Goal: Communication & Community: Answer question/provide support

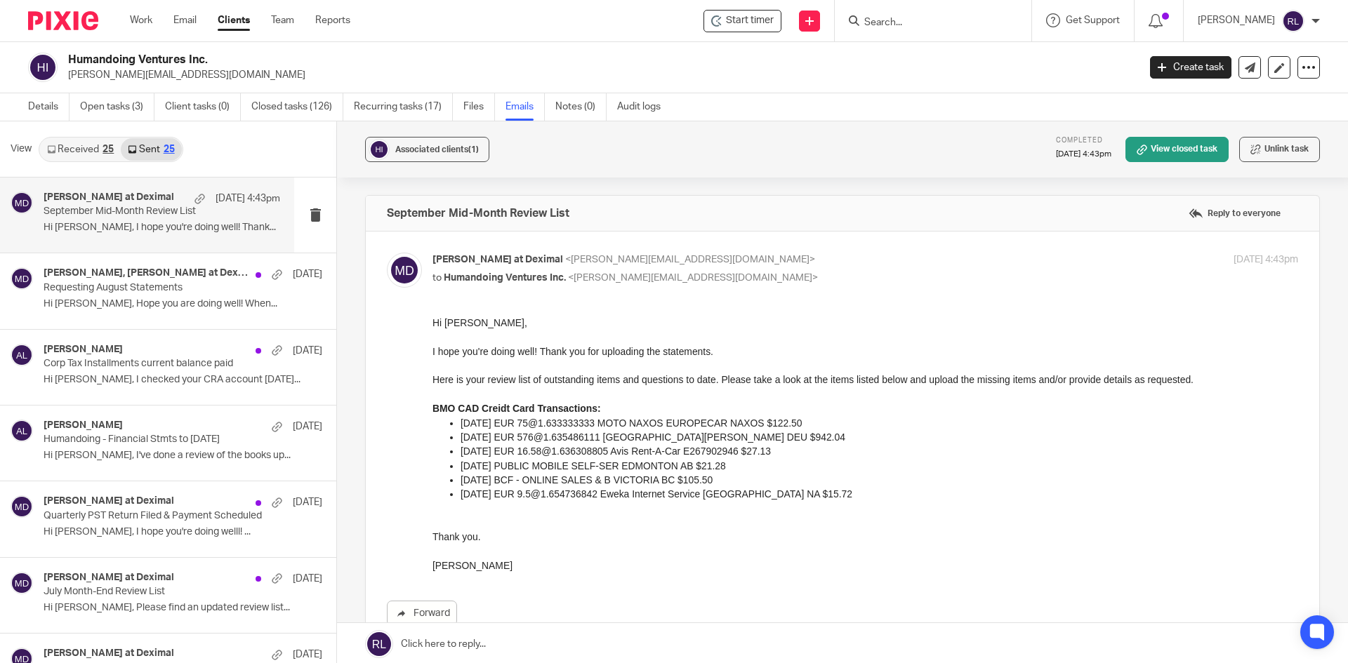
click at [716, 68] on p "[PERSON_NAME][EMAIL_ADDRESS][DOMAIN_NAME]" at bounding box center [598, 75] width 1061 height 14
click at [143, 294] on div "Daniel Wintschel, Morgan at Deximal Sep 11 Requesting August Statements Hi Dani…" at bounding box center [162, 291] width 237 height 47
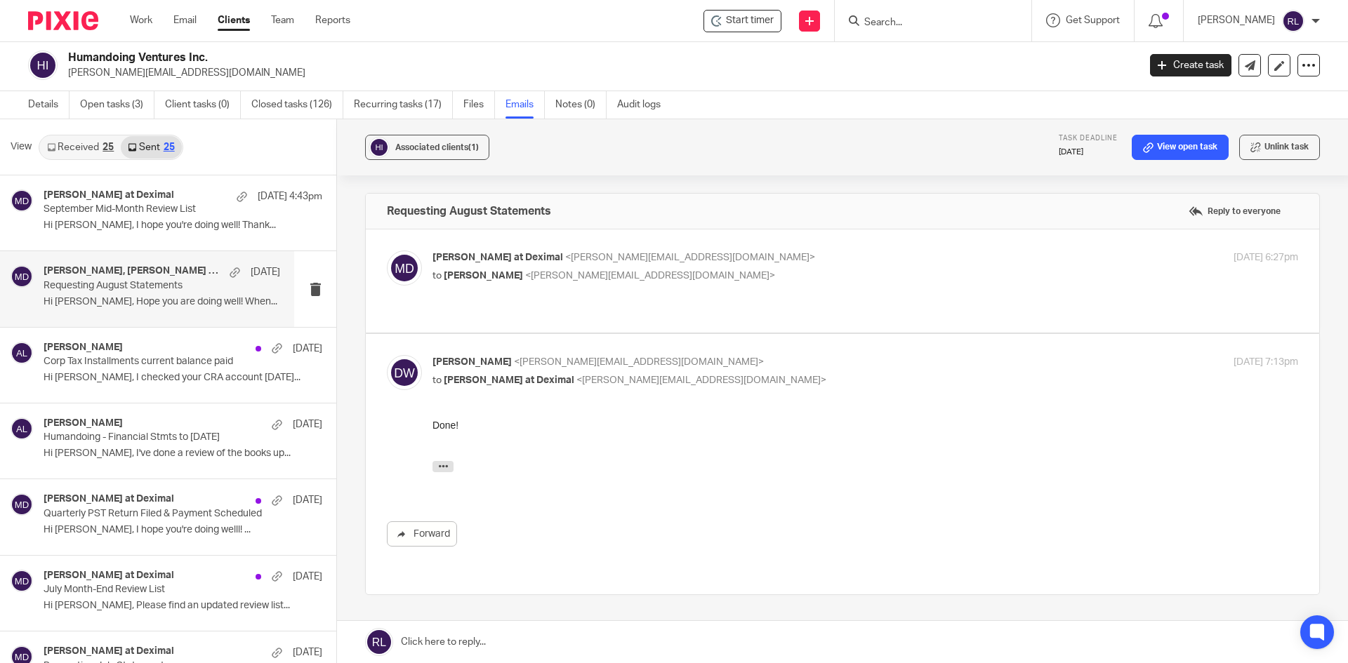
click at [683, 267] on div "Morgan at Deximal <morgan@deximal.ca> to Daniel Wintschel <daniel@humandoing.ne…" at bounding box center [721, 267] width 577 height 32
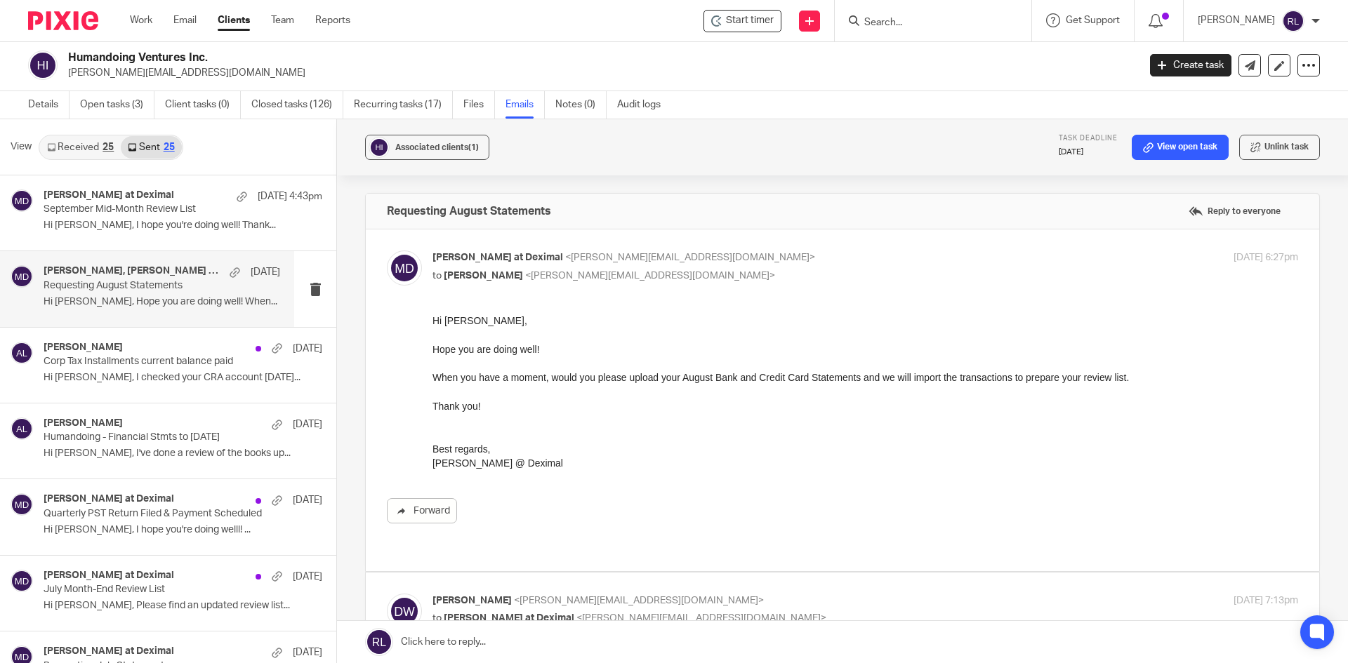
click at [733, 272] on p "to Daniel Wintschel <daniel@humandoing.net>" at bounding box center [721, 276] width 577 height 15
checkbox input "false"
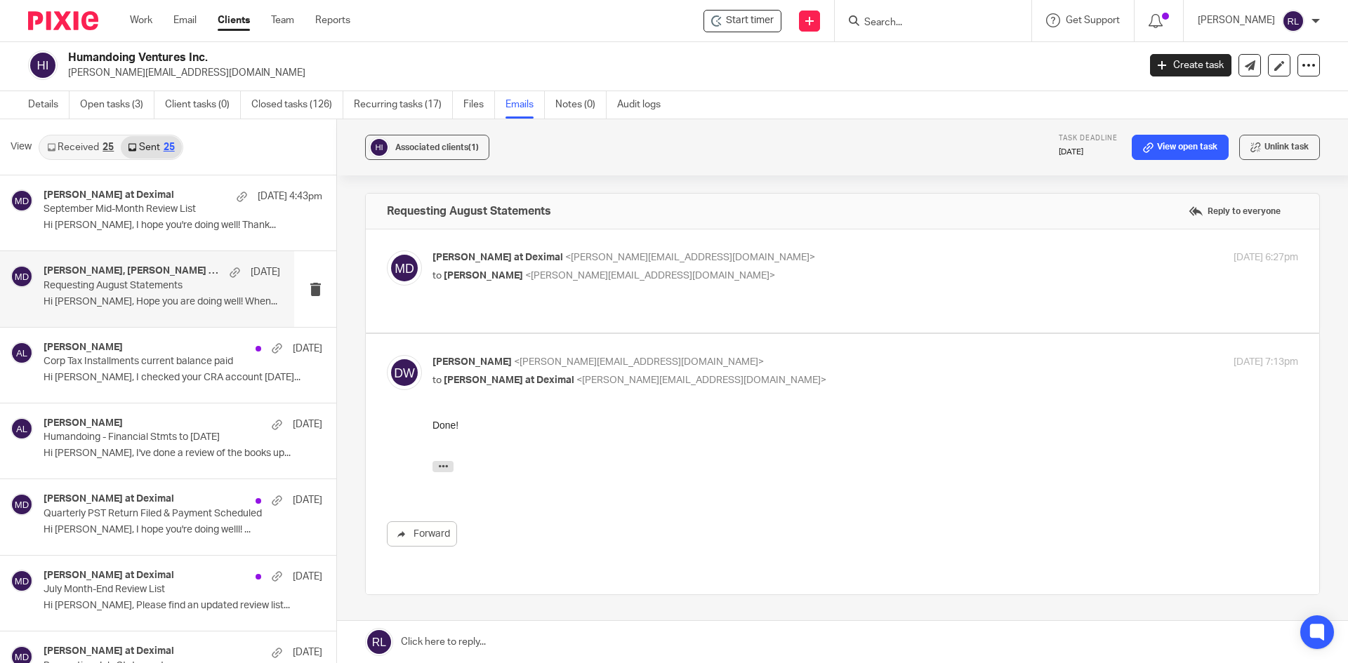
click at [1234, 492] on div "Forward" at bounding box center [842, 482] width 911 height 128
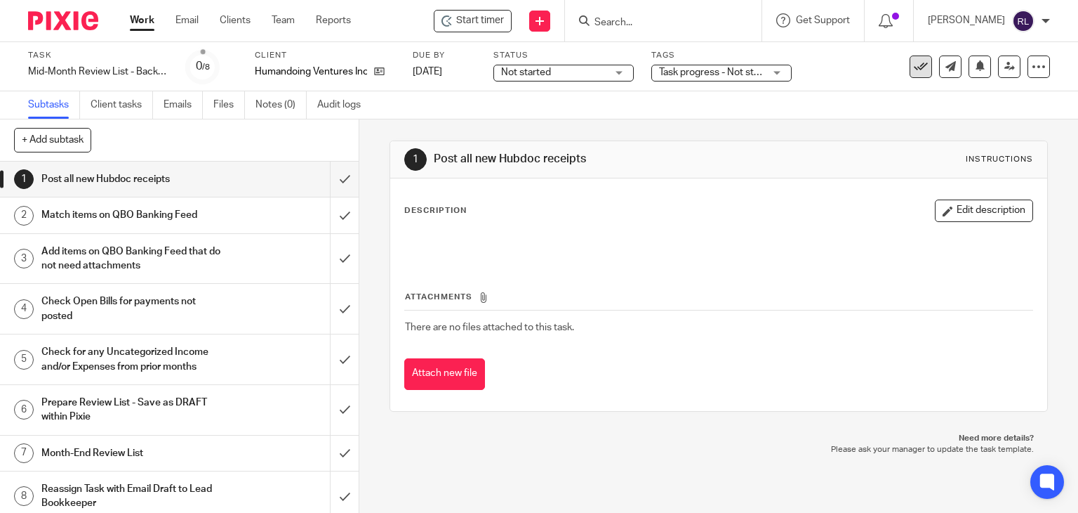
click at [914, 65] on icon at bounding box center [921, 67] width 14 height 14
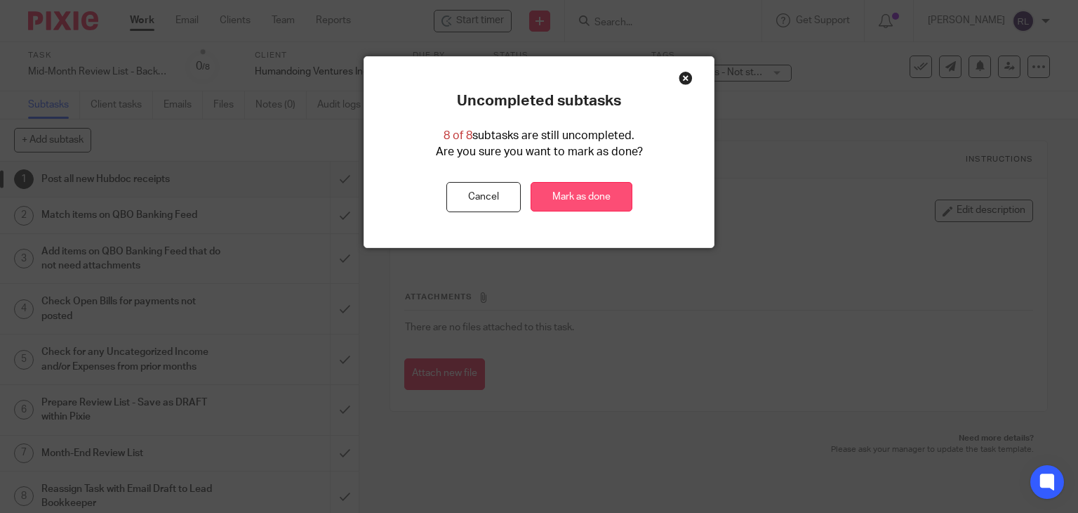
click at [576, 202] on link "Mark as done" at bounding box center [582, 197] width 102 height 30
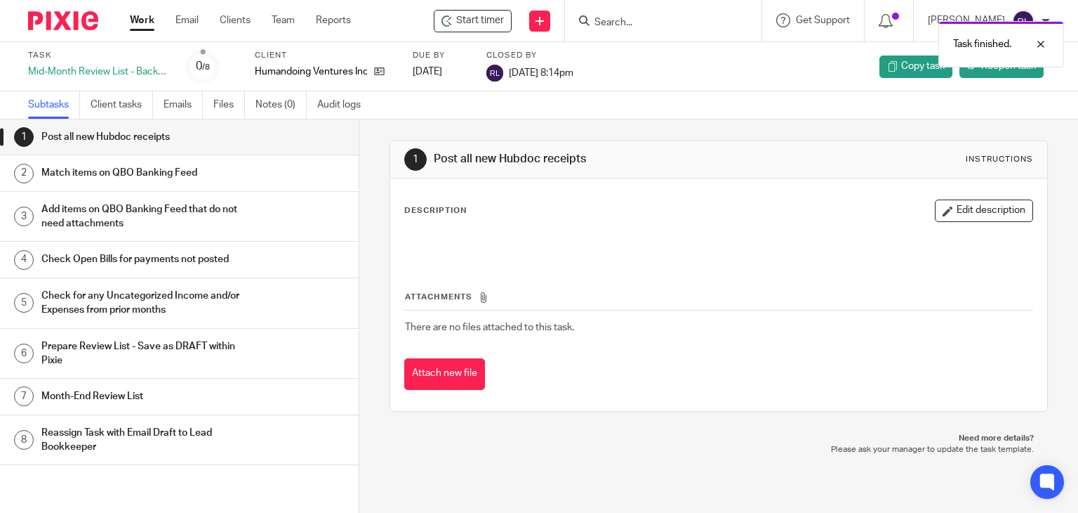
click at [62, 22] on img at bounding box center [63, 20] width 70 height 19
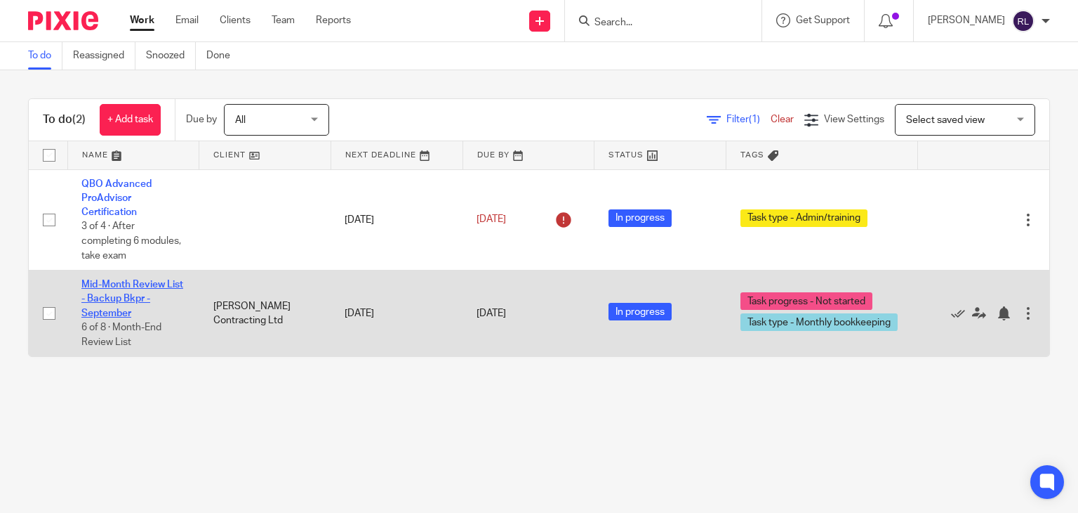
click at [131, 290] on td "Mid-Month Review List - Backup Bkpr - September 6 of 8 · Month-End Review List" at bounding box center [133, 313] width 132 height 86
click at [107, 303] on link "Mid-Month Review List - Backup Bkpr - September" at bounding box center [132, 298] width 102 height 39
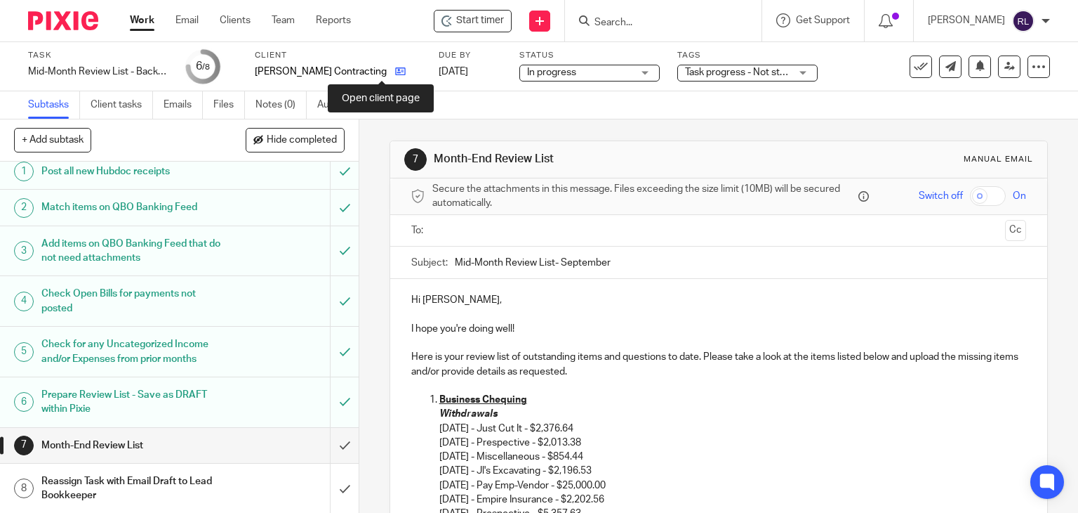
click at [395, 74] on icon at bounding box center [400, 71] width 11 height 11
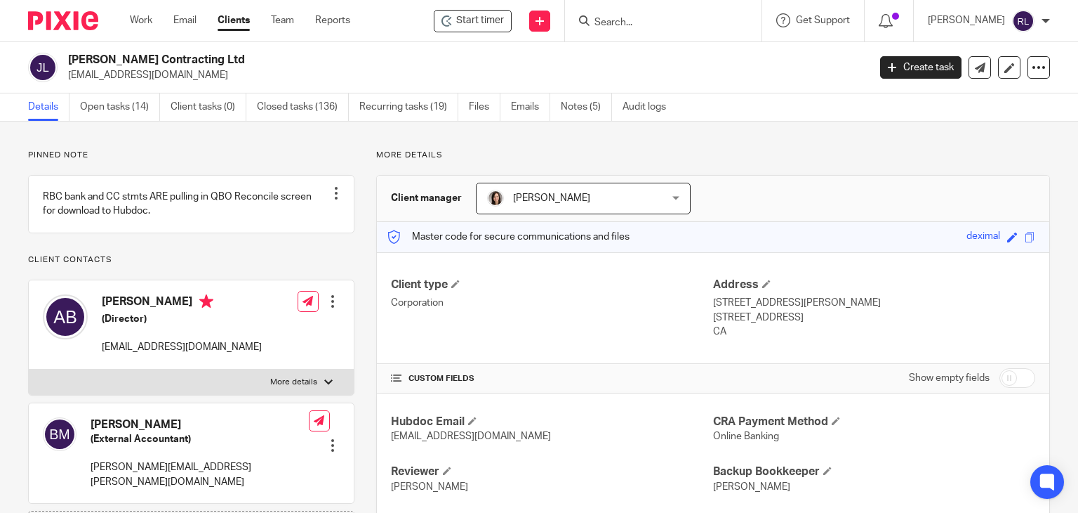
click at [503, 105] on ul "Details Open tasks (14) Client tasks (0) Closed tasks (136) Recurring tasks (19…" at bounding box center [357, 106] width 659 height 27
click at [529, 107] on link "Emails" at bounding box center [530, 106] width 39 height 27
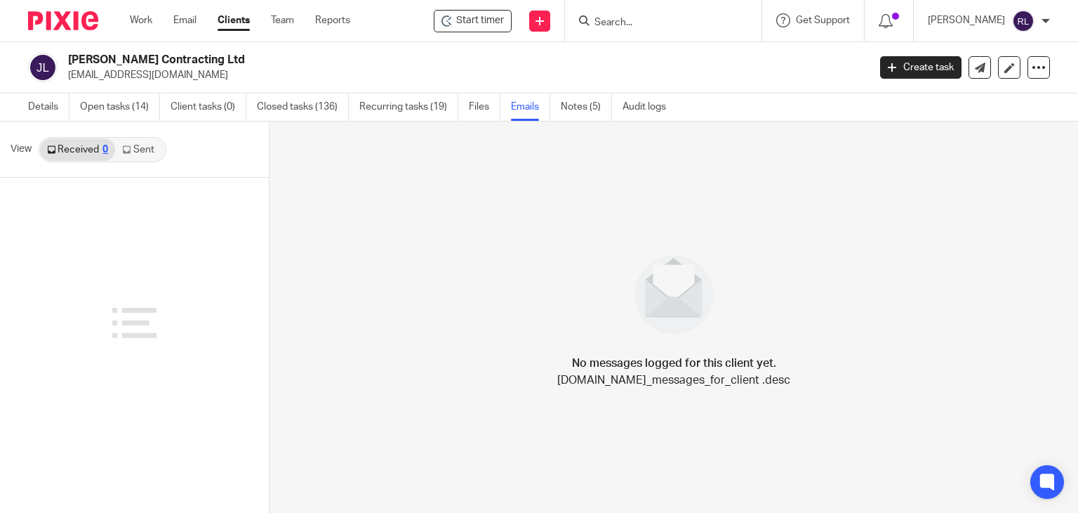
click at [145, 148] on link "Sent" at bounding box center [139, 149] width 49 height 22
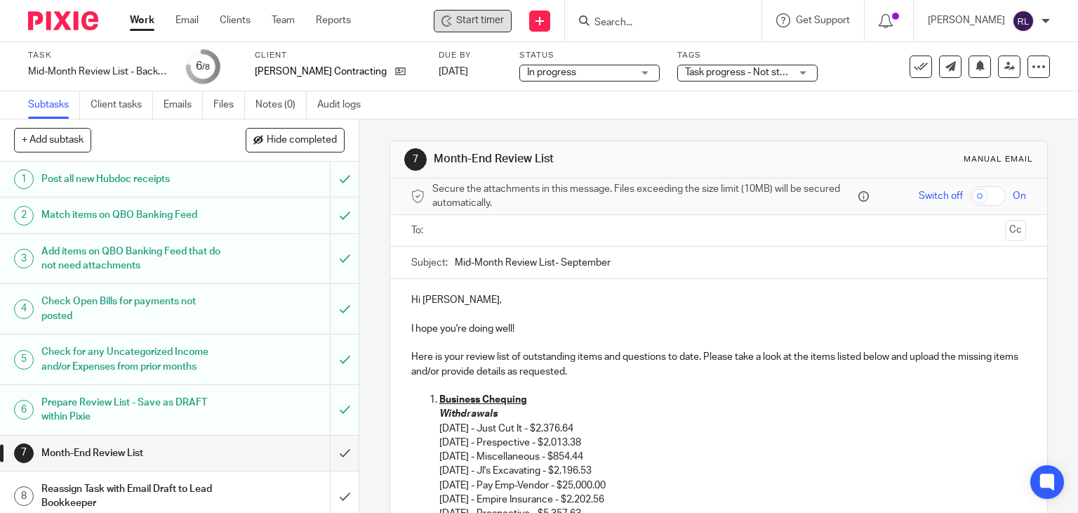
click at [472, 29] on div "Start timer" at bounding box center [473, 21] width 78 height 22
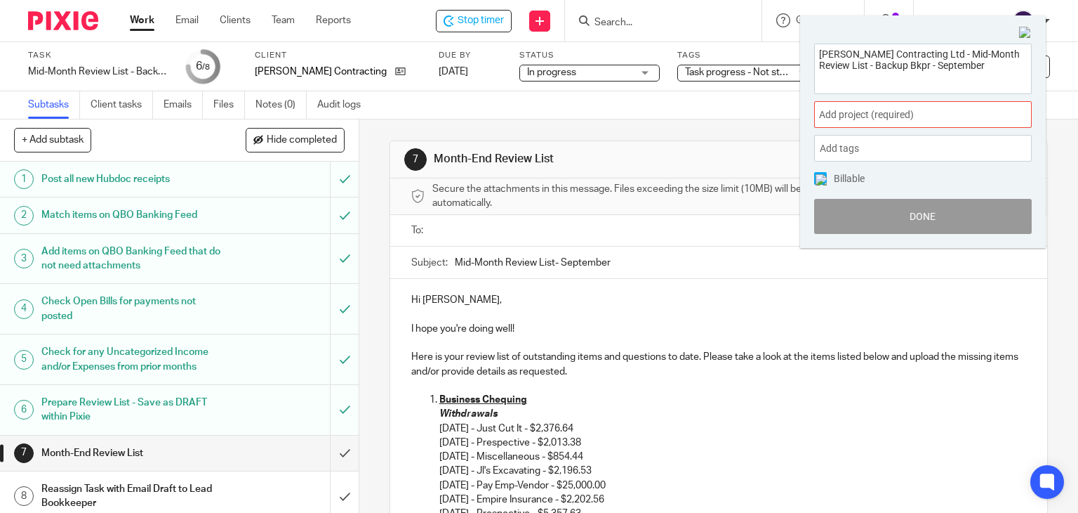
click at [871, 121] on div "Add project (required) :" at bounding box center [923, 114] width 218 height 27
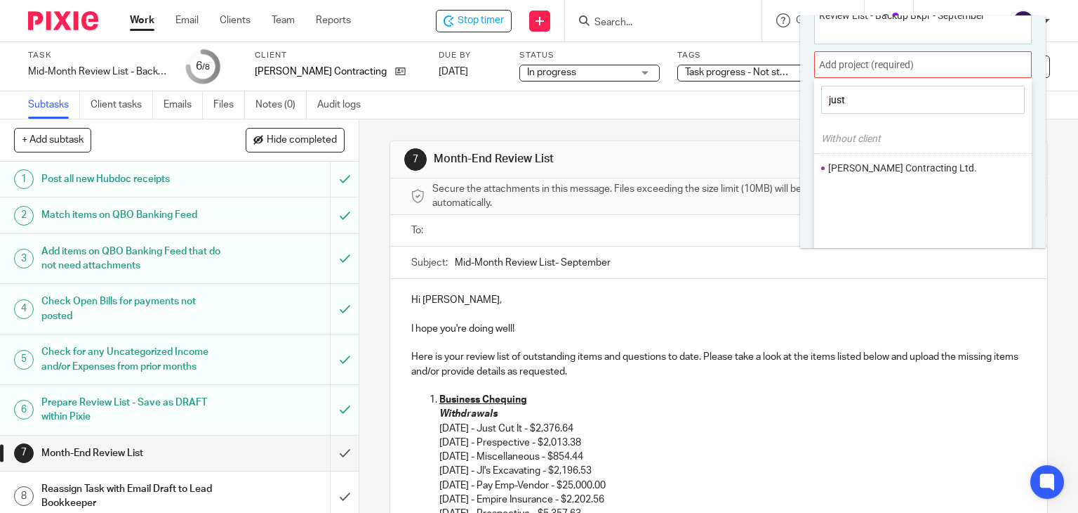
scroll to position [69, 0]
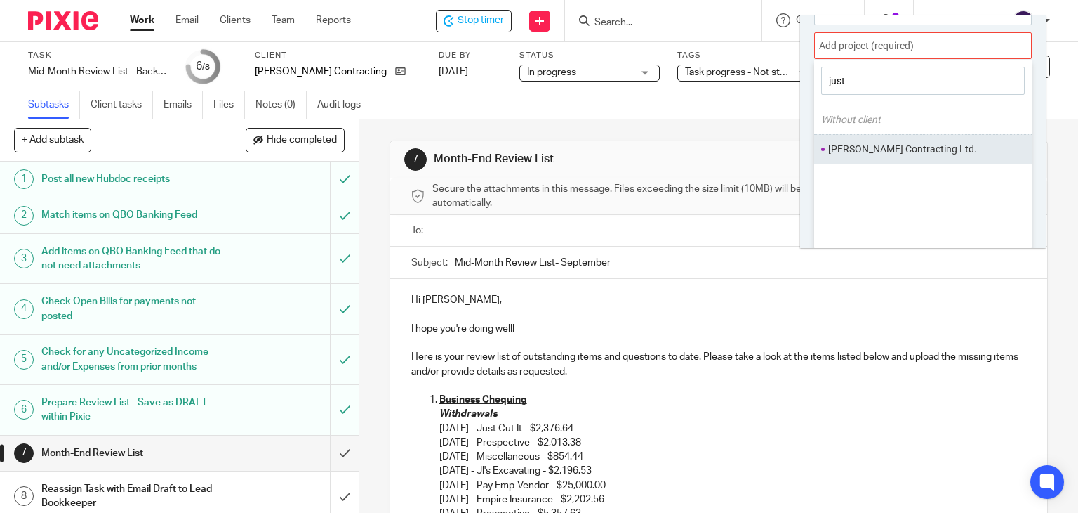
type input "just"
click at [881, 143] on li "Justin Berry Contracting Ltd." at bounding box center [919, 149] width 183 height 15
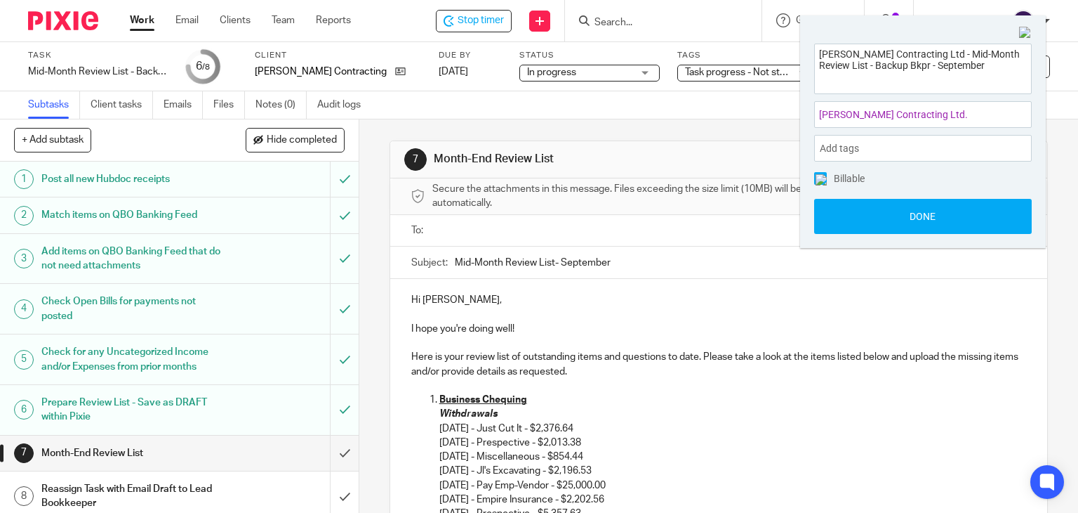
scroll to position [0, 0]
click at [916, 221] on button "Done" at bounding box center [923, 216] width 218 height 35
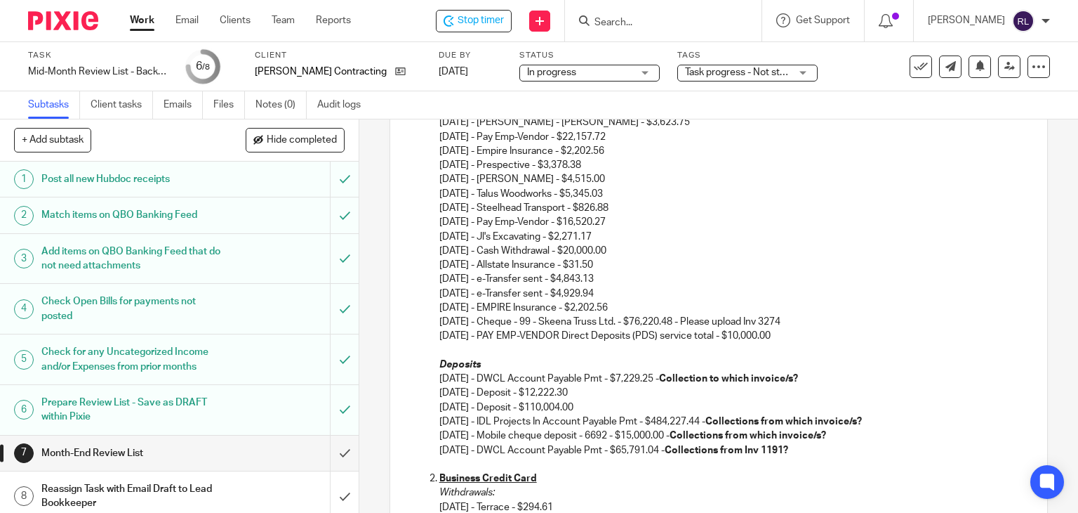
scroll to position [632, 0]
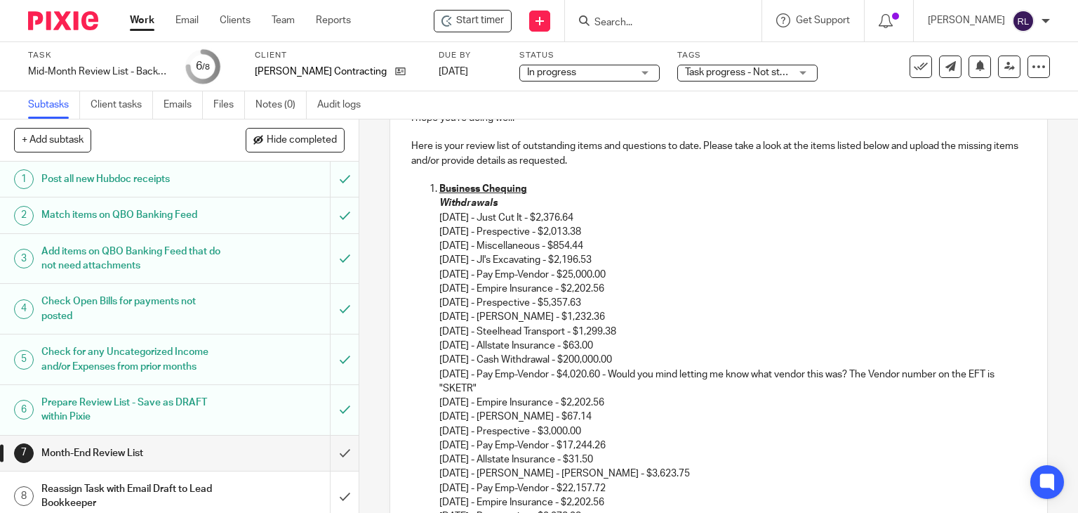
scroll to position [140, 0]
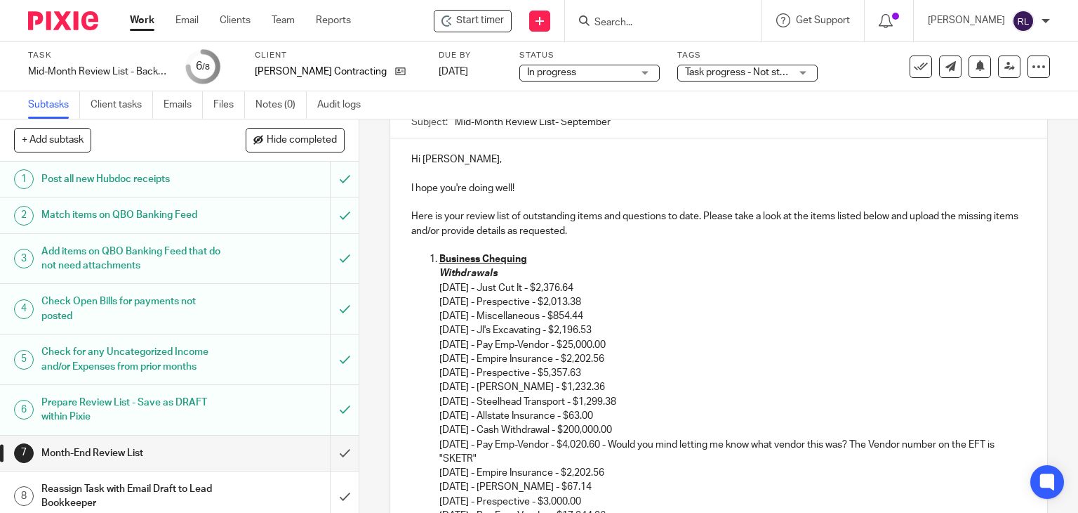
click at [638, 282] on p "05/16/2025 - Just Cut It - $2,376.64 05/21/2025 - Prespective - $2,013.38" at bounding box center [734, 295] width 588 height 29
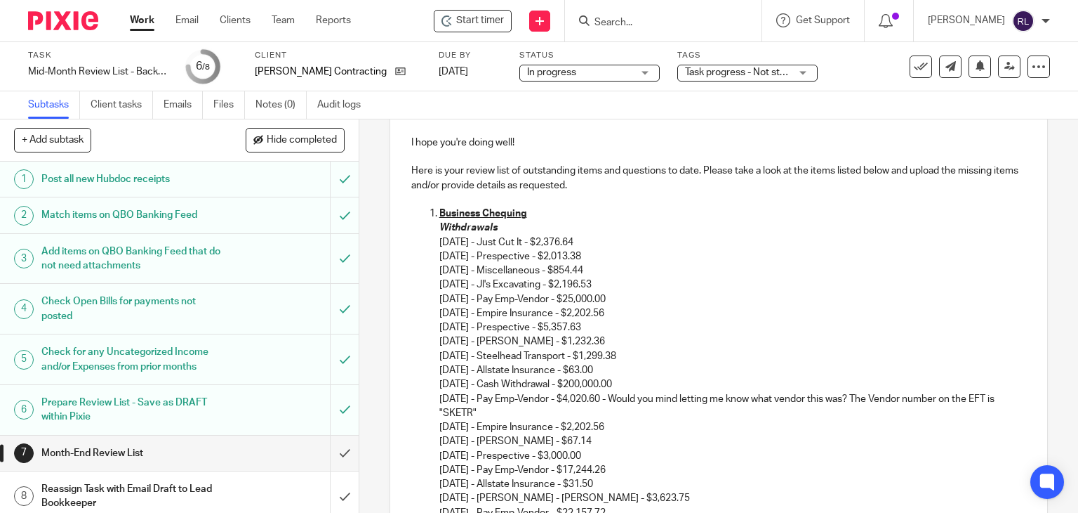
scroll to position [211, 0]
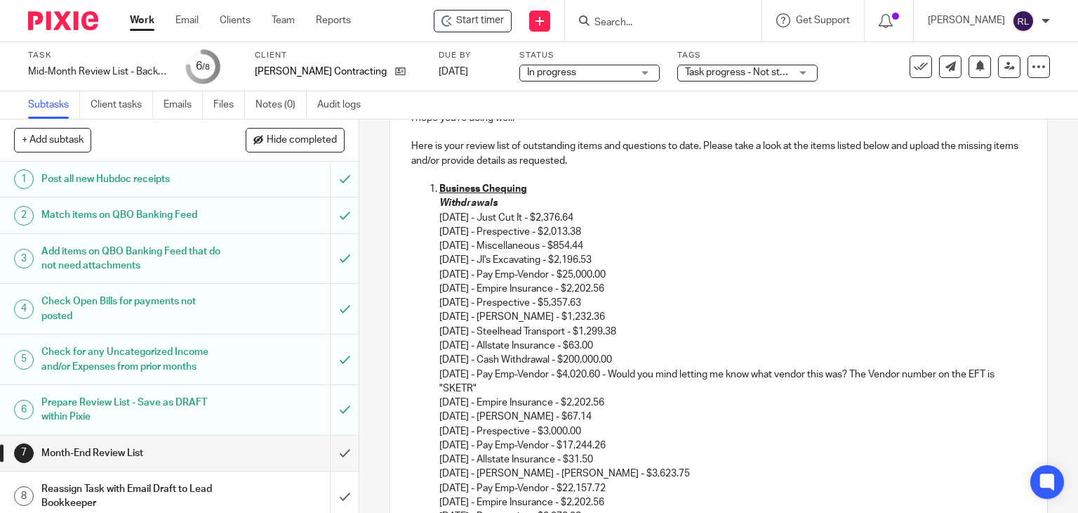
click at [604, 289] on p "06/02/2025 - Jl's Excavating - $2,196.53 06/02/2025 - Pay Emp-Vendor - $25,000.…" at bounding box center [734, 438] width 588 height 370
click at [537, 325] on p "06/02/2025 - Jl's Excavating - $2,196.53 06/02/2025 - Pay Emp-Vendor - $25,000.…" at bounding box center [734, 438] width 588 height 370
click at [541, 320] on p "06/02/2025 - Jl's Excavating - $2,196.53 06/02/2025 - Pay Emp-Vendor - $25,000.…" at bounding box center [734, 438] width 588 height 370
click at [544, 312] on p "06/02/2025 - Jl's Excavating - $2,196.53 06/02/2025 - Pay Emp-Vendor - $25,000.…" at bounding box center [734, 438] width 588 height 370
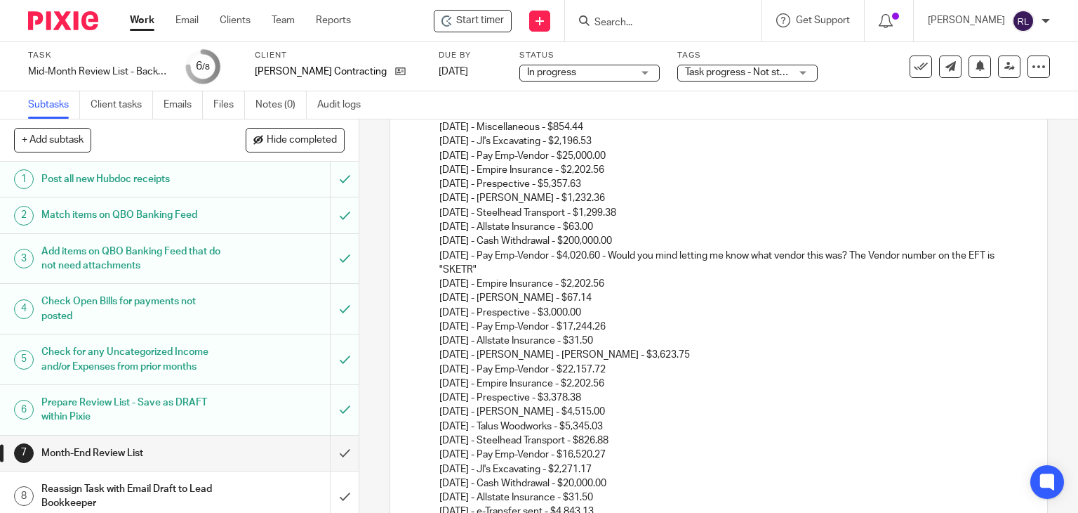
scroll to position [351, 0]
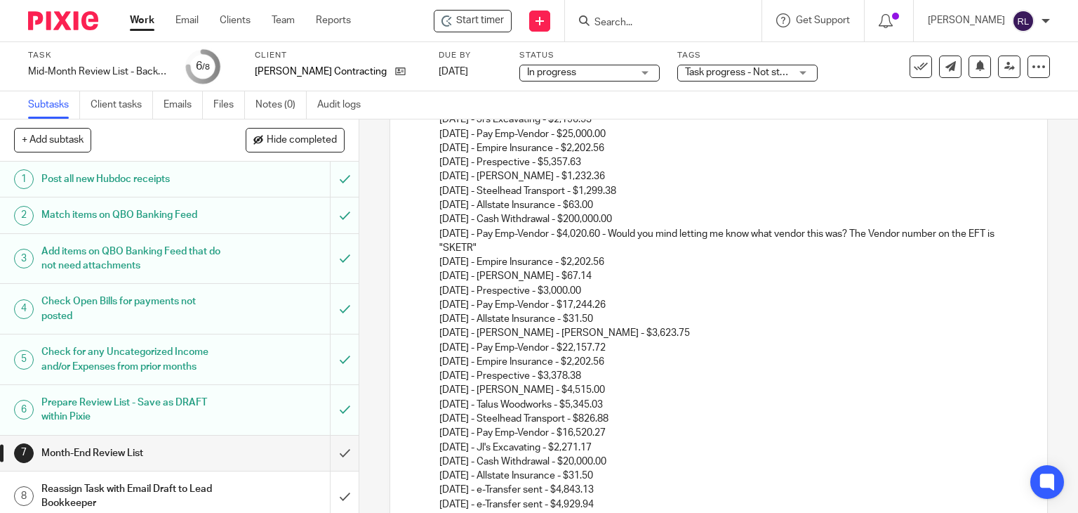
click at [605, 267] on p "06/02/2025 - Jl's Excavating - $2,196.53 06/02/2025 - Pay Emp-Vendor - $25,000.…" at bounding box center [734, 297] width 588 height 370
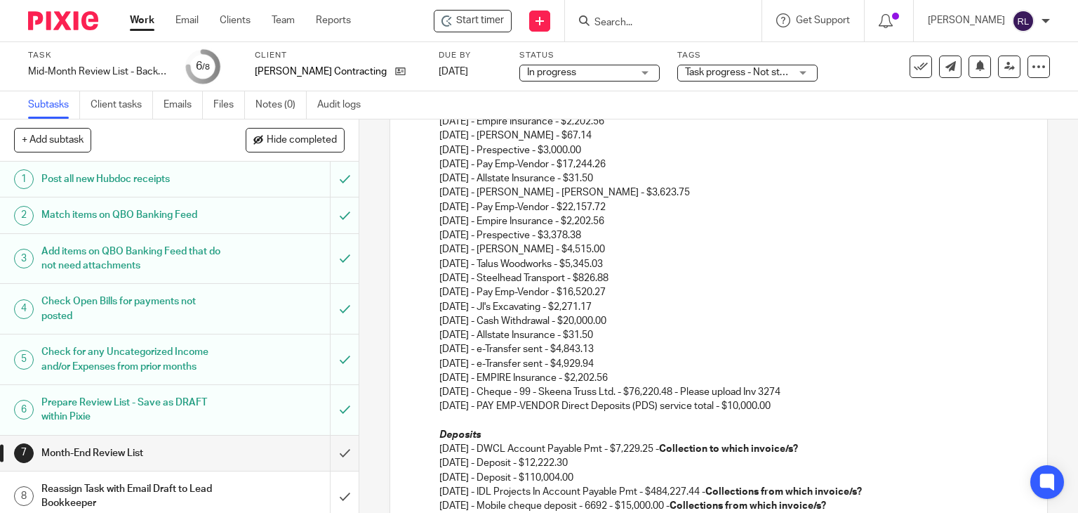
scroll to position [562, 0]
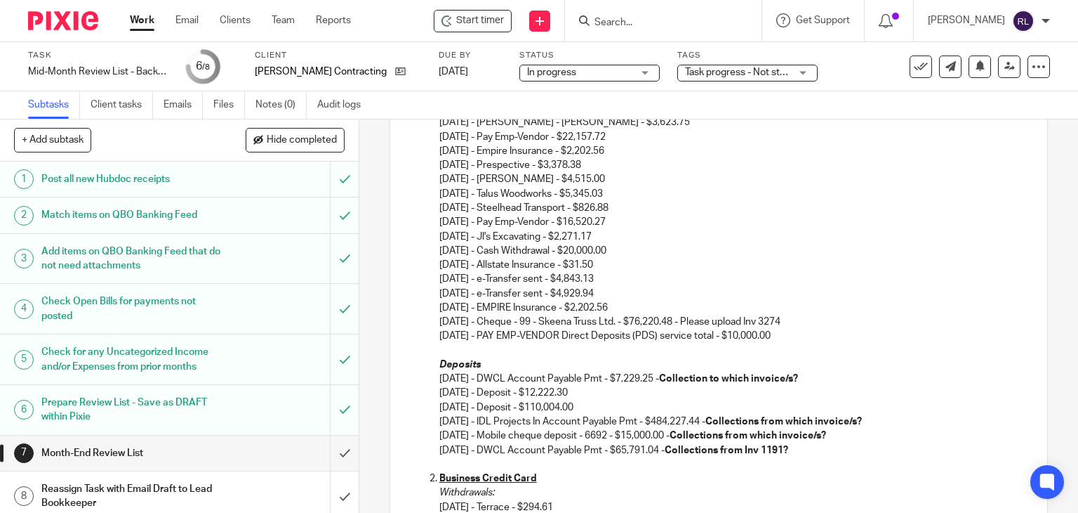
click at [600, 197] on p "06/02/2025 - Jl's Excavating - $2,196.53 06/02/2025 - Pay Emp-Vendor - $25,000.…" at bounding box center [734, 87] width 588 height 370
click at [801, 341] on p "09/11/2025 - PAY EMP-VENDOR Direct Deposits (PDS) service total - $10,000.00" at bounding box center [734, 336] width 588 height 14
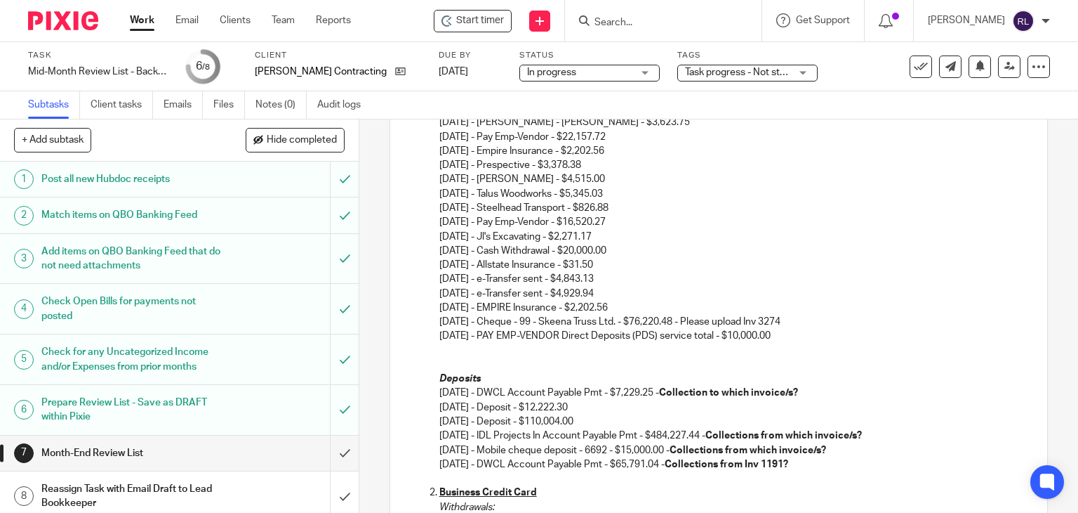
paste div
click at [434, 347] on ol "Business Chequing Withdrawals 05/16/2025 - Just Cut It - $2,376.64 05/21/2025 -…" at bounding box center [719, 151] width 616 height 640
click at [454, 352] on p "0 9/15/2025 Cheque - 102" at bounding box center [734, 350] width 588 height 14
click at [454, 352] on p "0 915/2025 Cheque - 102" at bounding box center [734, 350] width 588 height 14
click at [488, 352] on p "09/15/2025 Cheque - 102" at bounding box center [734, 350] width 588 height 14
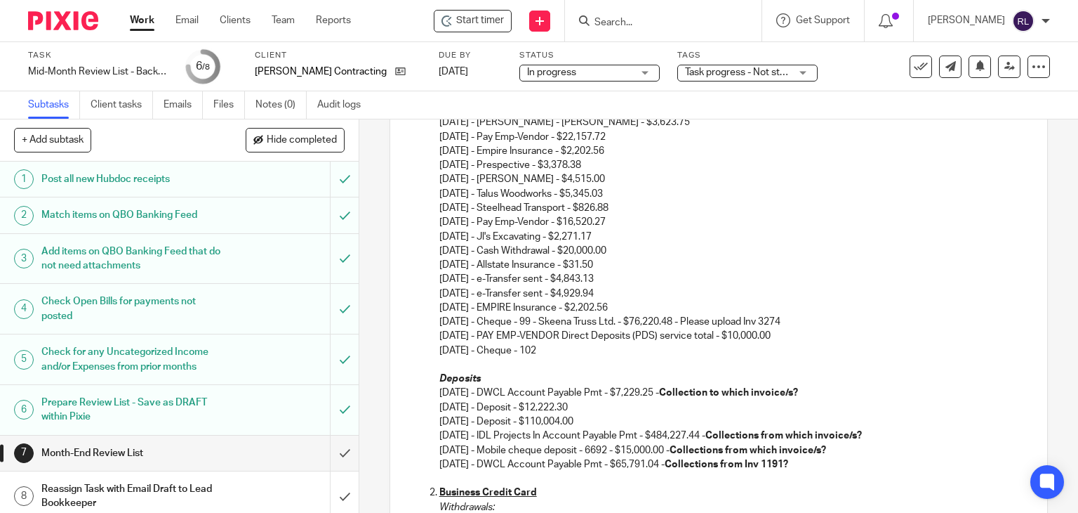
click at [570, 353] on p "09/15/2025 - Cheque - 102" at bounding box center [734, 350] width 588 height 14
drag, startPoint x: 704, startPoint y: 320, endPoint x: 812, endPoint y: 323, distance: 108.2
click at [812, 323] on p "09/11/2025 - Cheque - 99 - Skeena Truss Ltd. - $76,220.48 - Please upload Inv 3…" at bounding box center [734, 322] width 588 height 14
copy p "Please upload Inv 3274"
click at [621, 352] on p "09/15/2025 - Cheque 102 - $8,910.03 -" at bounding box center [734, 350] width 588 height 14
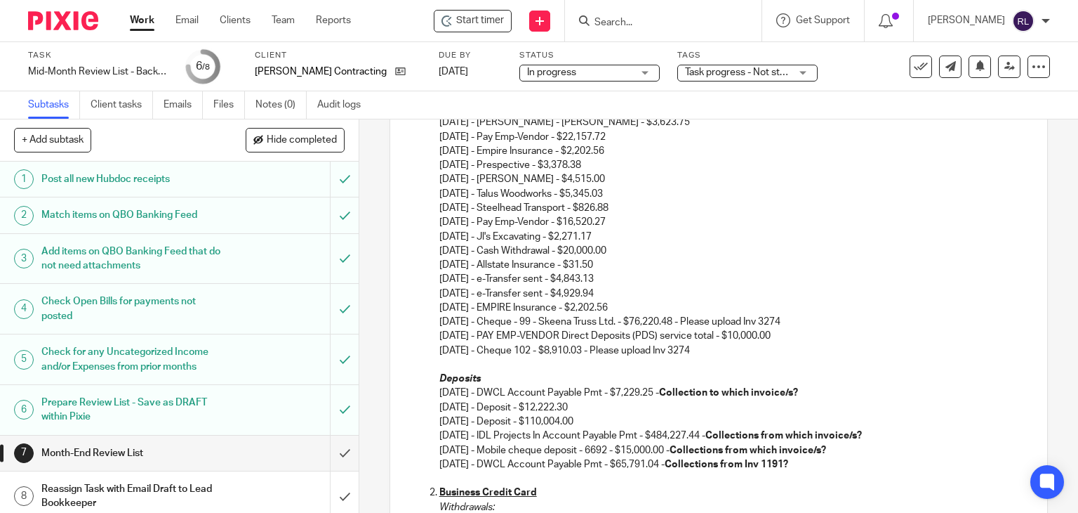
click at [753, 385] on p "07/09/2025 - DWCL Account Payable Pmt - $7,229.25 - Collection to which invoice…" at bounding box center [734, 392] width 588 height 14
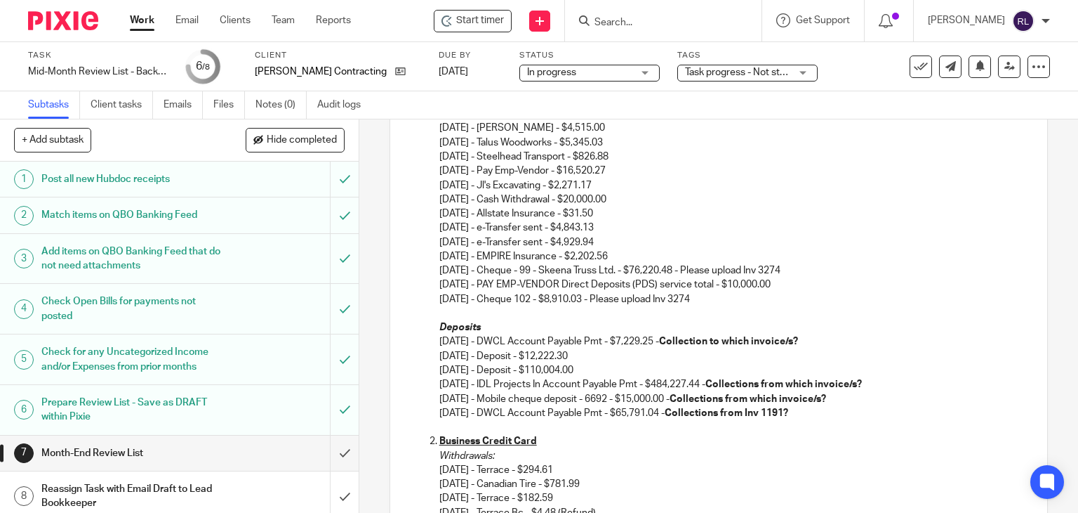
scroll to position [702, 0]
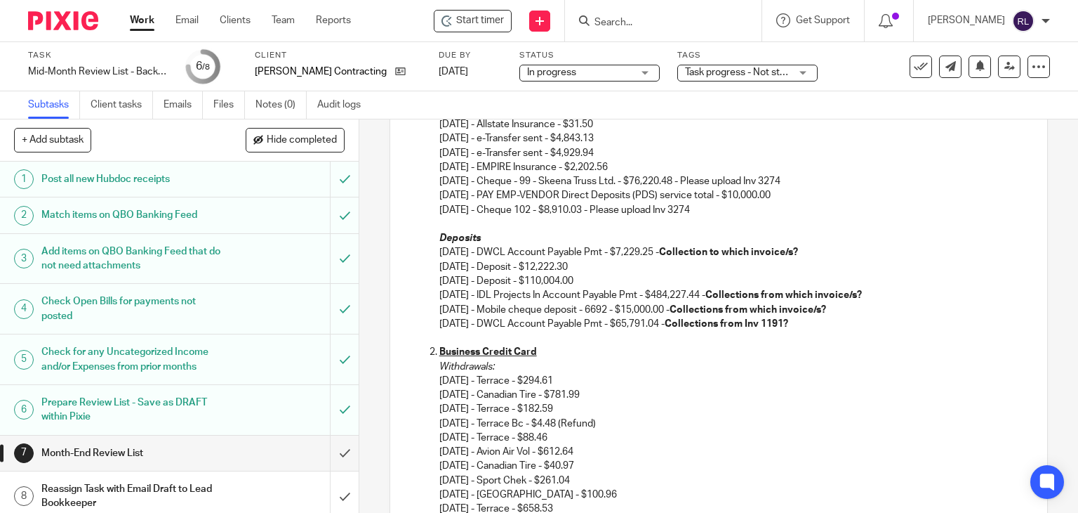
click at [556, 209] on p "09/15/2025 - Cheque 102 - $8,910.03 - Please upload Inv 3274" at bounding box center [734, 210] width 588 height 14
click at [749, 205] on p "09/15/2025 - Cheque 102 - WO Contracting - $8,910.03 - Please upload Inv 3274" at bounding box center [734, 210] width 588 height 14
drag, startPoint x: 755, startPoint y: 208, endPoint x: 792, endPoint y: 209, distance: 36.5
click at [792, 209] on p "09/15/2025 - Cheque 102 - WO Contracting - $8,910.03 - Please upload Inv 3274" at bounding box center [734, 210] width 588 height 14
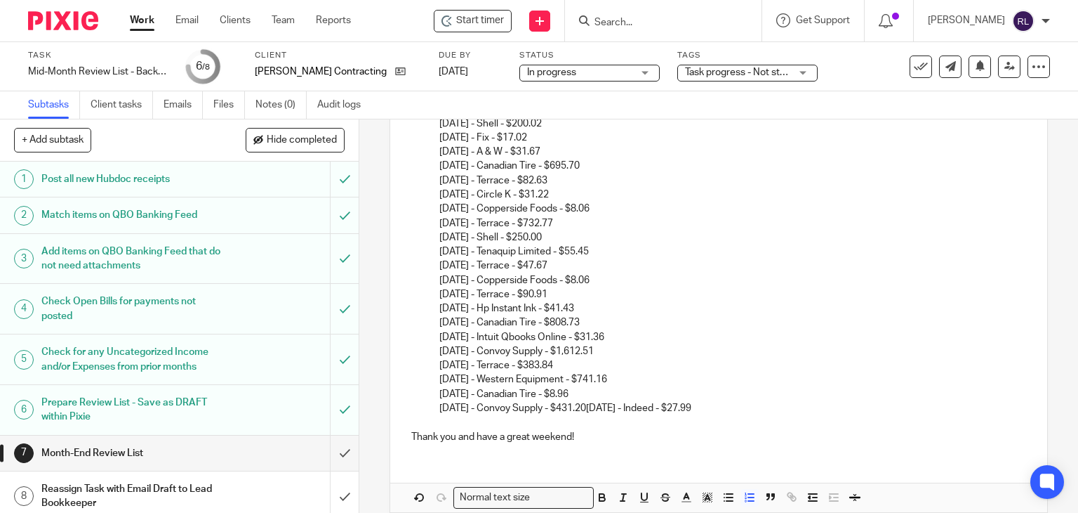
scroll to position [2248, 0]
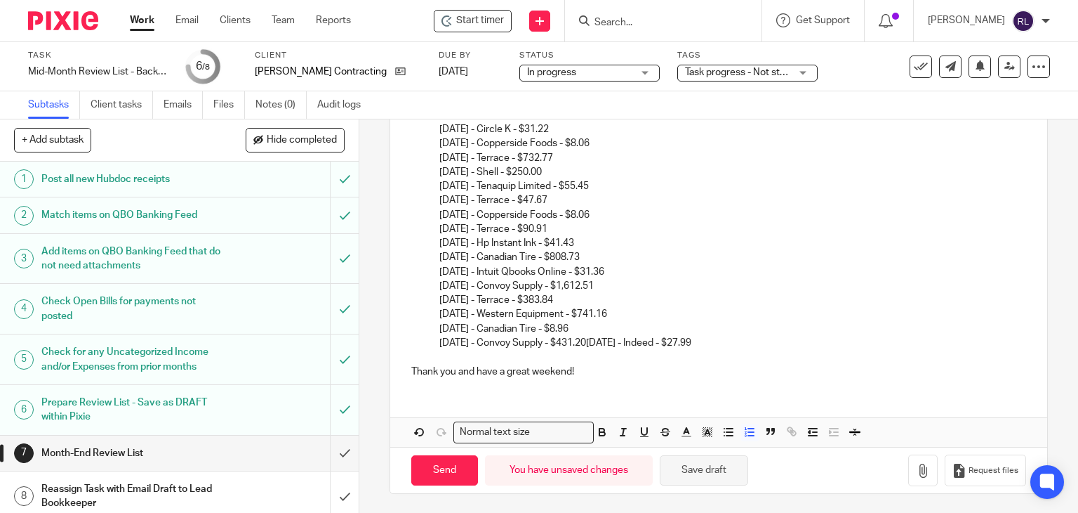
click at [708, 466] on button "Save draft" at bounding box center [704, 470] width 88 height 30
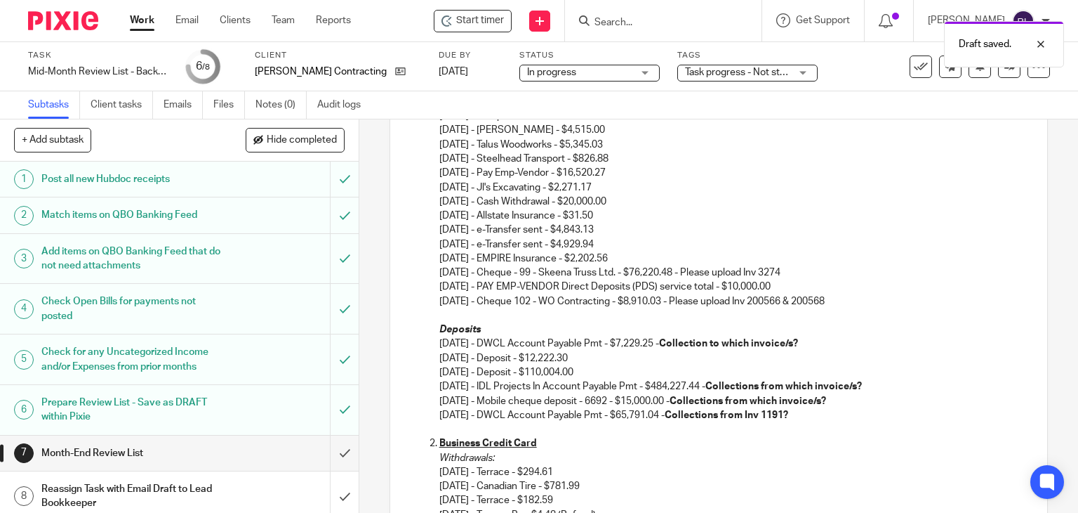
scroll to position [633, 0]
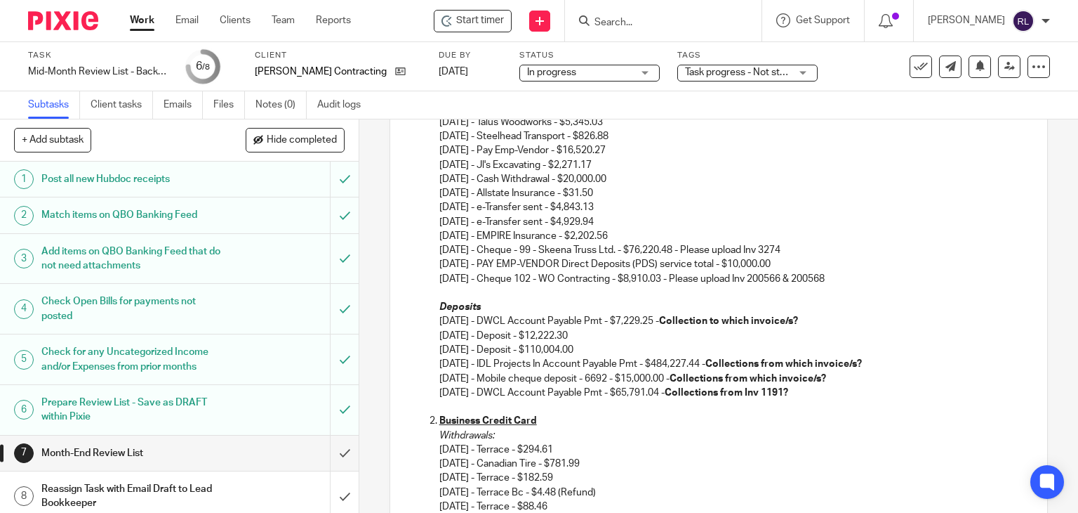
click at [739, 320] on strong "Collection to which invoice/s?" at bounding box center [728, 321] width 139 height 10
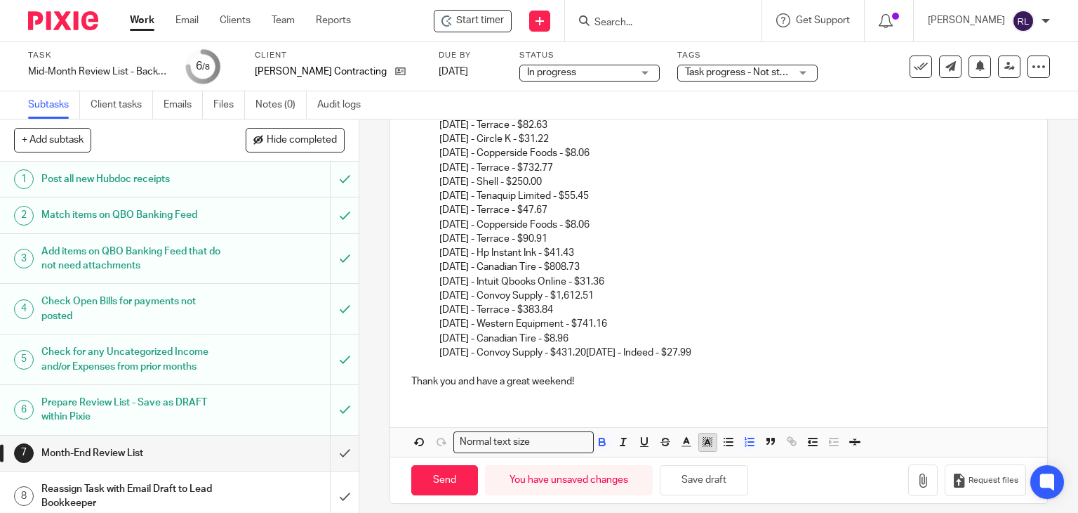
scroll to position [2248, 0]
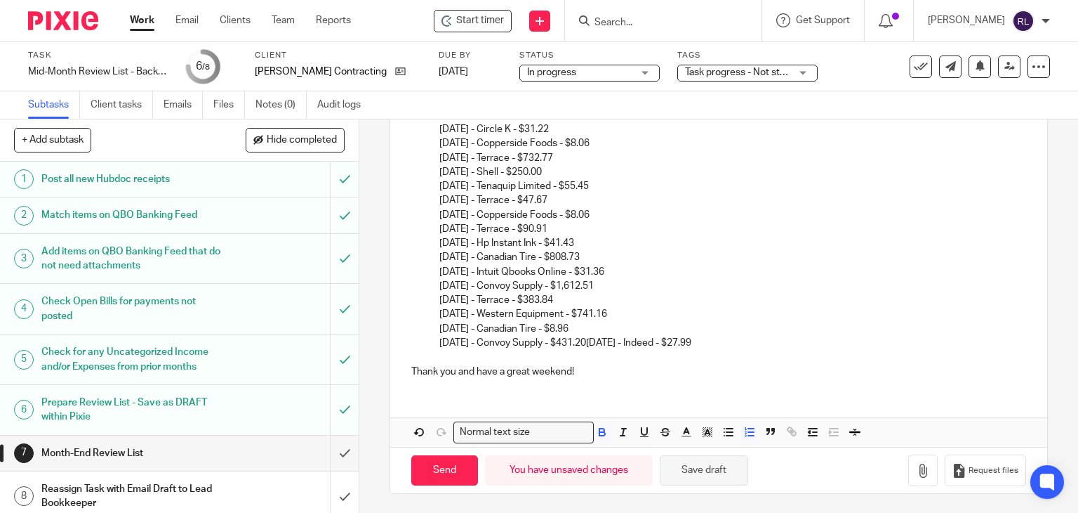
click at [719, 470] on button "Save draft" at bounding box center [704, 470] width 88 height 30
click at [698, 469] on button "Save draft" at bounding box center [704, 470] width 88 height 30
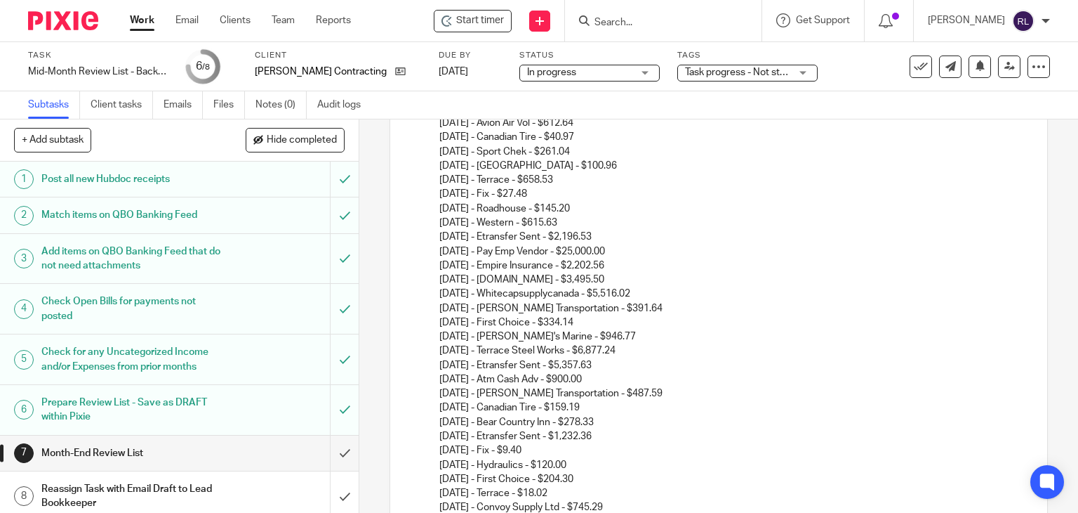
scroll to position [1055, 0]
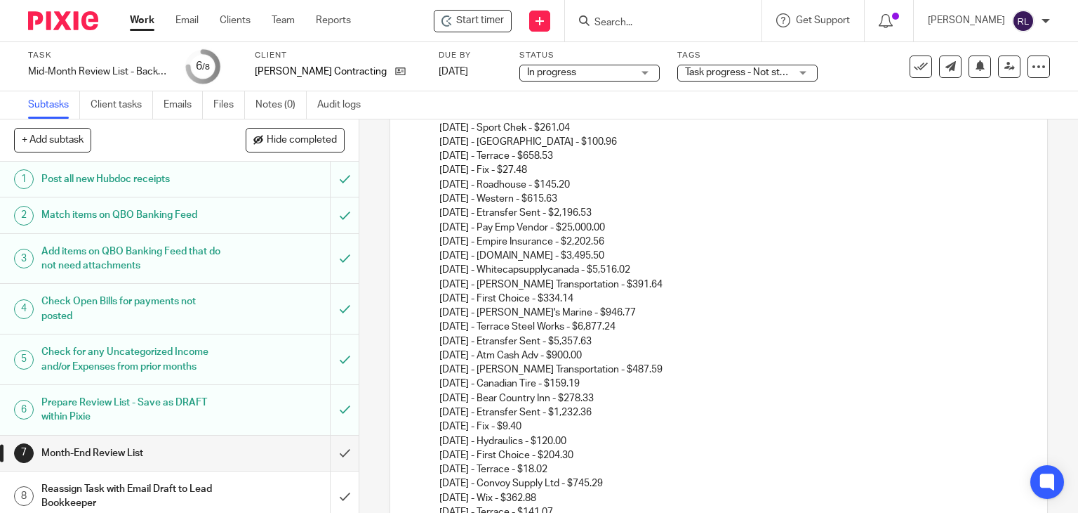
click at [546, 218] on p "Withdrawals: 05/01/2025 - Terrace - $294.61 05/11/2025 - Canadian Tire - $781.9…" at bounding box center [734, 462] width 588 height 911
click at [483, 209] on p "Withdrawals: 05/01/2025 - Terrace - $294.61 05/11/2025 - Canadian Tire - $781.9…" at bounding box center [734, 462] width 588 height 911
drag, startPoint x: 438, startPoint y: 209, endPoint x: 621, endPoint y: 246, distance: 187.0
click at [621, 246] on p "Withdrawals: 05/01/2025 - Terrace - $294.61 05/11/2025 - Canadian Tire - $781.9…" at bounding box center [734, 462] width 588 height 911
drag, startPoint x: 435, startPoint y: 209, endPoint x: 638, endPoint y: 242, distance: 206.4
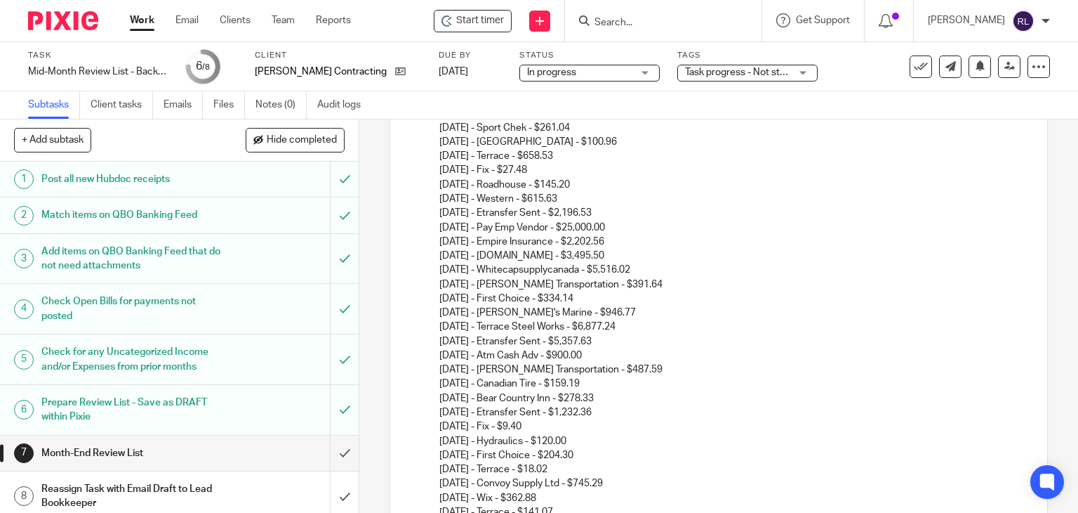
click at [638, 242] on p "Withdrawals: 05/01/2025 - Terrace - $294.61 05/11/2025 - Canadian Tire - $781.9…" at bounding box center [734, 462] width 588 height 911
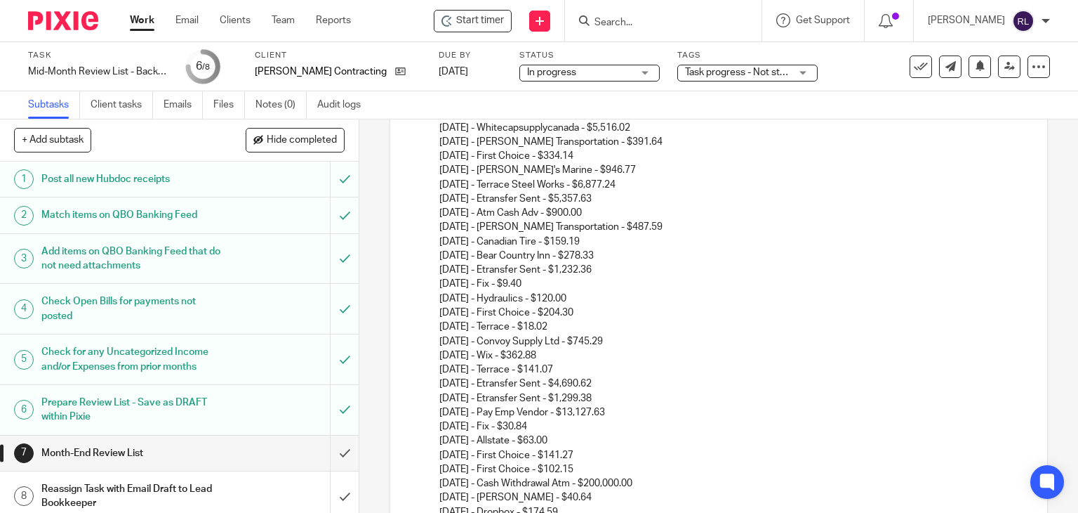
scroll to position [1146, 0]
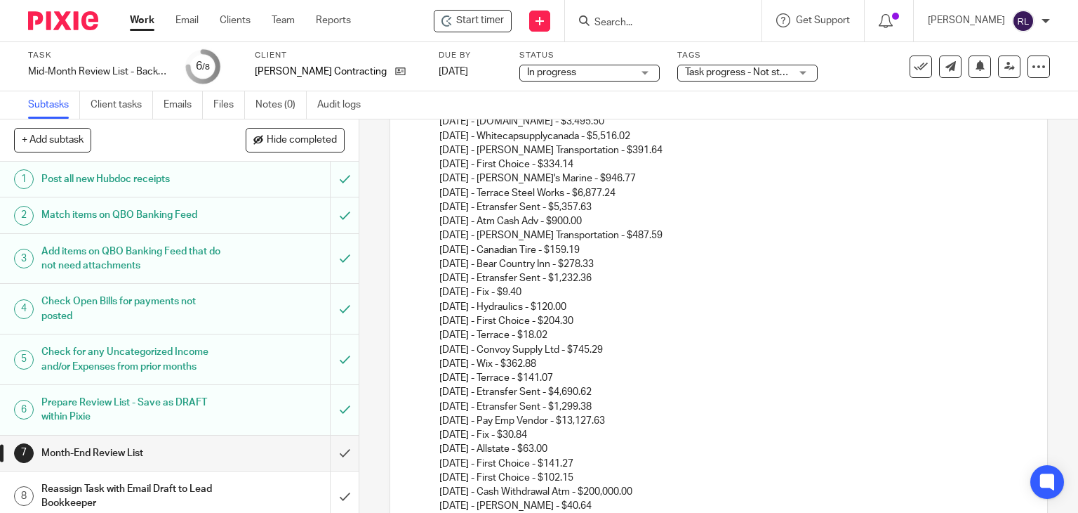
drag, startPoint x: 437, startPoint y: 188, endPoint x: 634, endPoint y: 192, distance: 197.3
click at [634, 192] on p "Withdrawals: 05/01/2025 - Terrace - $294.61 05/11/2025 - Canadian Tire - $781.9…" at bounding box center [734, 350] width 588 height 868
drag, startPoint x: 430, startPoint y: 202, endPoint x: 615, endPoint y: 206, distance: 184.7
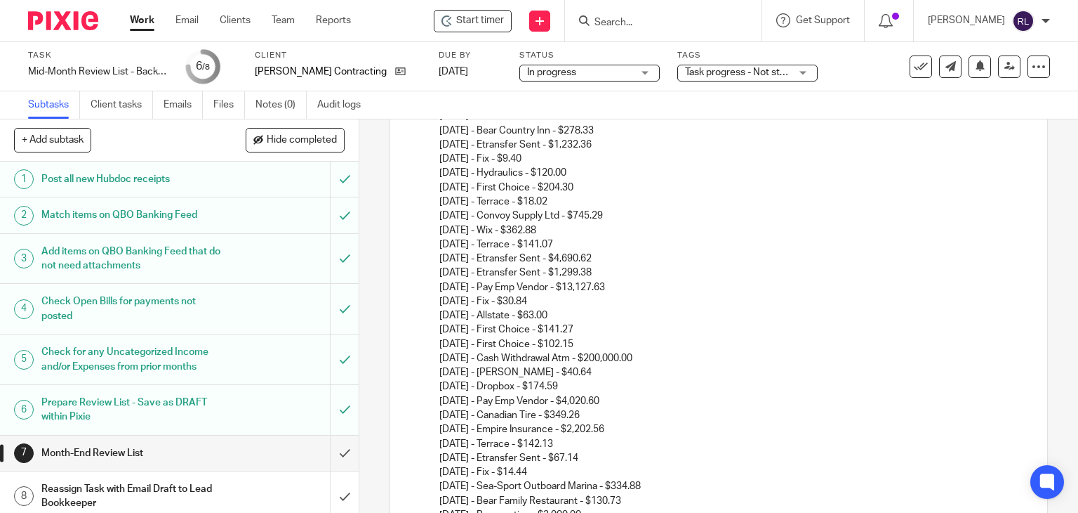
scroll to position [1286, 0]
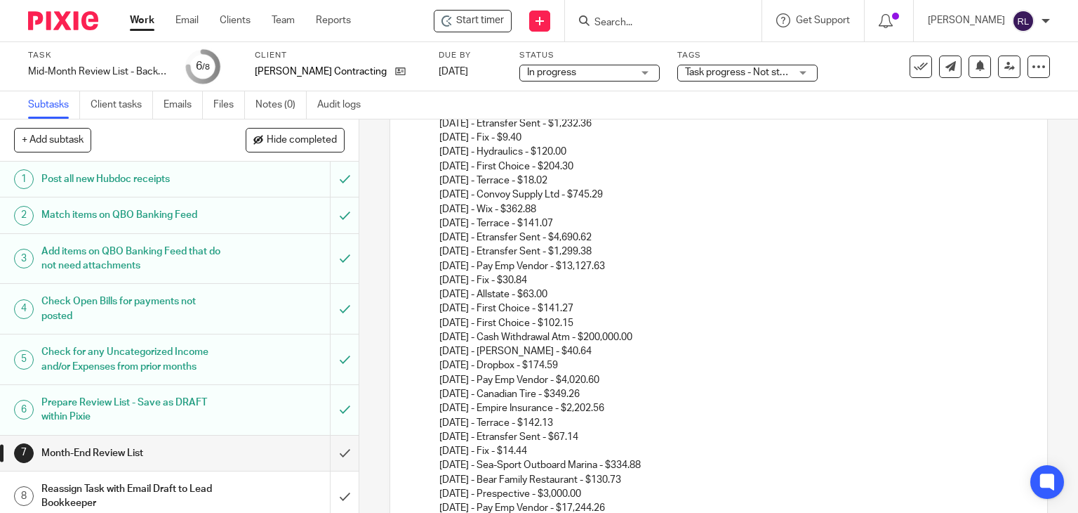
click at [529, 235] on p "Withdrawals: 05/01/2025 - Terrace - $294.61 05/11/2025 - Canadian Tire - $781.9…" at bounding box center [734, 202] width 588 height 854
drag, startPoint x: 434, startPoint y: 232, endPoint x: 630, endPoint y: 262, distance: 198.2
click at [630, 262] on ol "Business Credit Card Withdrawals: 05/01/2025 - Terrace - $294.61 05/11/2025 - C…" at bounding box center [719, 508] width 616 height 1494
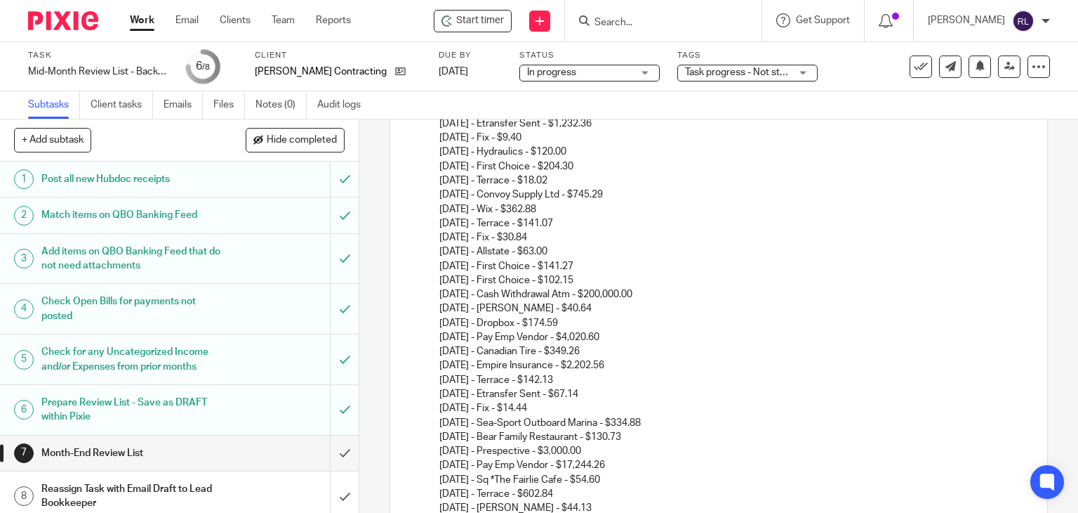
drag, startPoint x: 435, startPoint y: 251, endPoint x: 579, endPoint y: 249, distance: 143.9
click at [579, 249] on p "Withdrawals: 05/01/2025 - Terrace - $294.61 05/11/2025 - Canadian Tire - $781.9…" at bounding box center [734, 180] width 588 height 811
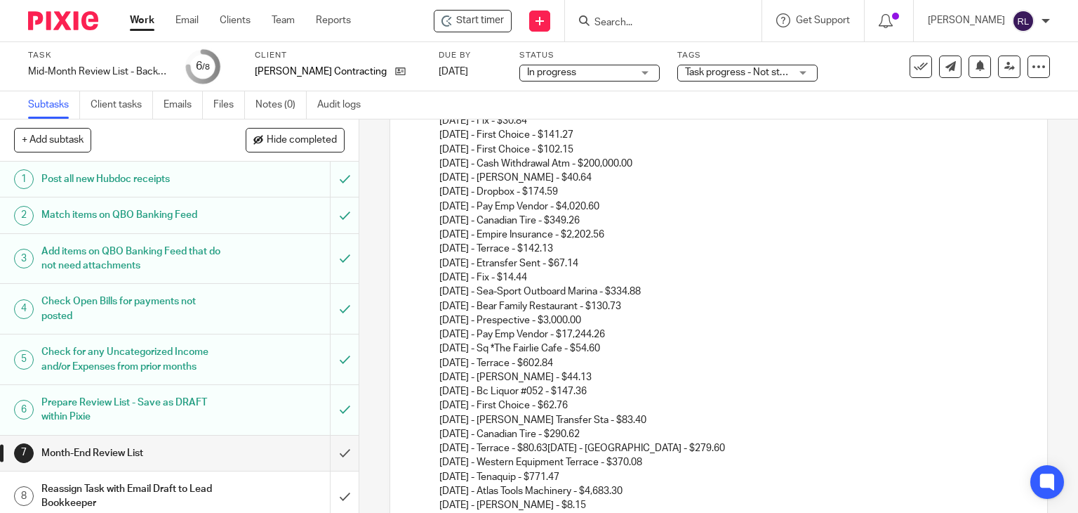
scroll to position [1427, 0]
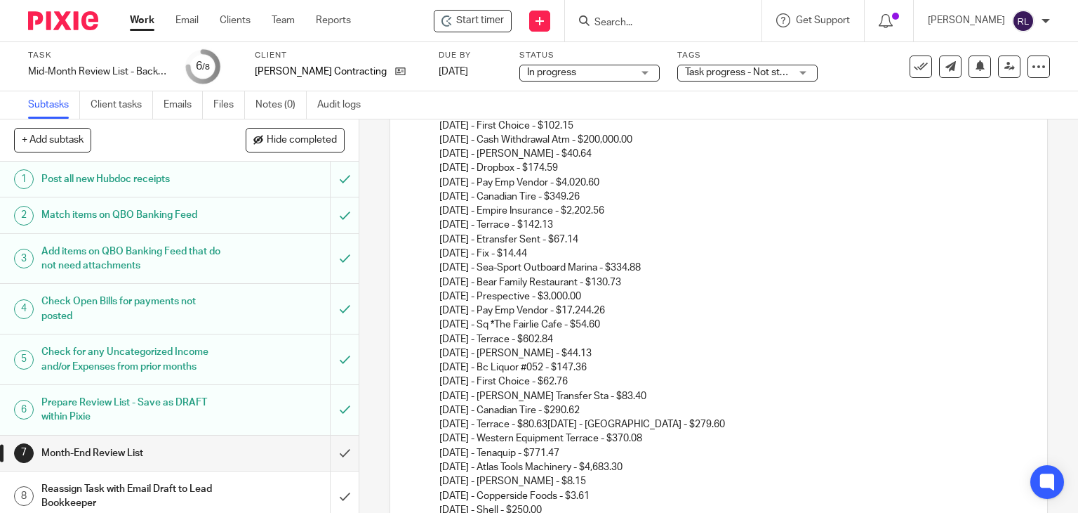
drag, startPoint x: 434, startPoint y: 136, endPoint x: 656, endPoint y: 141, distance: 222.6
click at [656, 141] on ol "Business Credit Card Withdrawals: 05/01/2025 - Terrace - $294.61 05/11/2025 - C…" at bounding box center [719, 338] width 616 height 1437
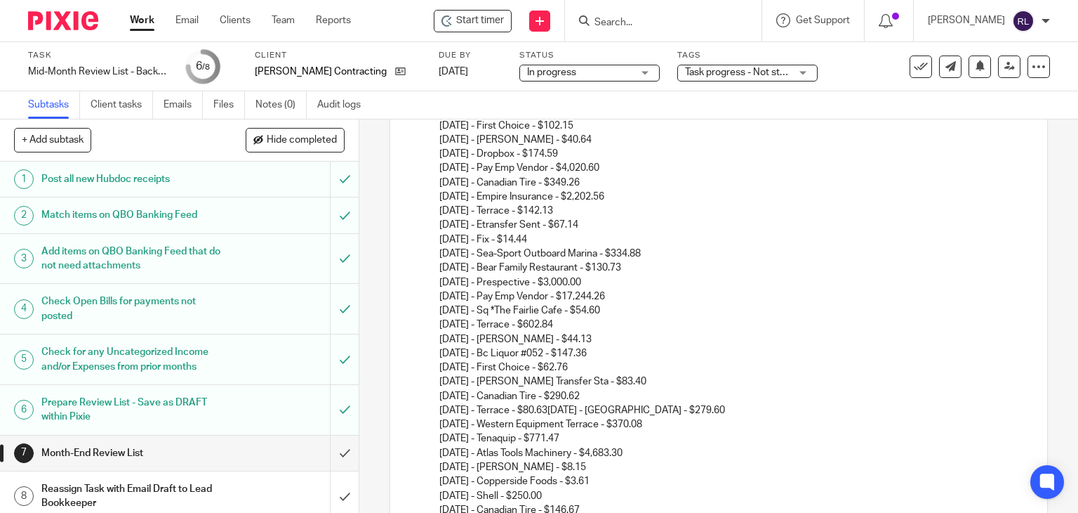
click at [581, 147] on p "Withdrawals: 05/01/2025 - Terrace - $294.61 05/11/2025 - Canadian Tire - $781.9…" at bounding box center [734, 26] width 588 height 783
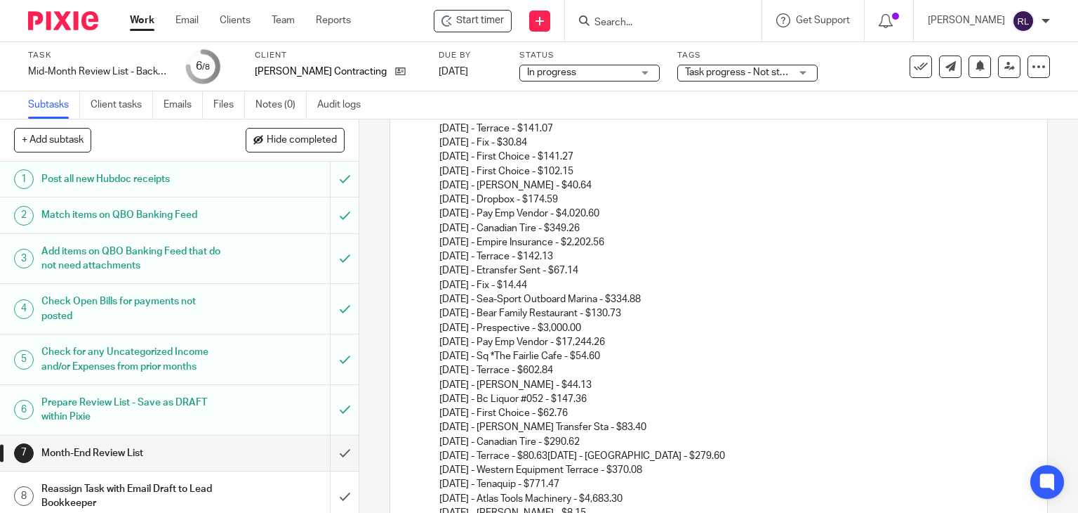
scroll to position [1356, 0]
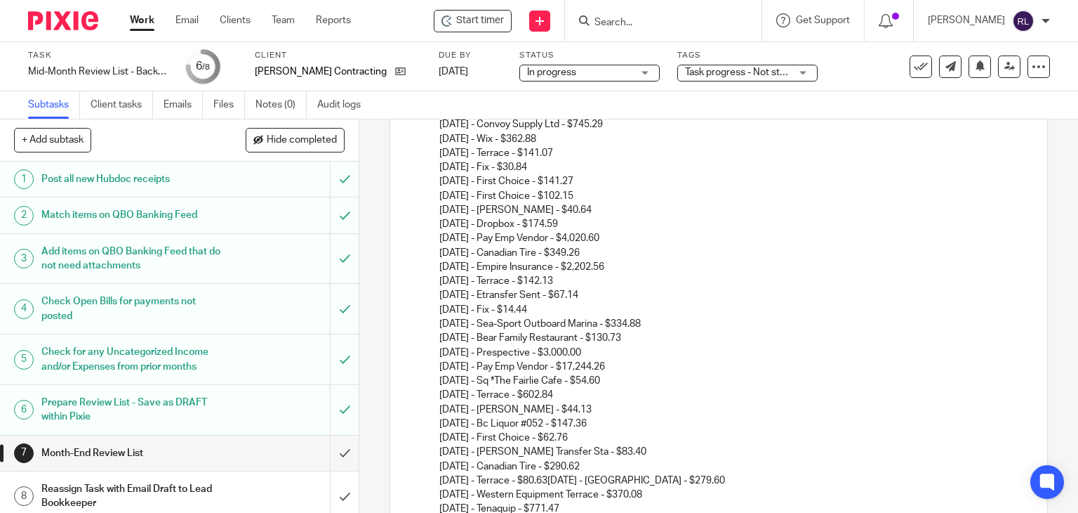
click at [585, 196] on p "Withdrawals: 05/01/2025 - Terrace - $294.61 05/11/2025 - Canadian Tire - $781.9…" at bounding box center [734, 96] width 588 height 783
click at [566, 222] on p "Withdrawals: 05/01/2025 - Terrace - $294.61 05/11/2025 - Canadian Tire - $781.9…" at bounding box center [734, 96] width 588 height 783
click at [544, 236] on p "Withdrawals: 05/01/2025 - Terrace - $294.61 05/11/2025 - Canadian Tire - $781.9…" at bounding box center [734, 96] width 588 height 783
drag, startPoint x: 437, startPoint y: 237, endPoint x: 630, endPoint y: 237, distance: 193.1
click at [630, 237] on p "Withdrawals: 05/01/2025 - Terrace - $294.61 05/11/2025 - Canadian Tire - $781.9…" at bounding box center [734, 96] width 588 height 783
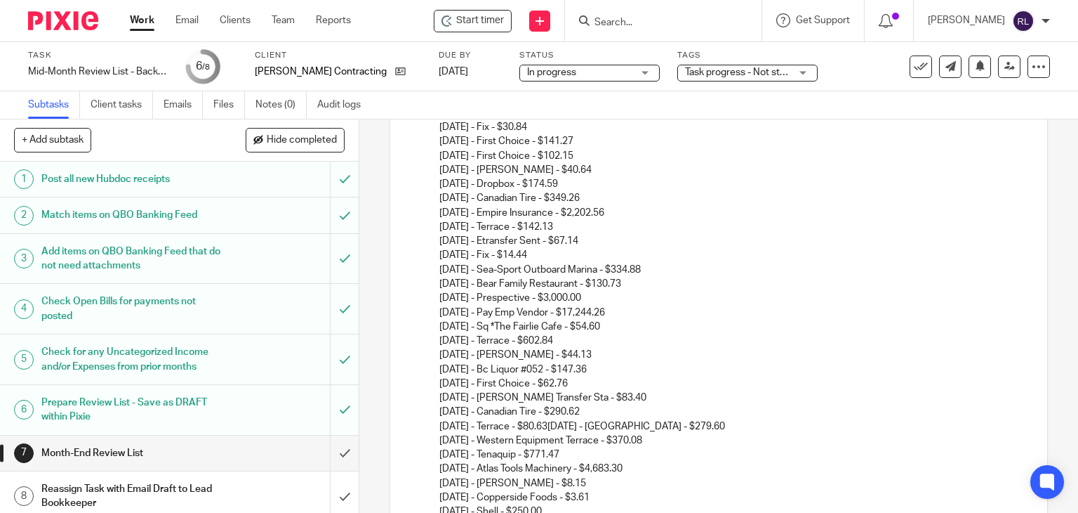
scroll to position [1427, 0]
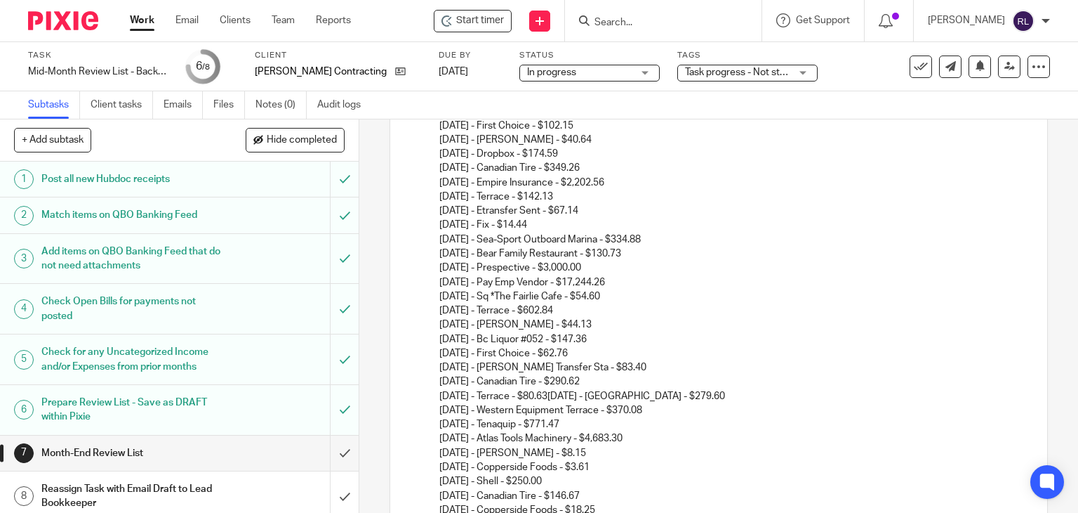
drag, startPoint x: 439, startPoint y: 181, endPoint x: 629, endPoint y: 192, distance: 190.6
click at [629, 192] on p "Withdrawals: 05/01/2025 - Terrace - $294.61 05/11/2025 - Canadian Tire - $781.9…" at bounding box center [734, 19] width 588 height 768
drag, startPoint x: 430, startPoint y: 179, endPoint x: 639, endPoint y: 178, distance: 209.2
click at [639, 178] on ol "Business Credit Card Withdrawals: 05/01/2025 - Terrace - $294.61 05/11/2025 - C…" at bounding box center [719, 324] width 616 height 1408
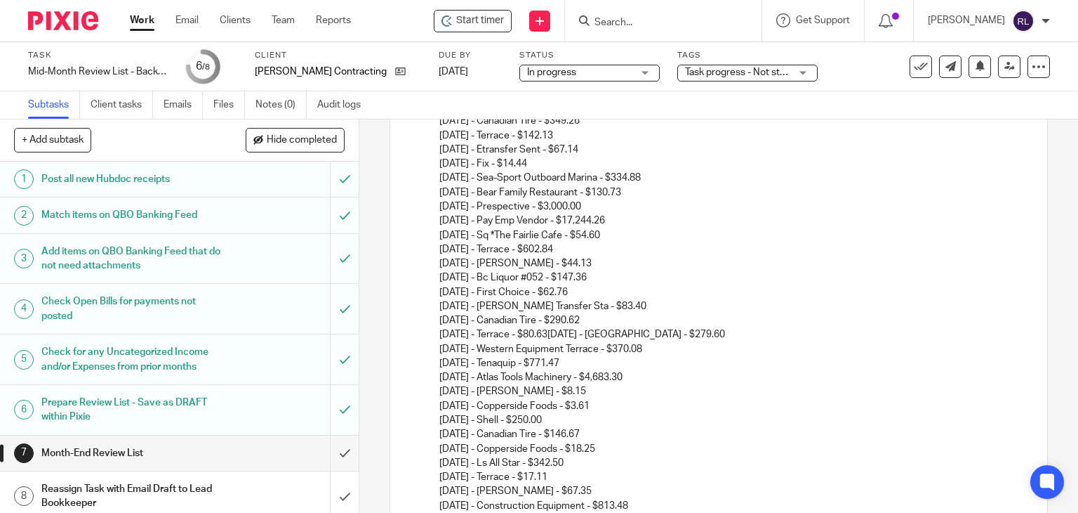
scroll to position [1497, 0]
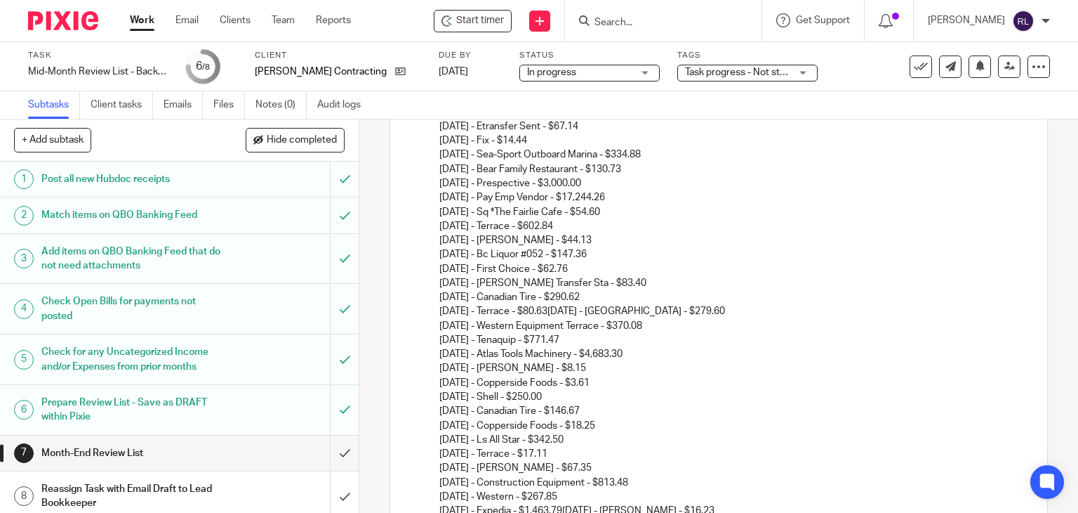
drag, startPoint x: 441, startPoint y: 183, endPoint x: 522, endPoint y: 195, distance: 82.4
drag, startPoint x: 435, startPoint y: 178, endPoint x: 651, endPoint y: 201, distance: 216.7
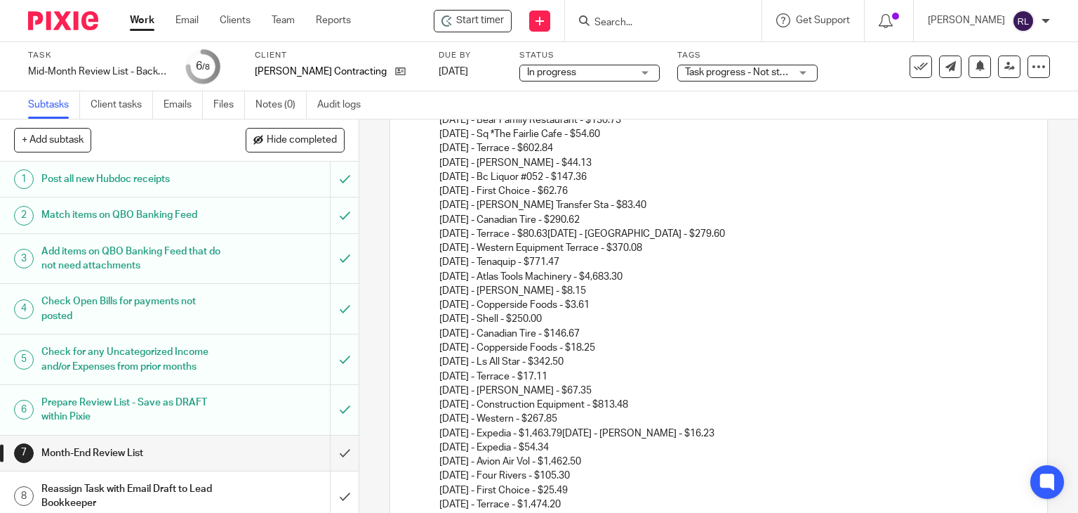
scroll to position [1567, 0]
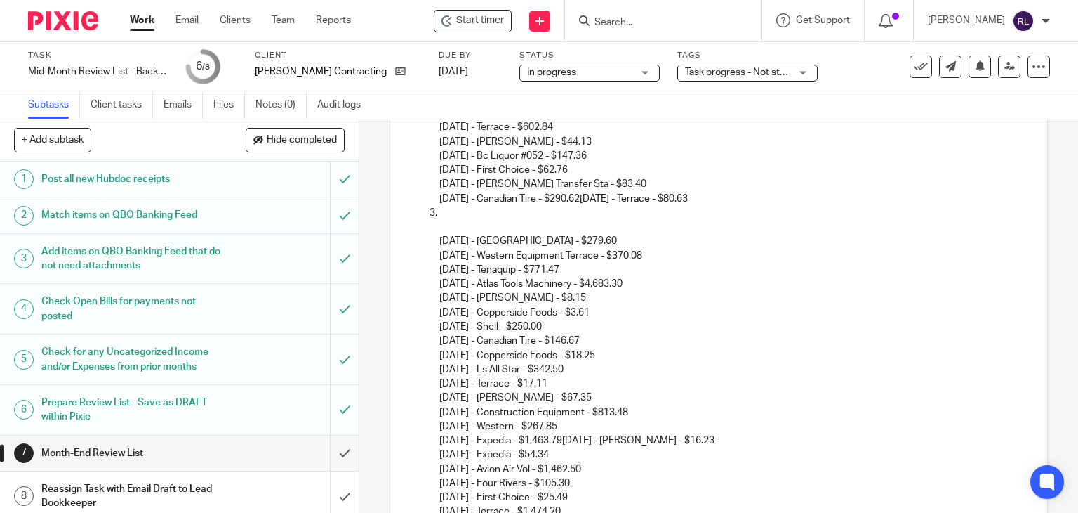
click at [444, 211] on p at bounding box center [734, 213] width 588 height 14
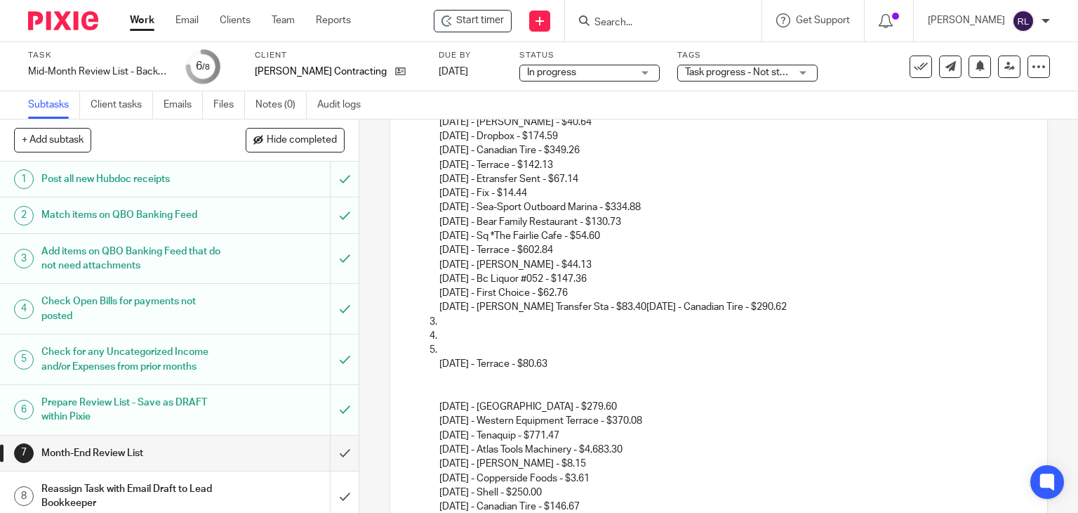
click at [444, 337] on p at bounding box center [734, 336] width 588 height 14
click at [451, 318] on p at bounding box center [734, 322] width 588 height 14
click at [441, 345] on p "07/28/2025 - Terrace - $80.63" at bounding box center [734, 357] width 588 height 29
drag, startPoint x: 630, startPoint y: 304, endPoint x: 803, endPoint y: 312, distance: 172.9
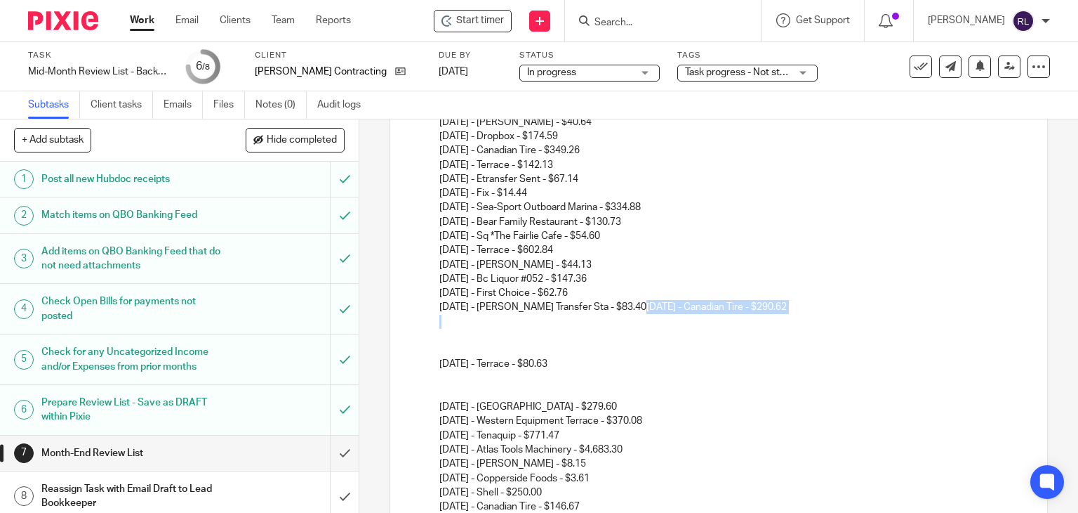
click at [803, 312] on li "Business Credit Card Withdrawals: 05/01/2025 - Terrace - $294.61 05/11/2025 - C…" at bounding box center [734, 321] width 588 height 1437
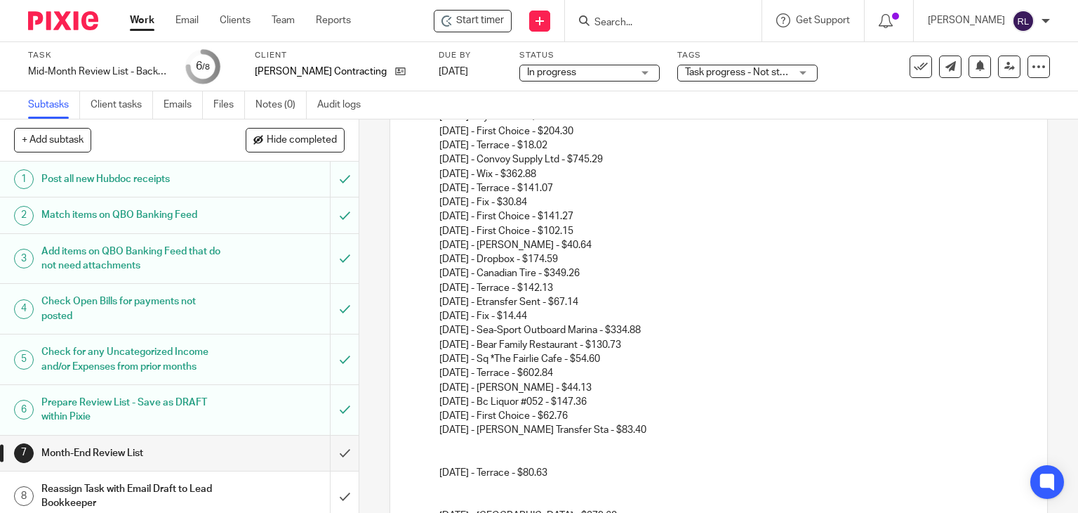
scroll to position [1392, 0]
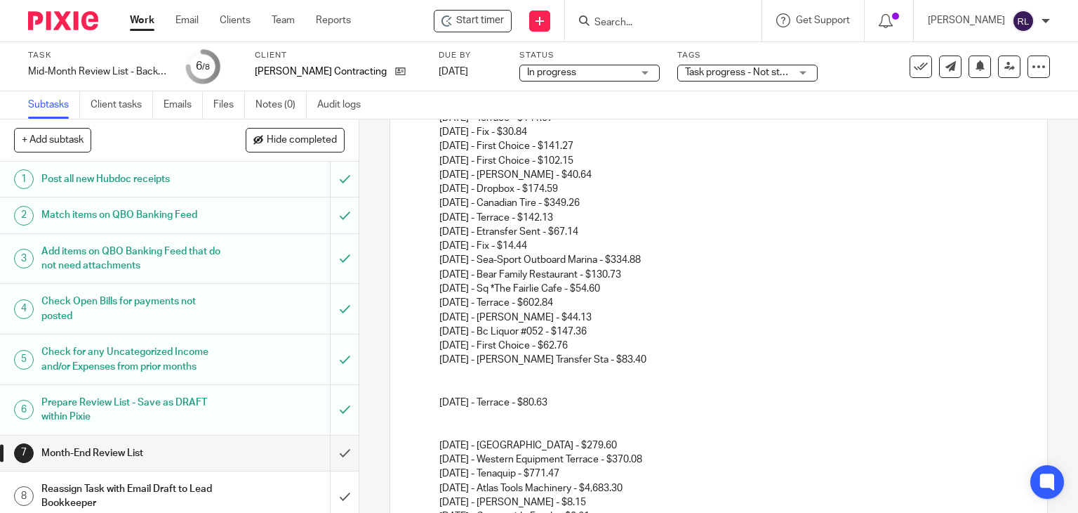
click at [440, 374] on p at bounding box center [734, 374] width 588 height 14
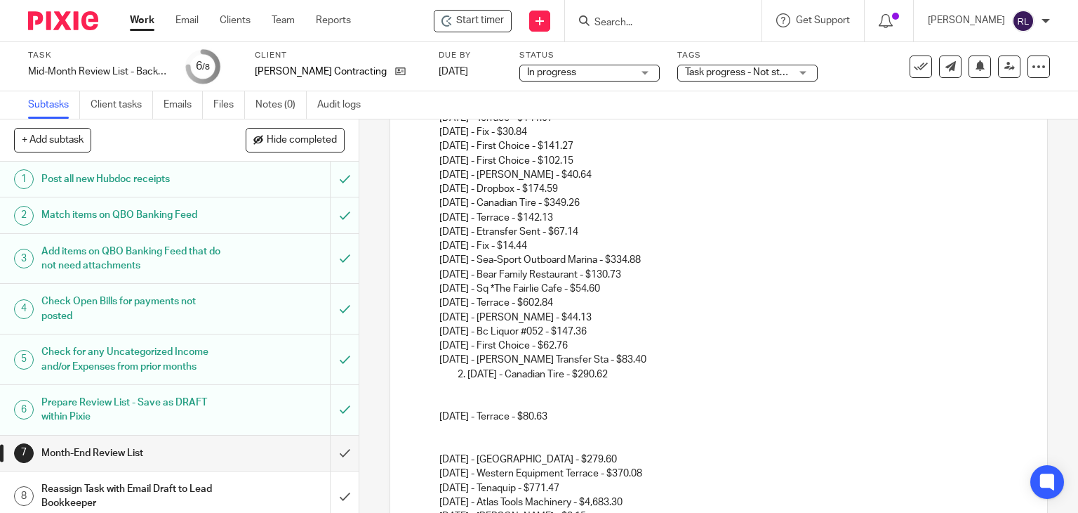
click at [468, 374] on p "07/26/2025 - Canadian Tire - $290.62" at bounding box center [748, 374] width 560 height 14
click at [477, 384] on p at bounding box center [748, 388] width 560 height 14
click at [440, 405] on p "07/28/2025 - Terrace - $80.63" at bounding box center [734, 409] width 588 height 29
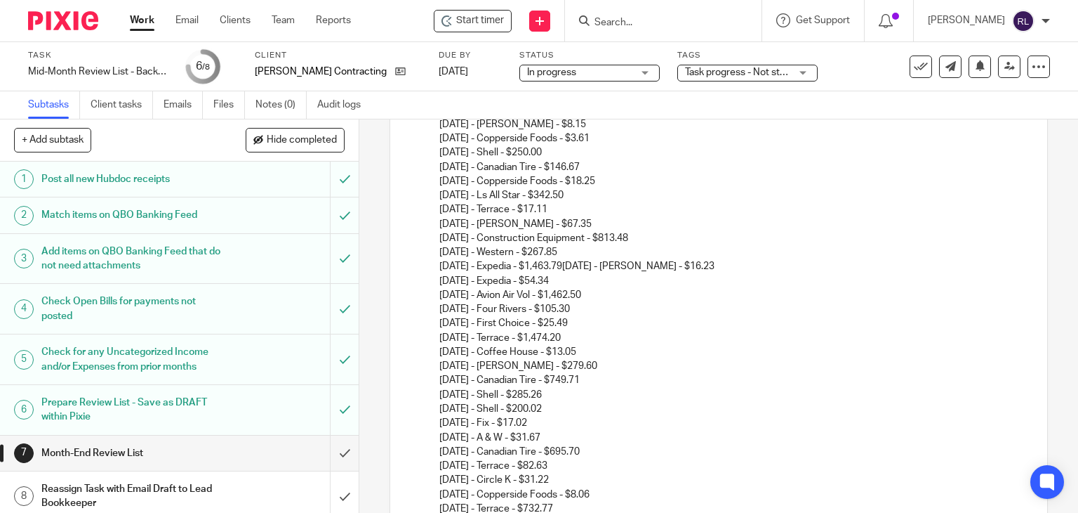
scroll to position [1474, 0]
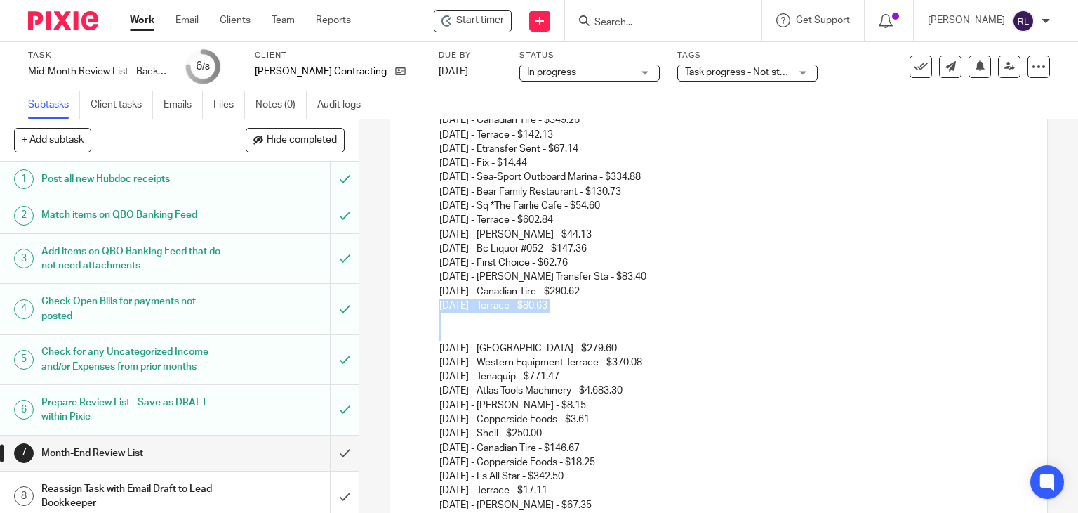
drag, startPoint x: 550, startPoint y: 336, endPoint x: 434, endPoint y: 305, distance: 119.9
click at [434, 305] on ol "Business Credit Card Withdrawals: 05/01/2025 - Terrace - $294.61 05/11/2025 - C…" at bounding box center [719, 276] width 616 height 1408
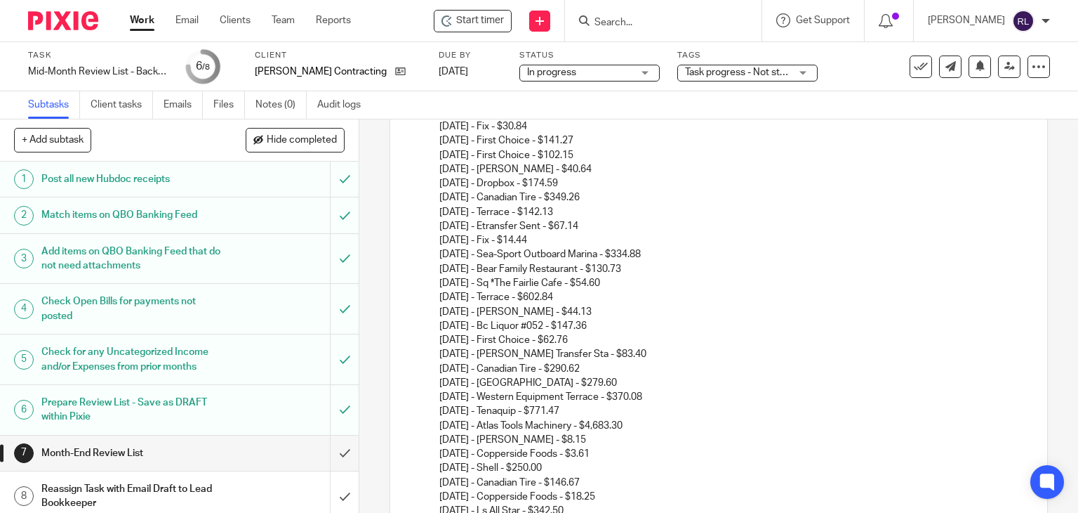
scroll to position [1421, 0]
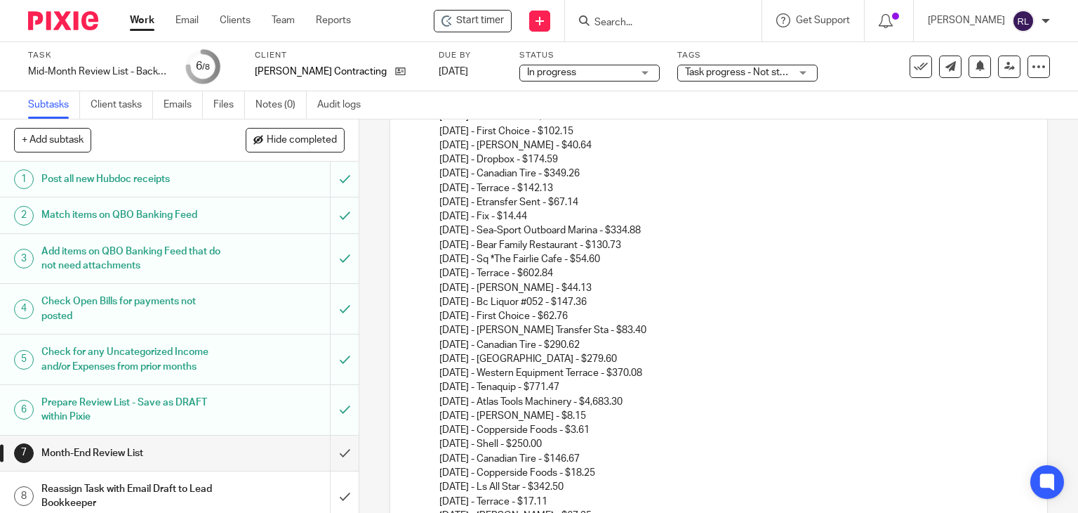
click at [600, 357] on p "07/26/2025 - Canadian Tire - $290.62 07/28/2025 - Bear Country Inn - $279.60" at bounding box center [734, 352] width 588 height 29
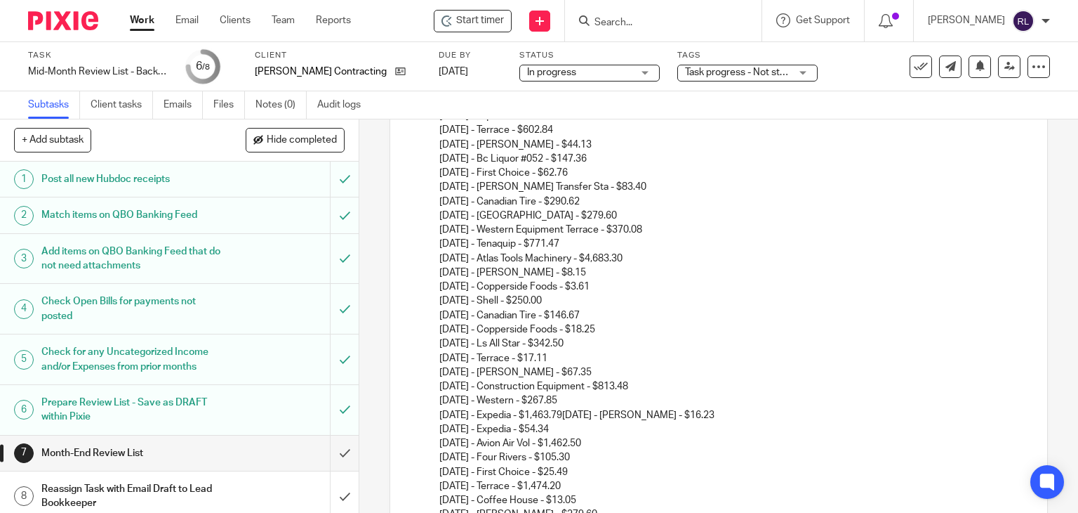
scroll to position [1562, 0]
click at [634, 231] on p "07/30/2025 - Western Equipment Terrace - $370.08" at bounding box center [734, 232] width 588 height 14
click at [556, 246] on p "07/30/2025 - Tenaquip - $771.47 07/31/2025 - Atlas Tools Machinery - $4,683.30 …" at bounding box center [734, 331] width 588 height 185
click at [638, 256] on p "07/30/2025 - Tenaquip - $771.47 07/31/2025 - Atlas Tools Machinery - $4,683.30 …" at bounding box center [734, 331] width 588 height 185
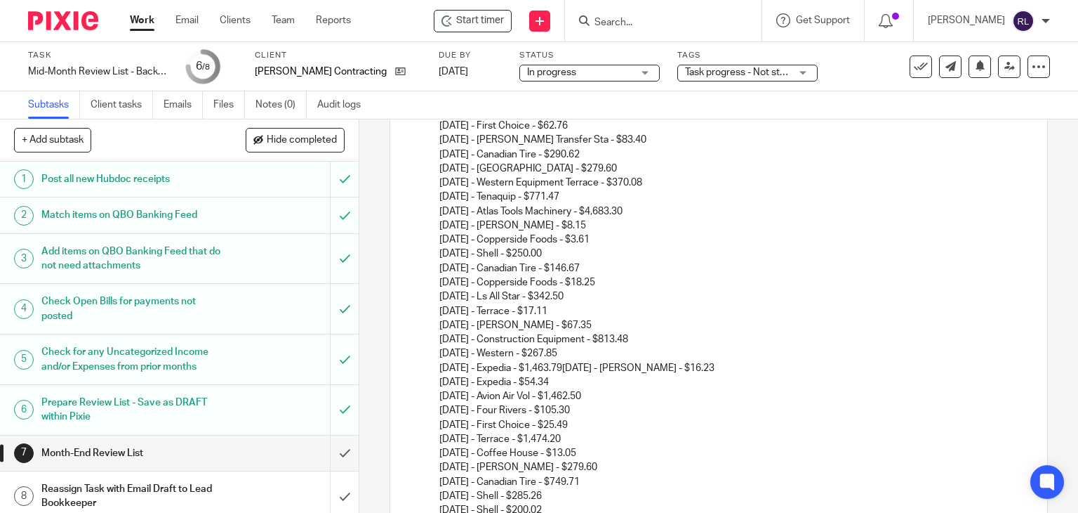
scroll to position [1632, 0]
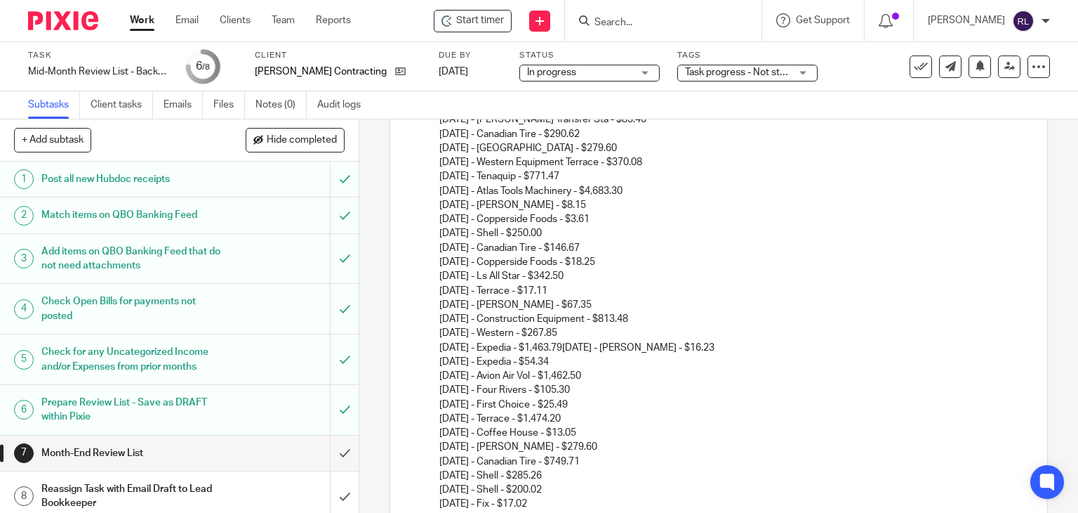
click at [539, 230] on p "07/30/2025 - Tenaquip - $771.47 07/31/2025 - Atlas Tools Machinery - $4,683.30 …" at bounding box center [734, 261] width 588 height 185
click at [628, 190] on p "07/30/2025 - Tenaquip - $771.47 07/31/2025 - Atlas Tools Machinery - $4,683.30 …" at bounding box center [734, 261] width 588 height 185
click at [603, 216] on p "07/30/2025 - Tenaquip - $771.47 07/31/2025 - Atlas Tools Machinery - $4,683.30 …" at bounding box center [734, 261] width 588 height 185
drag, startPoint x: 503, startPoint y: 224, endPoint x: 434, endPoint y: 234, distance: 69.5
click at [434, 234] on ol "Business Credit Card Withdrawals: 05/01/2025 - Terrace - $294.61 05/11/2025 - C…" at bounding box center [719, 98] width 616 height 1366
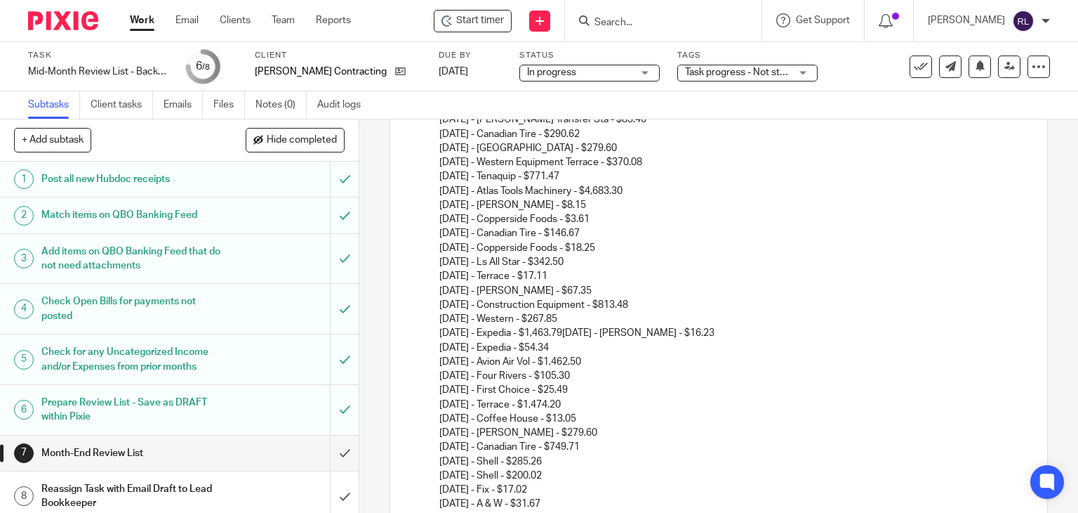
click at [602, 259] on p "07/30/2025 - Tenaquip - $771.47 07/31/2025 - Atlas Tools Machinery - $4,683.30 …" at bounding box center [734, 254] width 588 height 171
drag, startPoint x: 571, startPoint y: 275, endPoint x: 583, endPoint y: 270, distance: 12.9
click at [571, 275] on p "07/30/2025 - Tenaquip - $771.47 07/31/2025 - Atlas Tools Machinery - $4,683.30 …" at bounding box center [734, 254] width 588 height 171
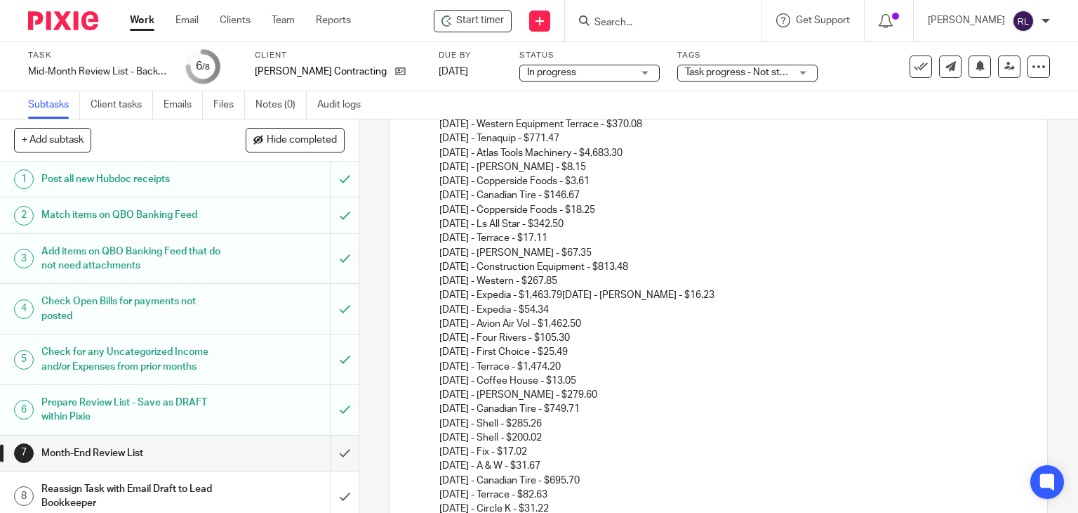
scroll to position [1702, 0]
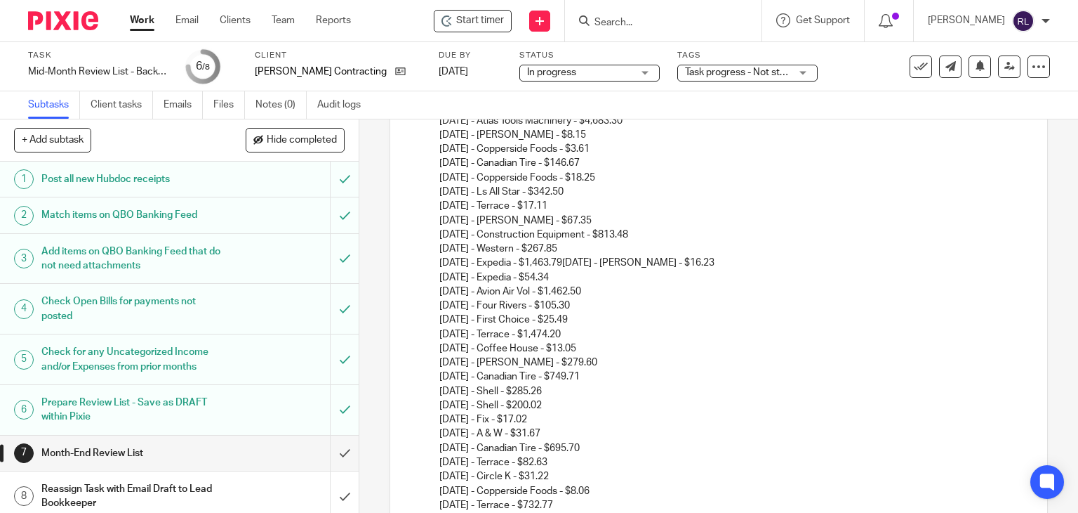
click at [604, 220] on p "07/30/2025 - Tenaquip - $771.47 07/31/2025 - Atlas Tools Machinery - $4,683.30 …" at bounding box center [734, 184] width 588 height 171
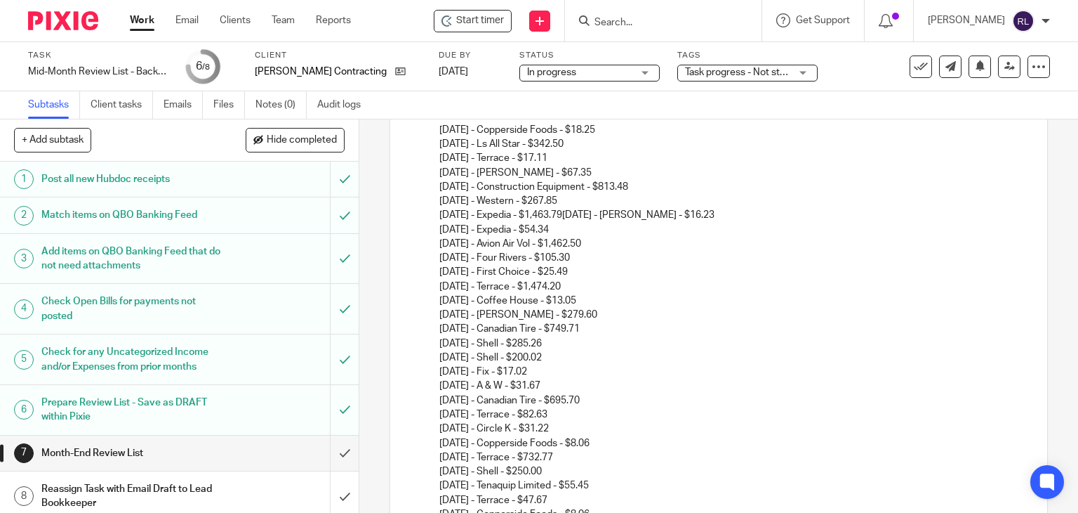
scroll to position [1772, 0]
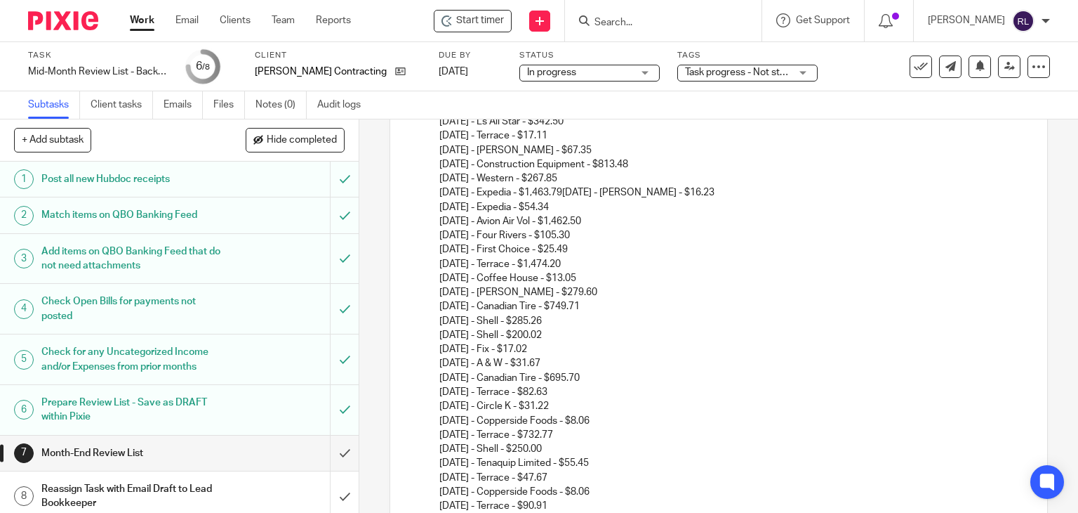
click at [593, 178] on p "07/30/2025 - Tenaquip - $771.47 07/31/2025 - Atlas Tools Machinery - $4,683.30 …" at bounding box center [734, 114] width 588 height 171
click at [584, 192] on p "07/30/2025 - Tenaquip - $771.47 07/31/2025 - Atlas Tools Machinery - $4,683.30 …" at bounding box center [734, 114] width 588 height 171
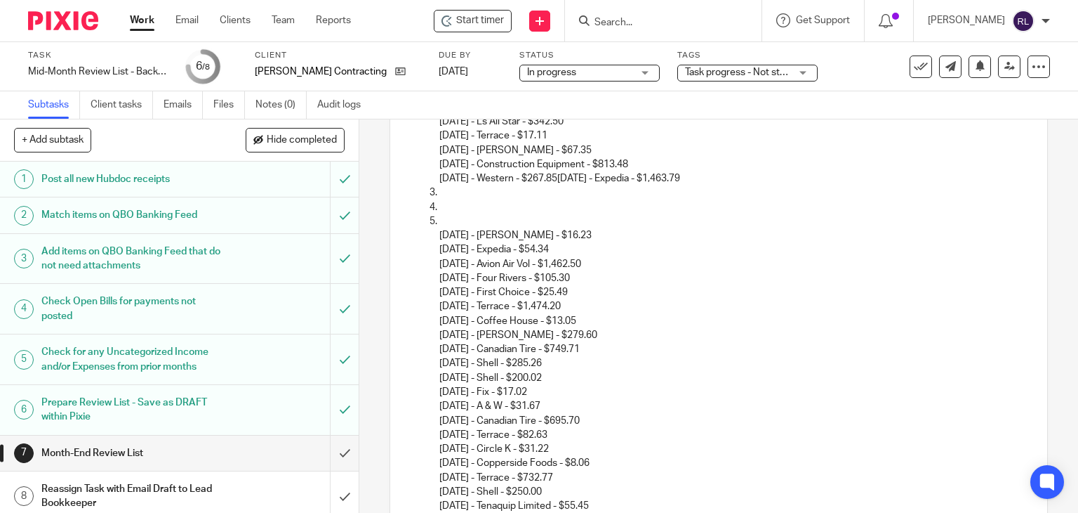
click at [458, 202] on p at bounding box center [734, 207] width 588 height 14
click at [440, 189] on li at bounding box center [734, 199] width 588 height 29
click at [441, 220] on p "08/10/2025 - Tim Horton's - $16.23" at bounding box center [734, 228] width 588 height 29
click at [581, 178] on p "07/30/2025 - Tenaquip - $771.47 07/31/2025 - Atlas Tools Machinery - $4,683.30 …" at bounding box center [734, 107] width 588 height 157
drag, startPoint x: 576, startPoint y: 177, endPoint x: 729, endPoint y: 186, distance: 153.3
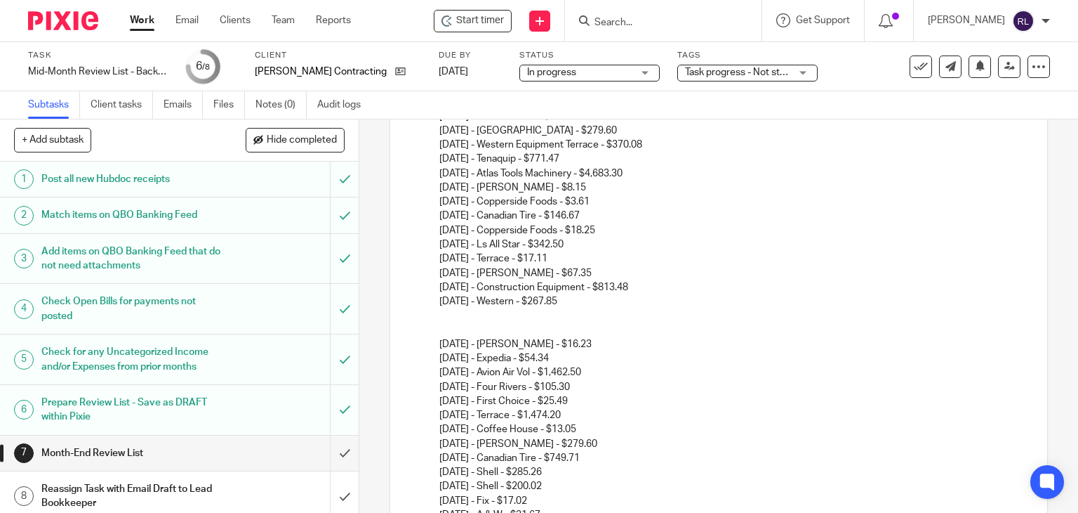
click at [443, 308] on p at bounding box center [734, 315] width 588 height 14
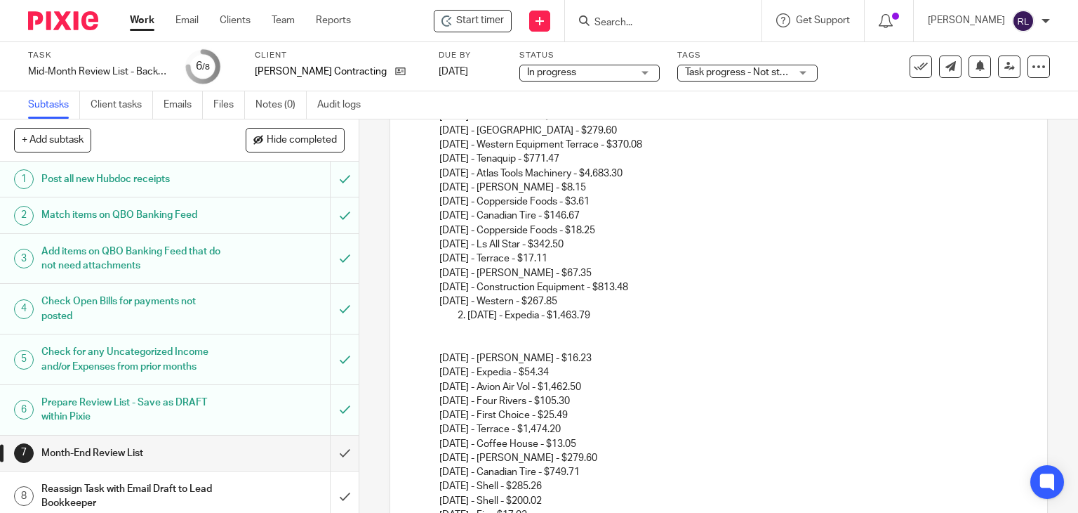
click at [468, 310] on p "08/10/2025 - Expedia - $1,463.79" at bounding box center [748, 315] width 560 height 14
click at [482, 327] on p at bounding box center [748, 330] width 560 height 14
click at [466, 345] on p "08/10/2025 - Tim Horton's - $16.23" at bounding box center [734, 351] width 588 height 29
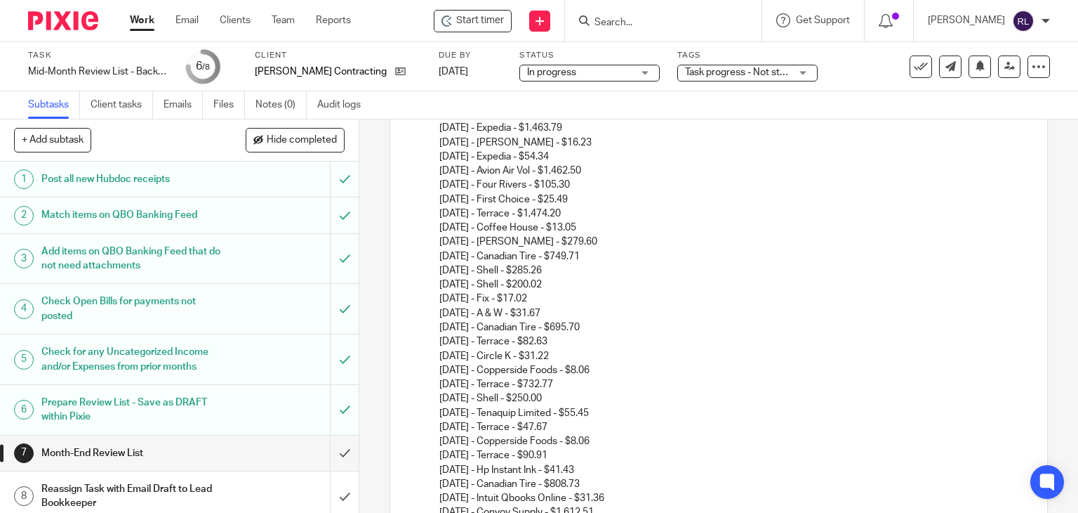
scroll to position [1860, 0]
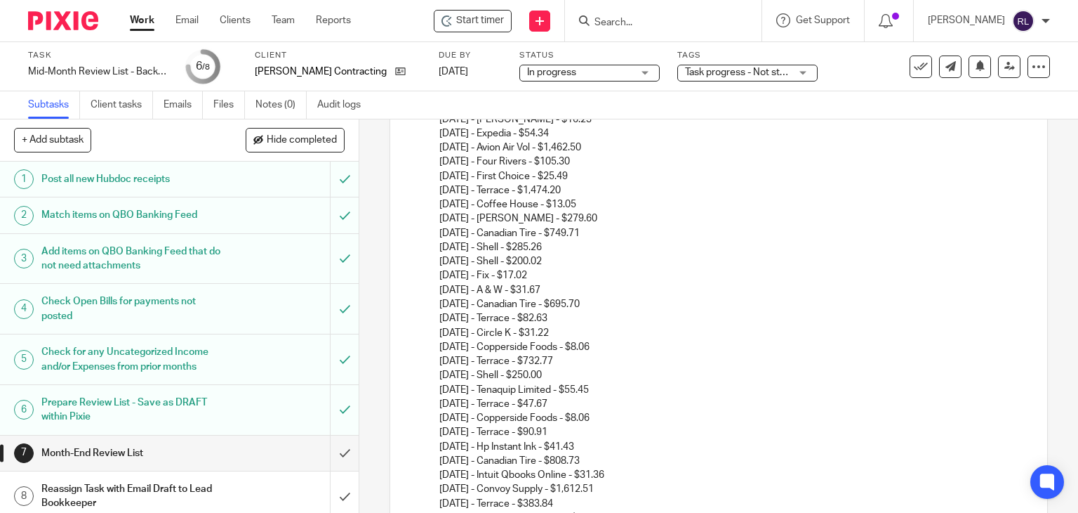
click at [584, 147] on p "08/10/2025 - Expedia - $54.34 08/12/2025 - Avion Air Vol - $1,462.50 08/12/2025…" at bounding box center [734, 339] width 588 height 427
click at [574, 152] on p "08/10/2025 - Expedia - $54.34 08/12/2025 - Avion Air Vol - $1,462.50 08/12/2025…" at bounding box center [734, 339] width 588 height 427
click at [574, 161] on p "08/10/2025 - Expedia - $54.34 08/12/2025 - Avion Air Vol - $1,462.50 08/12/2025…" at bounding box center [734, 339] width 588 height 427
click at [570, 186] on p "08/10/2025 - Expedia - $54.34 08/12/2025 - Avion Air Vol - $1,462.50 08/12/2025…" at bounding box center [734, 339] width 588 height 427
click at [584, 205] on p "08/10/2025 - Expedia - $54.34 08/12/2025 - Avion Air Vol - $1,462.50 08/12/2025…" at bounding box center [734, 339] width 588 height 427
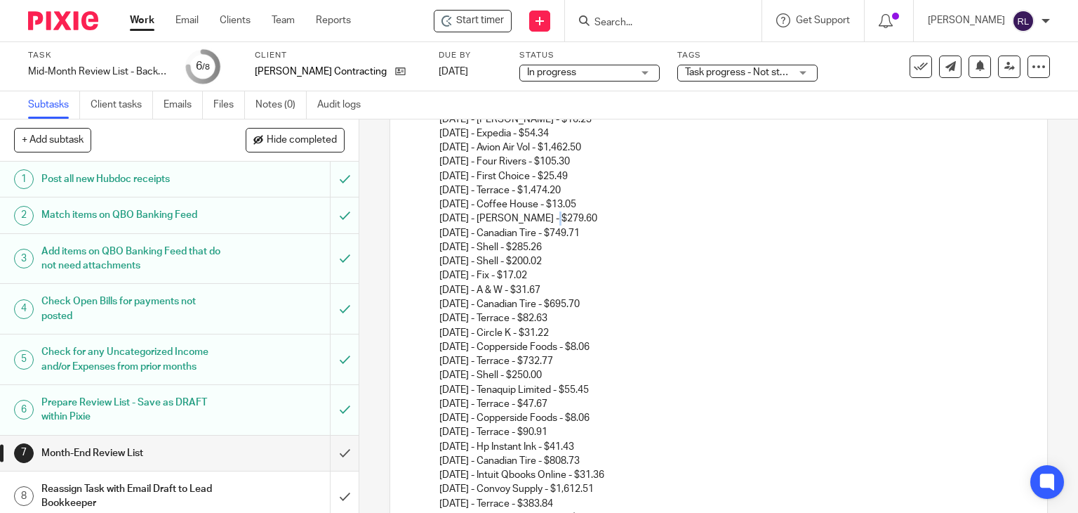
click at [549, 219] on p "08/10/2025 - Expedia - $54.34 08/12/2025 - Avion Air Vol - $1,462.50 08/12/2025…" at bounding box center [734, 339] width 588 height 427
click at [545, 249] on p "08/10/2025 - Expedia - $54.34 08/12/2025 - Avion Air Vol - $1,462.50 08/12/2025…" at bounding box center [734, 339] width 588 height 427
drag, startPoint x: 432, startPoint y: 242, endPoint x: 562, endPoint y: 253, distance: 130.4
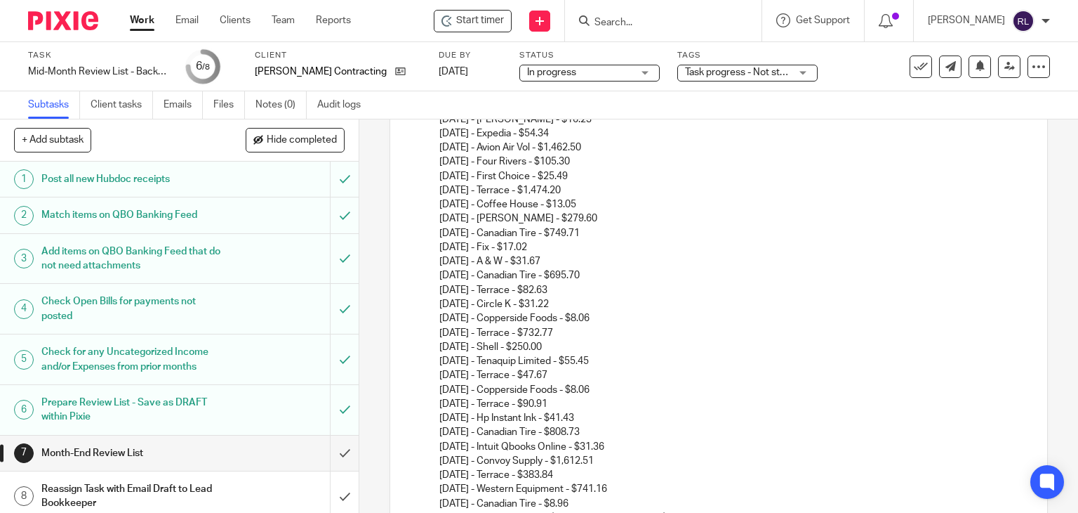
drag, startPoint x: 562, startPoint y: 243, endPoint x: 562, endPoint y: 251, distance: 8.4
click at [562, 243] on p "08/10/2025 - Expedia - $54.34 08/12/2025 - Avion Air Vol - $1,462.50 08/12/2025…" at bounding box center [734, 325] width 588 height 398
click at [567, 263] on p "08/10/2025 - Expedia - $54.34 08/12/2025 - Avion Air Vol - $1,462.50 08/12/2025…" at bounding box center [734, 325] width 588 height 398
click at [614, 275] on p "08/10/2025 - Expedia - $54.34 08/12/2025 - Avion Air Vol - $1,462.50 08/12/2025…" at bounding box center [734, 325] width 588 height 398
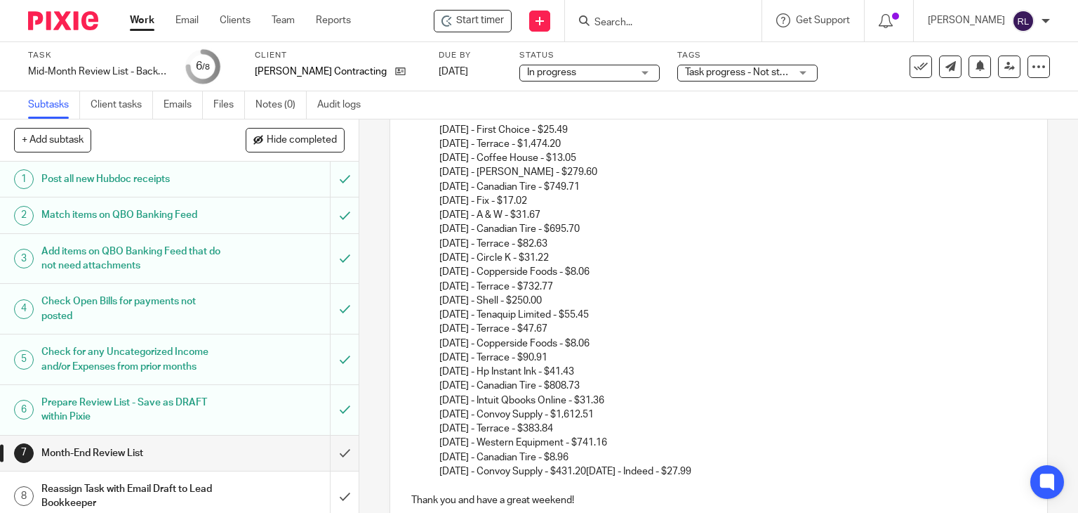
scroll to position [1930, 0]
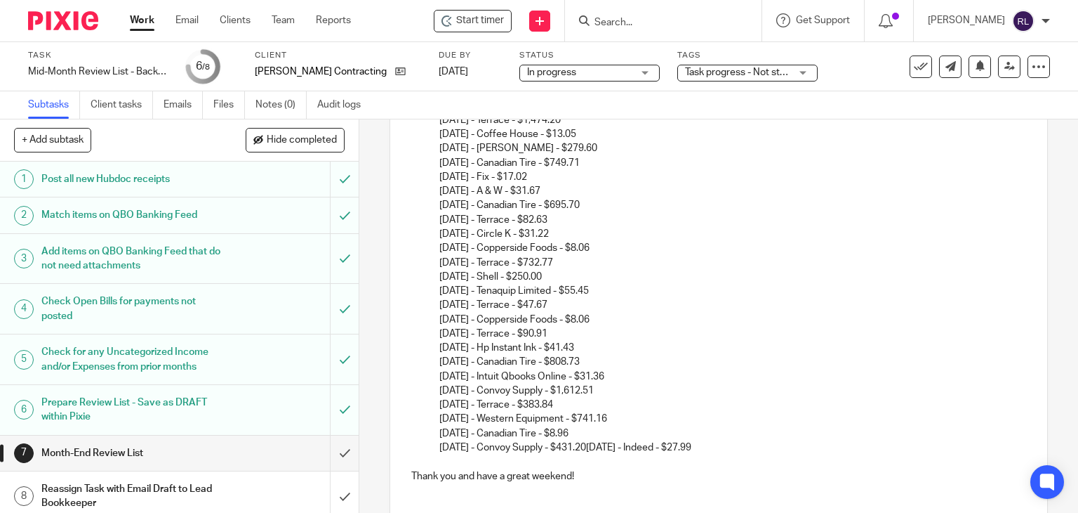
click at [579, 217] on p "08/10/2025 - Expedia - $54.34 08/12/2025 - Avion Air Vol - $1,462.50 08/12/2025…" at bounding box center [734, 255] width 588 height 398
drag, startPoint x: 557, startPoint y: 217, endPoint x: 427, endPoint y: 211, distance: 130.7
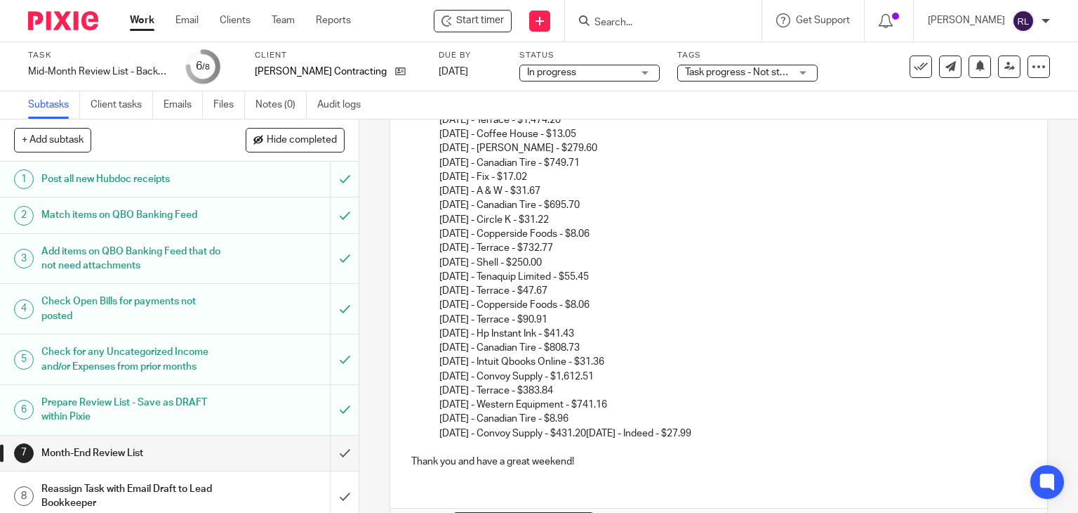
click at [574, 221] on p "08/10/2025 - Expedia - $54.34 08/12/2025 - Avion Air Vol - $1,462.50 08/12/2025…" at bounding box center [734, 248] width 588 height 384
click at [598, 249] on p "08/10/2025 - Expedia - $54.34 08/12/2025 - Avion Air Vol - $1,462.50 08/12/2025…" at bounding box center [734, 248] width 588 height 384
click at [567, 262] on p "08/10/2025 - Expedia - $54.34 08/12/2025 - Avion Air Vol - $1,462.50 08/12/2025…" at bounding box center [734, 248] width 588 height 384
drag, startPoint x: 546, startPoint y: 260, endPoint x: 435, endPoint y: 256, distance: 110.3
click at [440, 256] on p "08/10/2025 - Expedia - $54.34 08/12/2025 - Avion Air Vol - $1,462.50 08/12/2025…" at bounding box center [734, 248] width 588 height 384
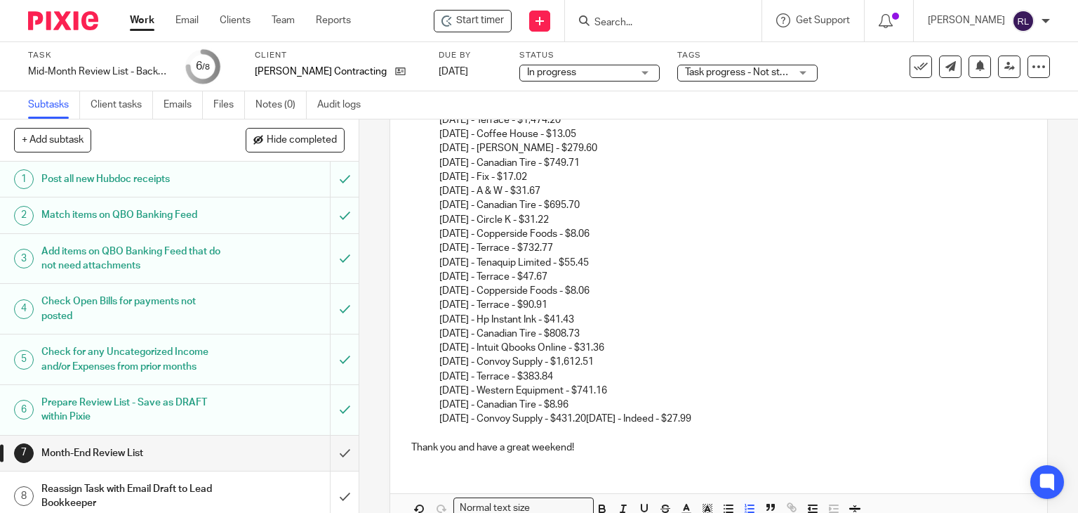
click at [590, 263] on p "08/10/2025 - Expedia - $54.34 08/12/2025 - Avion Air Vol - $1,462.50 08/12/2025…" at bounding box center [734, 241] width 588 height 370
click at [556, 276] on p "08/10/2025 - Expedia - $54.34 08/12/2025 - Avion Air Vol - $1,462.50 08/12/2025…" at bounding box center [734, 241] width 588 height 370
click at [614, 290] on p "08/10/2025 - Expedia - $54.34 08/12/2025 - Avion Air Vol - $1,462.50 08/12/2025…" at bounding box center [734, 241] width 588 height 370
click at [556, 301] on p "08/10/2025 - Expedia - $54.34 08/12/2025 - Avion Air Vol - $1,462.50 08/12/2025…" at bounding box center [734, 241] width 588 height 370
click at [579, 318] on p "08/10/2025 - Expedia - $54.34 08/12/2025 - Avion Air Vol - $1,462.50 08/12/2025…" at bounding box center [734, 241] width 588 height 370
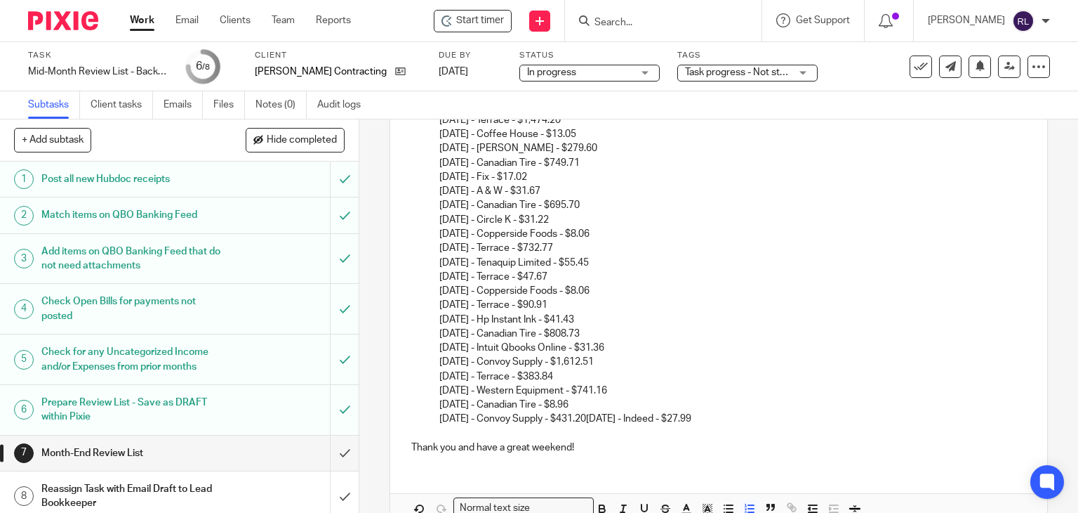
click at [590, 336] on p "08/10/2025 - Expedia - $54.34 08/12/2025 - Avion Air Vol - $1,462.50 08/12/2025…" at bounding box center [734, 241] width 588 height 370
click at [611, 347] on p "08/10/2025 - Expedia - $54.34 08/12/2025 - Avion Air Vol - $1,462.50 08/12/2025…" at bounding box center [734, 241] width 588 height 370
click at [590, 359] on p "08/10/2025 - Expedia - $54.34 08/12/2025 - Avion Air Vol - $1,462.50 08/12/2025…" at bounding box center [734, 241] width 588 height 370
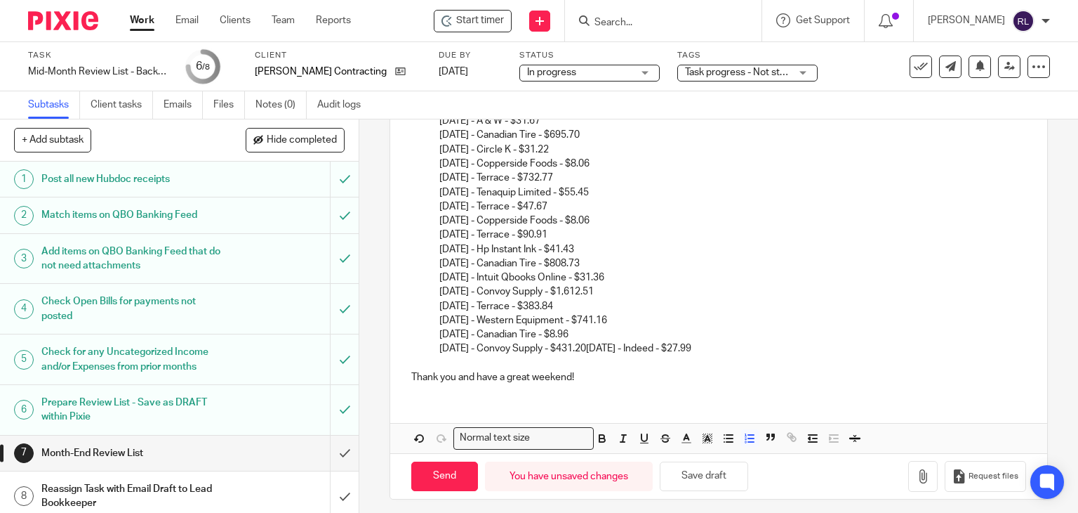
click at [565, 303] on p "08/10/2025 - Expedia - $54.34 08/12/2025 - Avion Air Vol - $1,462.50 08/12/2025…" at bounding box center [734, 171] width 588 height 370
click at [615, 319] on p "08/10/2025 - Expedia - $54.34 08/12/2025 - Avion Air Vol - $1,462.50 08/12/2025…" at bounding box center [734, 171] width 588 height 370
click at [620, 329] on p "08/10/2025 - Expedia - $54.34 08/12/2025 - Avion Air Vol - $1,462.50 08/12/2025…" at bounding box center [734, 171] width 588 height 370
drag, startPoint x: 607, startPoint y: 346, endPoint x: 747, endPoint y: 346, distance: 140.4
click at [747, 346] on p "08/10/2025 - Expedia - $54.34 08/12/2025 - Avion Air Vol - $1,462.50 08/12/2025…" at bounding box center [734, 171] width 588 height 370
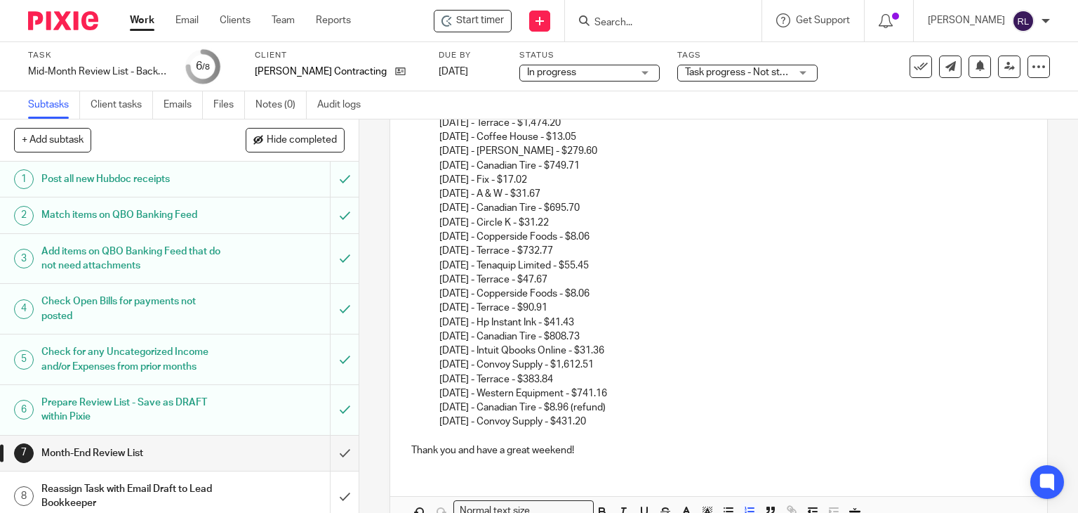
scroll to position [1948, 0]
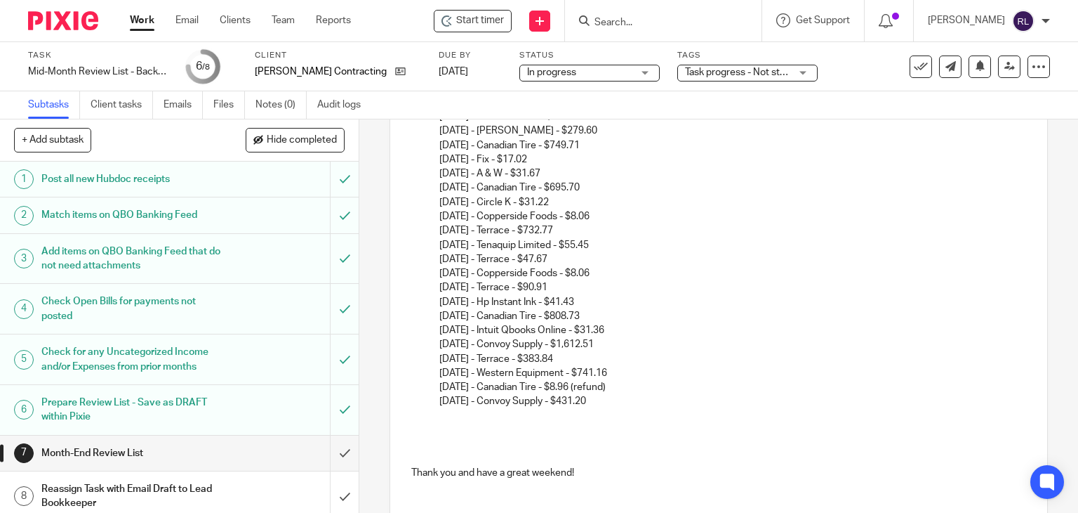
click at [440, 409] on p at bounding box center [719, 416] width 616 height 14
click at [463, 416] on p at bounding box center [719, 416] width 616 height 14
click at [441, 411] on p at bounding box center [719, 416] width 616 height 14
click at [440, 416] on p "09/02/2025 - Indeed - $27.99" at bounding box center [734, 416] width 588 height 14
click at [588, 419] on p "09/02/2025 - Indeed - $27.99" at bounding box center [734, 416] width 588 height 14
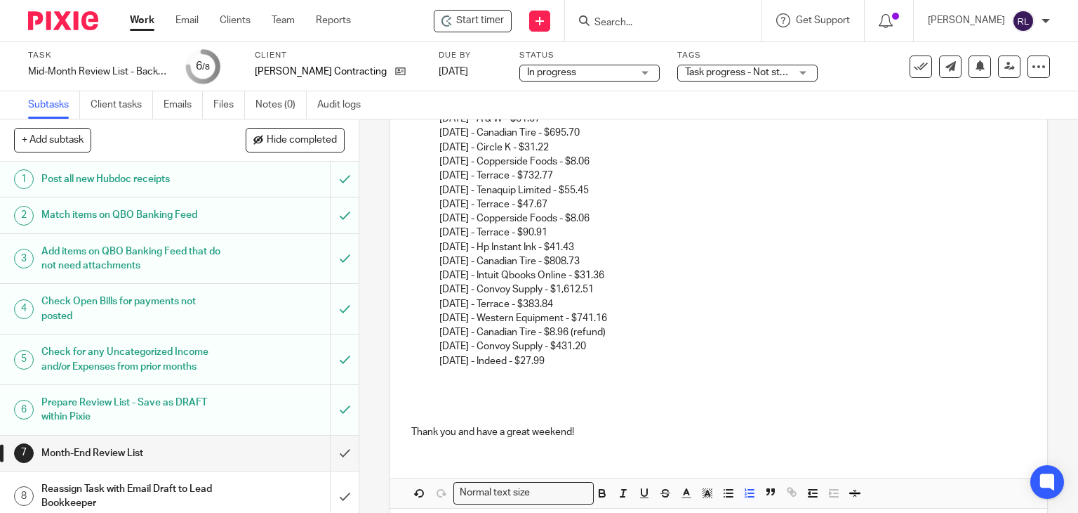
scroll to position [2063, 0]
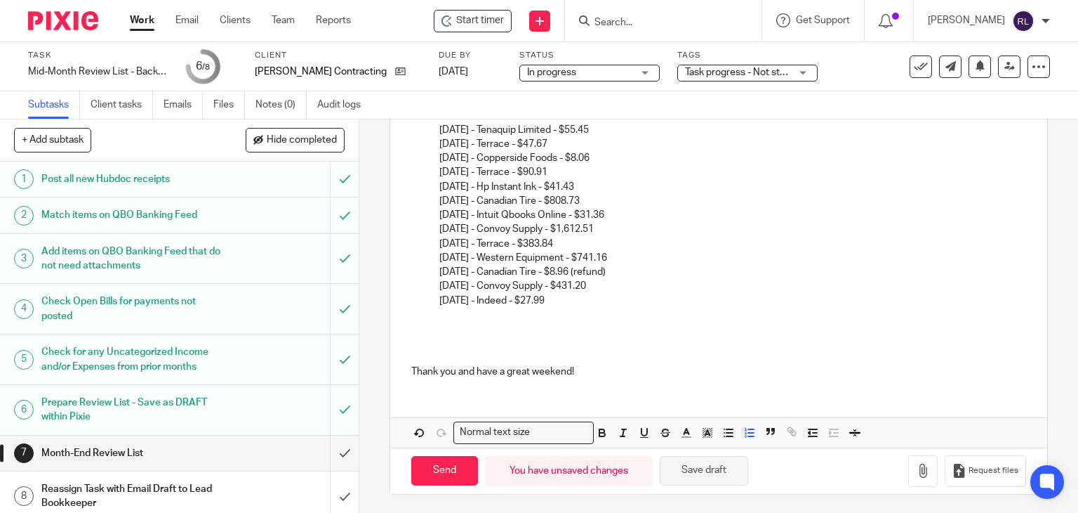
click at [716, 470] on button "Save draft" at bounding box center [704, 471] width 88 height 30
click at [480, 318] on p at bounding box center [734, 315] width 588 height 14
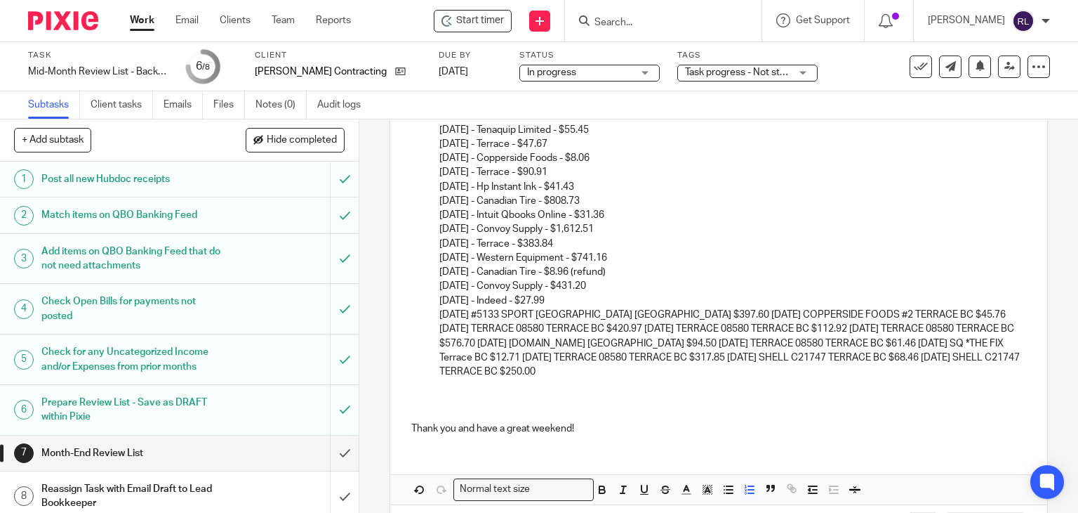
click at [478, 312] on p "9/3/2025 #5133 SPORT CHEK TERRACE BC $397.60 9/4/2025 COPPERSIDE FOODS #2 TERRA…" at bounding box center [734, 343] width 588 height 71
click at [674, 312] on p "9/3/2025 - #5133 SPORT CHEK TERRACE BC $397.60 9/4/2025 COPPERSIDE FOODS #2 TER…" at bounding box center [734, 343] width 588 height 71
click at [677, 313] on p "9/3/2025 - #5133 SPORT CHEK TERRACE BC $397.60 9/4/2025 COPPERSIDE FOODS #2 TER…" at bounding box center [734, 343] width 588 height 71
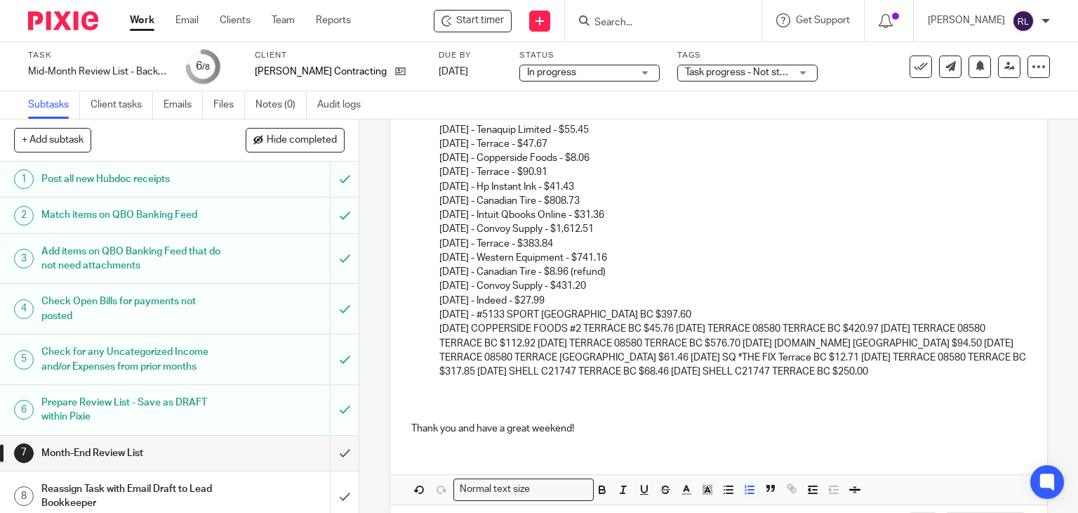
click at [685, 329] on p "9/4/2025 COPPERSIDE FOODS #2 TERRACE BC $45.76 9/4/2025 TERRACE 08580 TERRACE B…" at bounding box center [734, 350] width 588 height 57
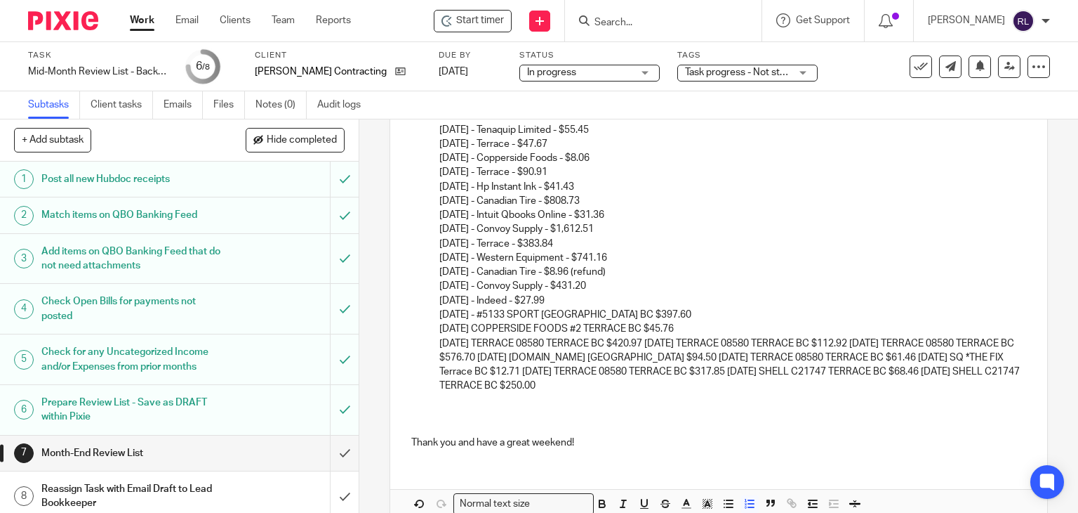
click at [650, 341] on p "9/4/2025 TERRACE 08580 TERRACE BC $420.97 9/4/2025 TERRACE 08580 TERRACE BC $11…" at bounding box center [734, 364] width 588 height 57
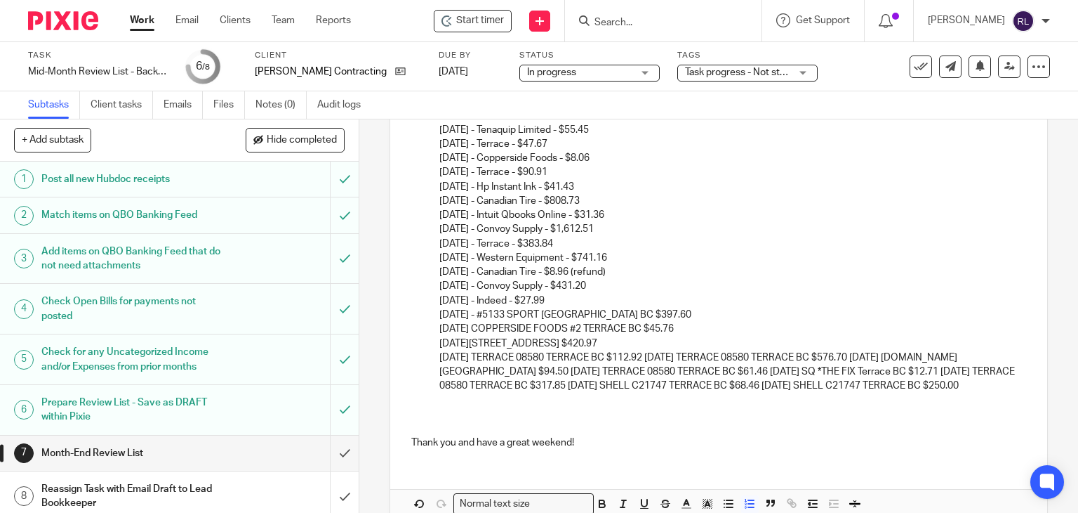
click at [656, 357] on p "9/4/2025 TERRACE 08580 TERRACE BC $112.92 9/4/2025 TERRACE 08580 TERRACE BC $57…" at bounding box center [734, 371] width 588 height 43
click at [652, 357] on p "9/4/2025 TERRACE 08580 TERRACE BC $112.92 9/4/2025 TERRACE 08580 TERRACE BC $57…" at bounding box center [734, 371] width 588 height 43
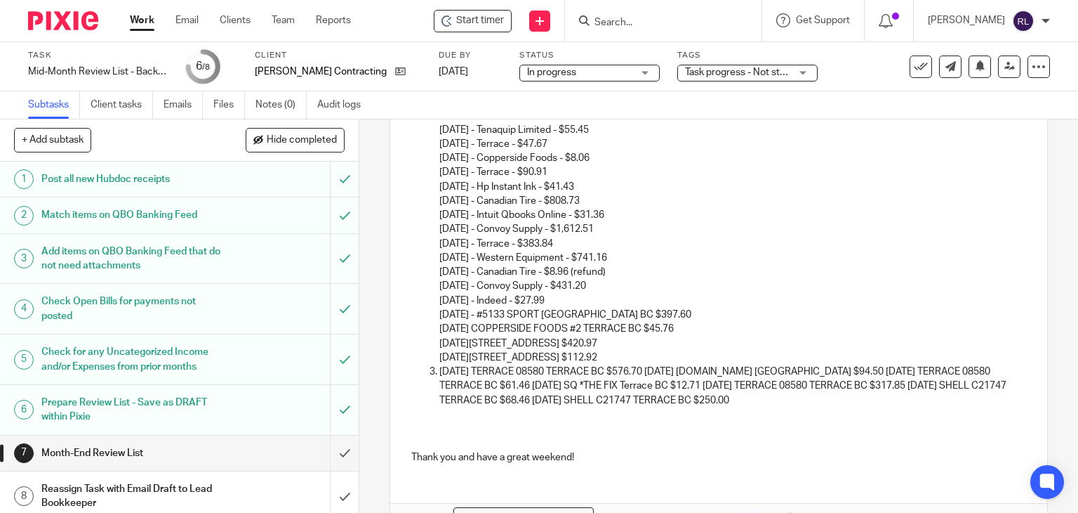
click at [653, 370] on p "9/4/2025 TERRACE 08580 TERRACE BC $576.70 9/5/2025 PDFPRO.COM VANCOUVER BC $94.…" at bounding box center [734, 385] width 588 height 43
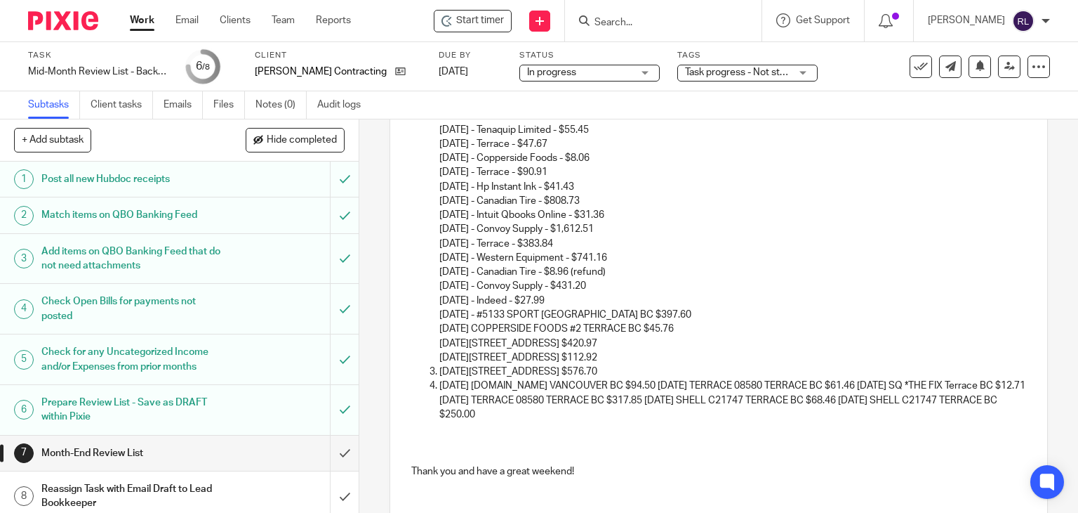
click at [649, 385] on p "9/5/2025 PDFPRO.COM VANCOUVER BC $94.50 9/5/2025 TERRACE 08580 TERRACE BC $61.4…" at bounding box center [734, 399] width 588 height 43
click at [654, 385] on p "9/5/2025 PDFPRO.COM VANCOUVER BC $94.50 9/5/2025 TERRACE 08580 TERRACE BC $61.4…" at bounding box center [734, 399] width 588 height 43
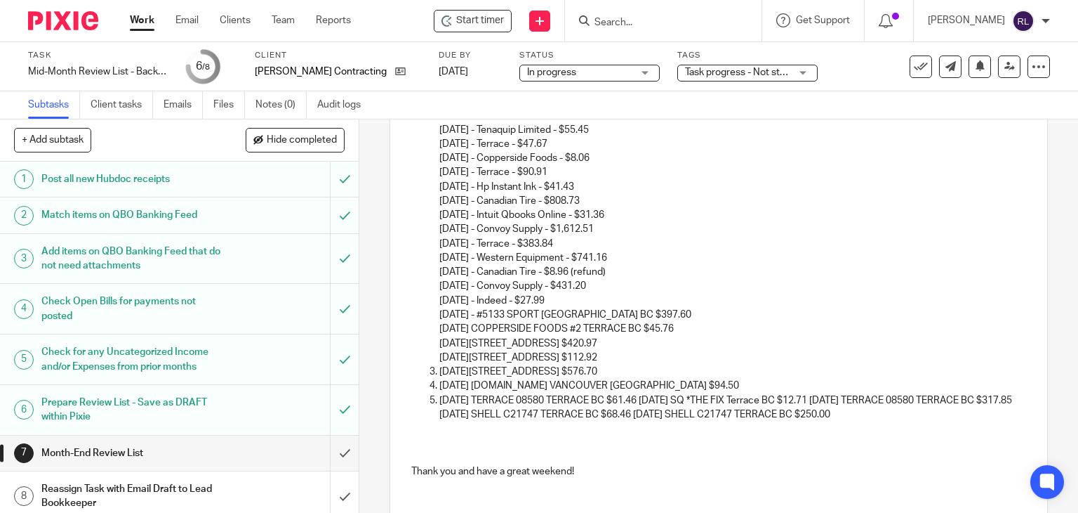
click at [832, 397] on p "9/5/2025 TERRACE 08580 TERRACE BC $61.46 9/5/2025 SQ *THE FIX Terrace BC $12.71…" at bounding box center [734, 407] width 588 height 29
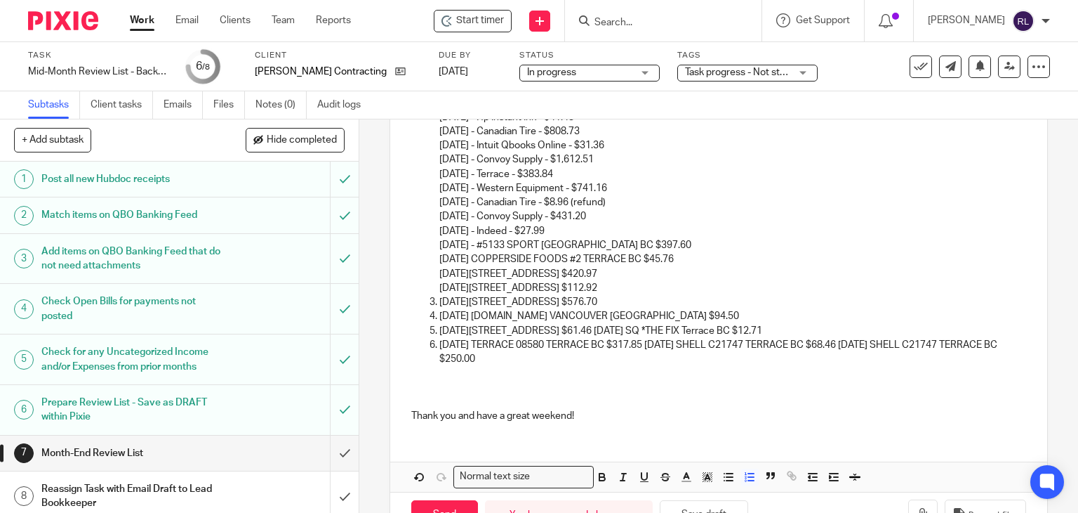
scroll to position [2133, 0]
click at [654, 344] on p "9/5/2025 TERRACE 08580 TERRACE BC $317.85 9/6/2025 SHELL C21747 TERRACE BC $68.…" at bounding box center [734, 351] width 588 height 29
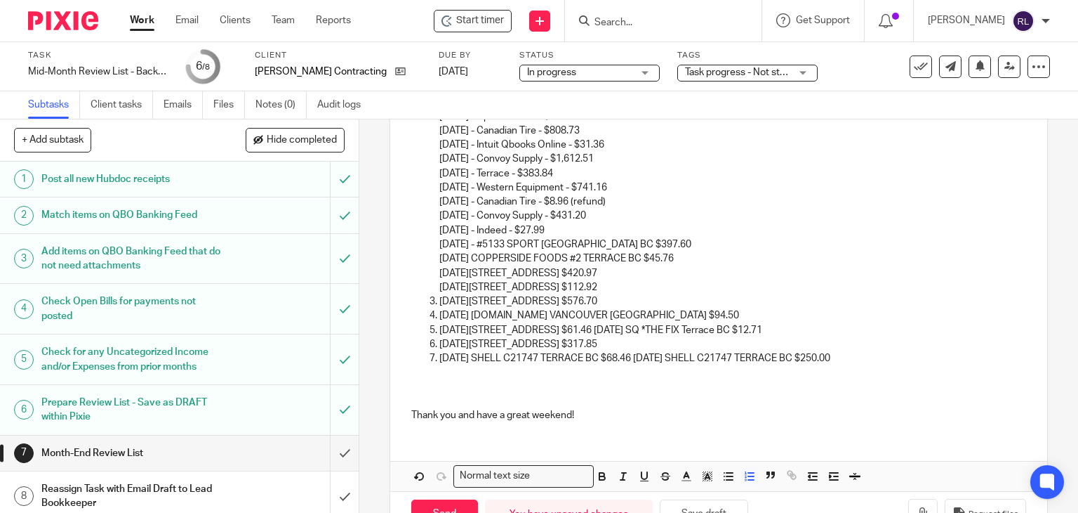
click at [642, 357] on p "9/6/2025 SHELL C21747 TERRACE BC $68.46 9/7/2025 SHELL C21747 TERRACE BC $250.00" at bounding box center [734, 358] width 588 height 14
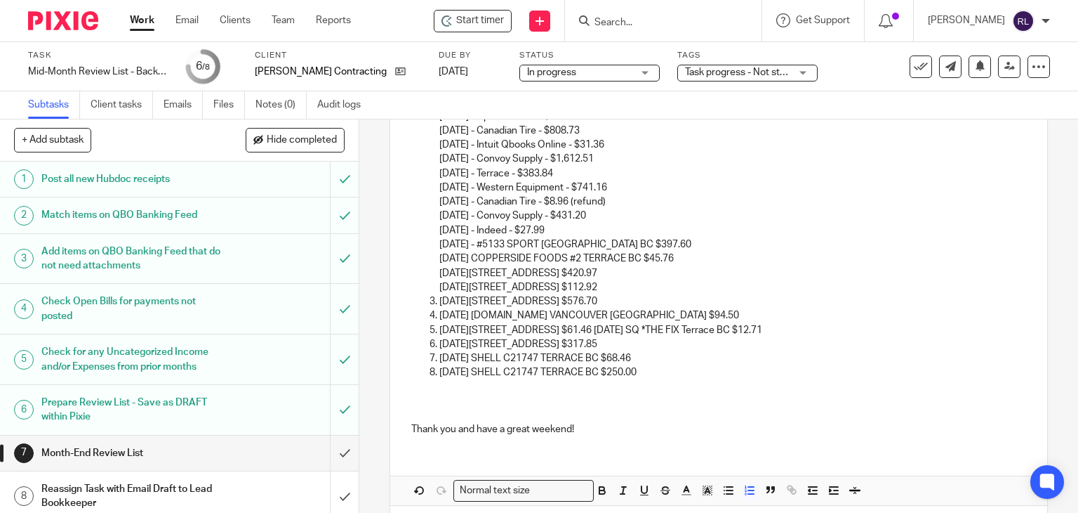
click at [647, 327] on p "9/5/2025 TERRACE 08580 TERRACE BC $61.46 9/5/2025 SQ *THE FIX Terrace BC $12.71" at bounding box center [734, 330] width 588 height 14
click at [650, 329] on p "9/5/2025 TERRACE 08580 TERRACE BC $61.46 9/5/2025 SQ *THE FIX Terrace BC $12.71" at bounding box center [734, 330] width 588 height 14
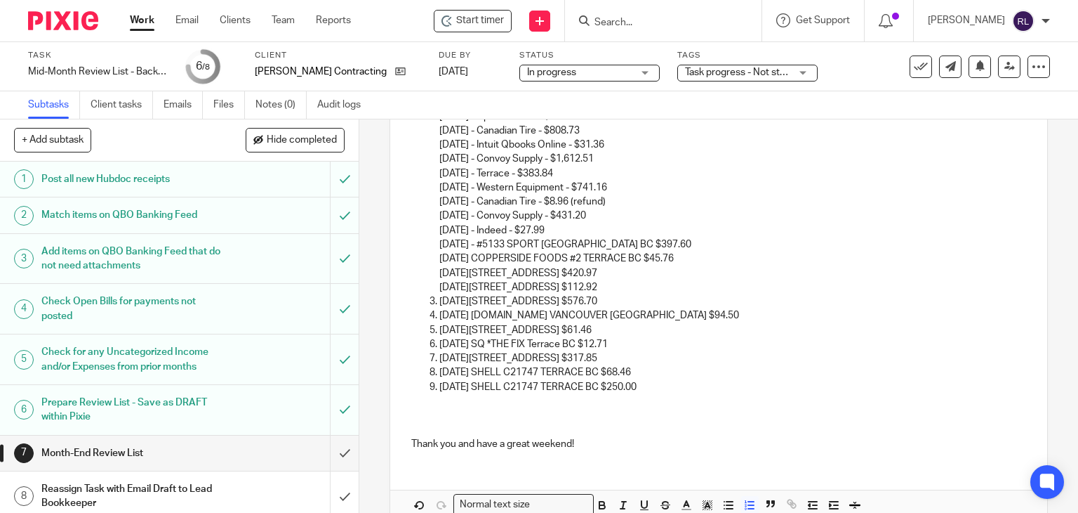
click at [440, 298] on li "9/4/2025 TERRACE 08580 TERRACE BC $576.70" at bounding box center [734, 301] width 588 height 14
click at [440, 313] on p "9/5/2025 PDFPRO.COM VANCOUVER BC $94.50" at bounding box center [734, 315] width 588 height 14
click at [440, 325] on p "9/5/2025 TERRACE 08580 TERRACE BC $61.46" at bounding box center [734, 330] width 588 height 14
click at [440, 341] on p "9/5/2025 SQ *THE FIX Terrace BC $12.71" at bounding box center [734, 344] width 588 height 14
click at [440, 354] on p "9/5/2025 TERRACE 08580 TERRACE BC $317.85" at bounding box center [734, 358] width 588 height 14
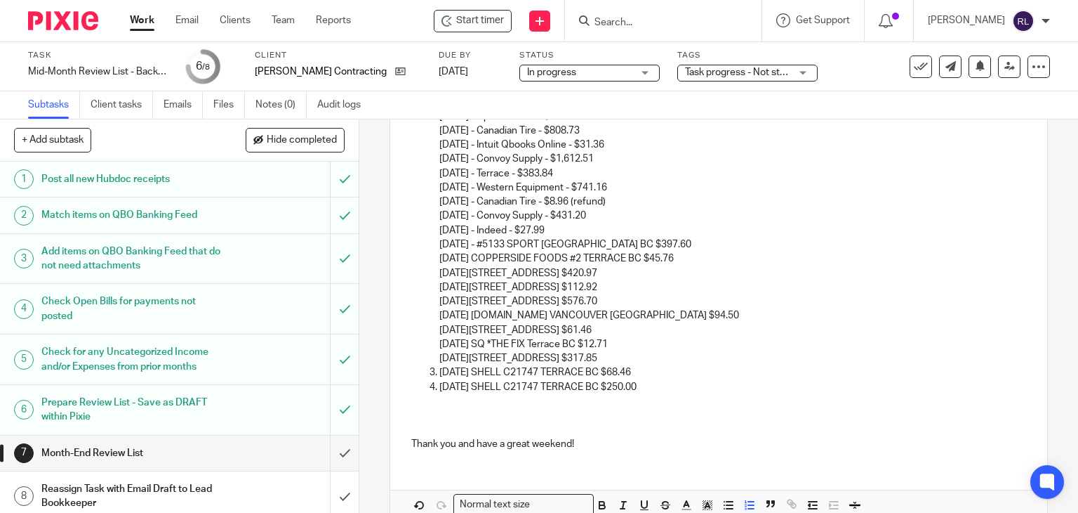
click at [440, 374] on p "9/6/2025 SHELL C21747 TERRACE BC $68.46" at bounding box center [734, 372] width 588 height 14
click at [440, 383] on p "9/7/2025 SHELL C21747 TERRACE BC $250.00" at bounding box center [734, 387] width 588 height 14
click at [480, 259] on p "9/4/2025 COPPERSIDE FOODS #2 TERRACE BC $45.76" at bounding box center [734, 258] width 588 height 14
click at [479, 275] on p "9/4/2025 TERRACE 08580 TERRACE BC $420.97" at bounding box center [734, 273] width 588 height 14
click at [481, 287] on p "9/4/2025 TERRACE 08580 TERRACE BC $112.92" at bounding box center [734, 287] width 588 height 14
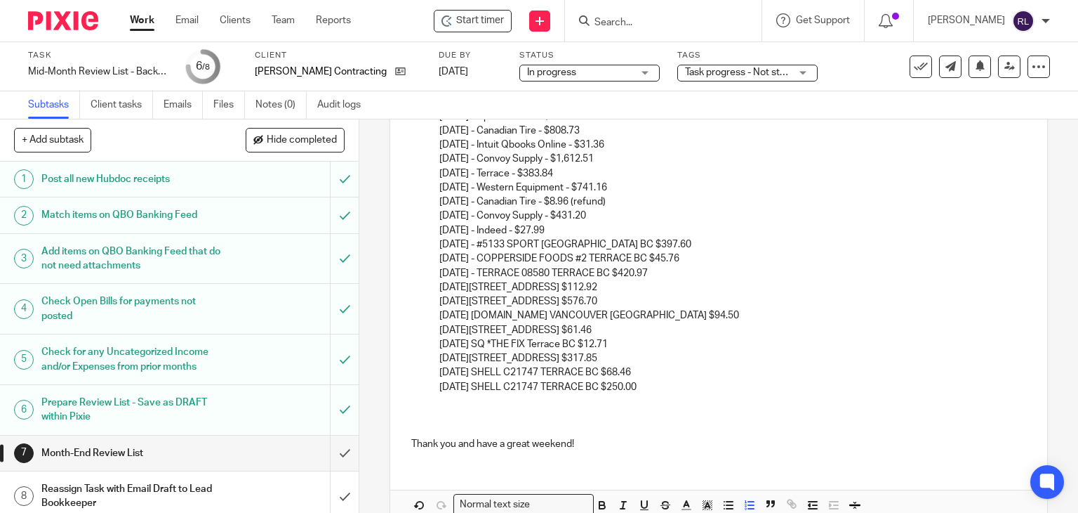
click at [479, 287] on p "9/4/2025 TERRACE 08580 TERRACE BC $112.92" at bounding box center [734, 287] width 588 height 14
click at [480, 301] on p "9/4/2025 TERRACE 08580 TERRACE BC $576.70" at bounding box center [734, 301] width 588 height 14
click at [477, 316] on p "9/5/2025 PDFPRO.COM VANCOUVER BC $94.50" at bounding box center [734, 315] width 588 height 14
click at [479, 326] on p "9/5/2025 TERRACE 08580 TERRACE BC $61.46" at bounding box center [734, 330] width 588 height 14
click at [480, 340] on p "9/5/2025 SQ *THE FIX Terrace BC $12.71" at bounding box center [734, 344] width 588 height 14
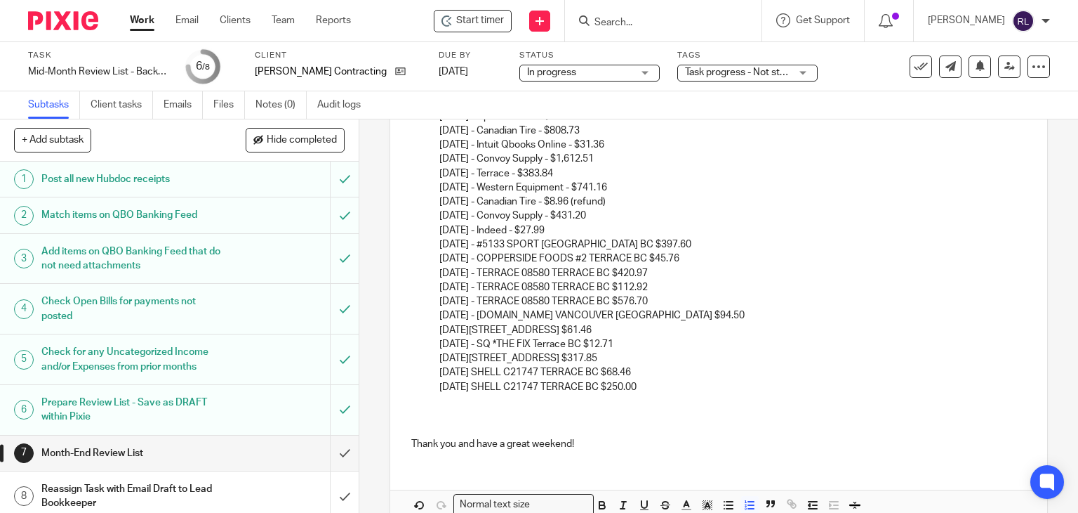
click at [480, 355] on p "9/5/2025 TERRACE 08580 TERRACE BC $317.85" at bounding box center [734, 358] width 588 height 14
click at [480, 370] on p "9/6/2025 SHELL C21747 TERRACE BC $68.46" at bounding box center [734, 372] width 588 height 14
click at [482, 385] on p "9/7/2025 SHELL C21747 TERRACE BC $250.00" at bounding box center [734, 387] width 588 height 14
click at [480, 385] on p "9/7/2025 SHELL C21747 TERRACE BC $250.00" at bounding box center [734, 387] width 588 height 14
click at [638, 242] on p "9/3/2025 - #5133 SPORT CHEK TERRACE BC $397.60" at bounding box center [734, 244] width 588 height 14
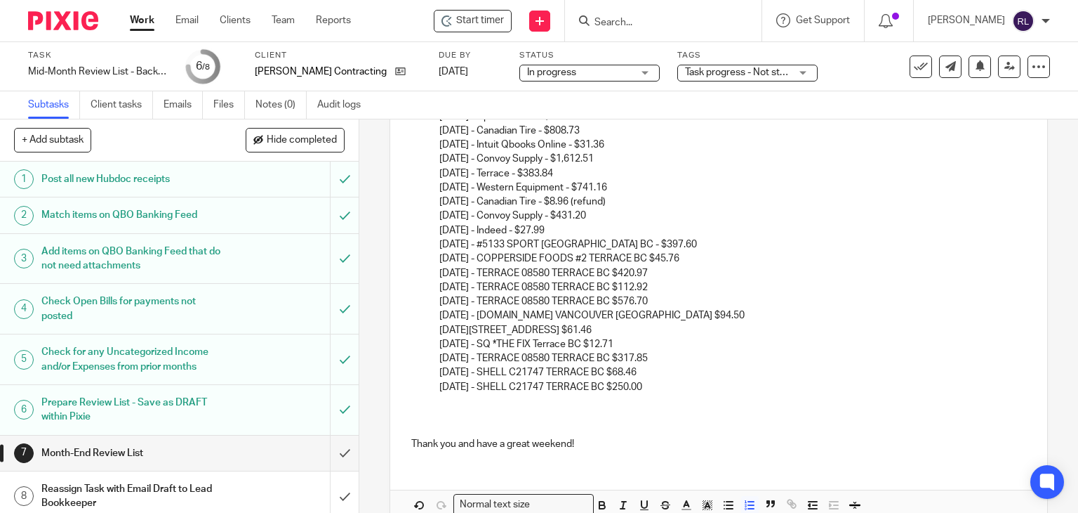
click at [656, 259] on p "9/4/2025 - COPPERSIDE FOODS #2 TERRACE BC $45.76" at bounding box center [734, 258] width 588 height 14
click at [622, 273] on p "9/4/2025 - TERRACE 08580 TERRACE BC $420.97" at bounding box center [734, 273] width 588 height 14
click at [623, 286] on p "9/4/2025 - TERRACE 08580 TERRACE BC $112.92" at bounding box center [734, 287] width 588 height 14
click at [621, 284] on p "9/4/2025 - TERRACE 08580 TERRACE BC $112.92" at bounding box center [734, 287] width 588 height 14
click at [623, 303] on p "9/4/2025 - TERRACE 08580 TERRACE BC $576.70" at bounding box center [734, 301] width 588 height 14
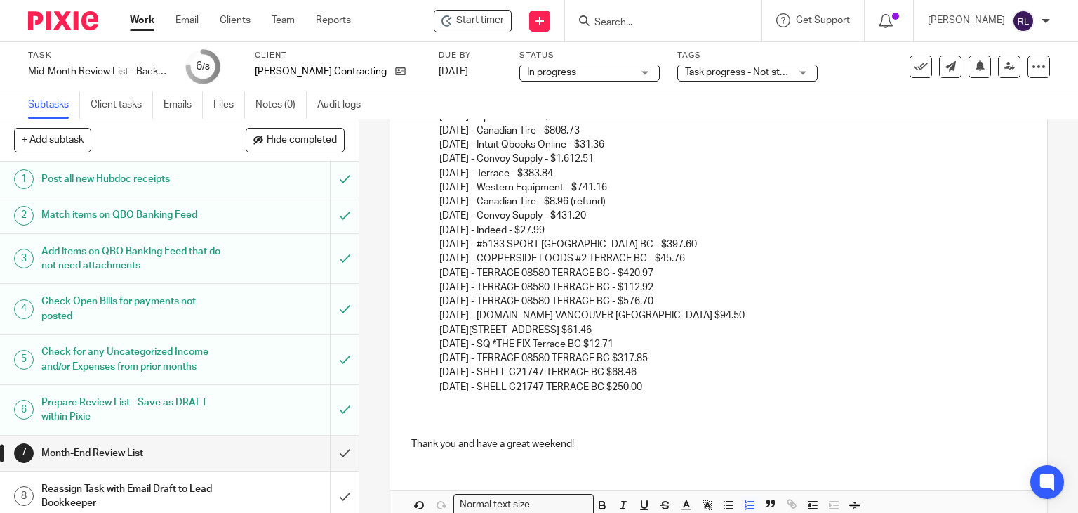
click at [623, 310] on p "9/5/2025 - PDFPRO.COM VANCOUVER BC $94.50" at bounding box center [734, 315] width 588 height 14
click at [621, 329] on p "9/5/2025 - TERRACE 08580 TERRACE BC $61.46" at bounding box center [734, 330] width 588 height 14
click at [591, 345] on p "9/5/2025 - SQ *THE FIX Terrace BC $12.71" at bounding box center [734, 344] width 588 height 14
click at [621, 355] on p "9/5/2025 - TERRACE 08580 TERRACE BC $317.85" at bounding box center [734, 358] width 588 height 14
click at [614, 368] on p "9/6/2025 - SHELL C21747 TERRACE BC $68.46" at bounding box center [734, 372] width 588 height 14
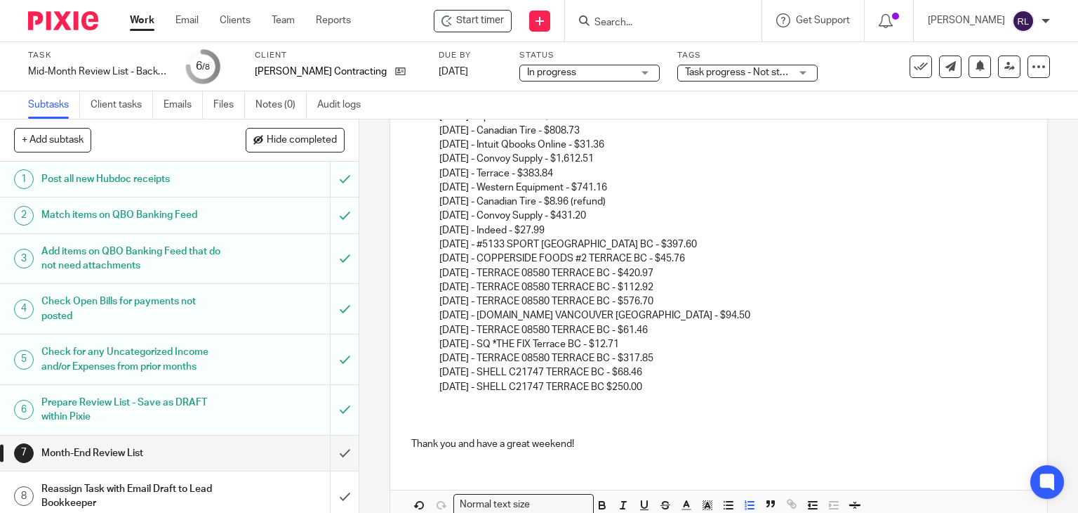
click at [613, 383] on p "9/7/2025 - SHELL C21747 TERRACE BC $250.00" at bounding box center [734, 387] width 588 height 14
click at [440, 245] on p "9/3/2025 - #5133 SPORT CHEK TERRACE BC - $397.60" at bounding box center [734, 244] width 588 height 14
click at [449, 242] on p "09/3/2025 - #5133 SPORT CHEK TERRACE BC - $397.60" at bounding box center [734, 244] width 588 height 14
click at [440, 258] on p "9/4/2025 - COPPERSIDE FOODS #2 TERRACE BC - $45.76" at bounding box center [734, 258] width 588 height 14
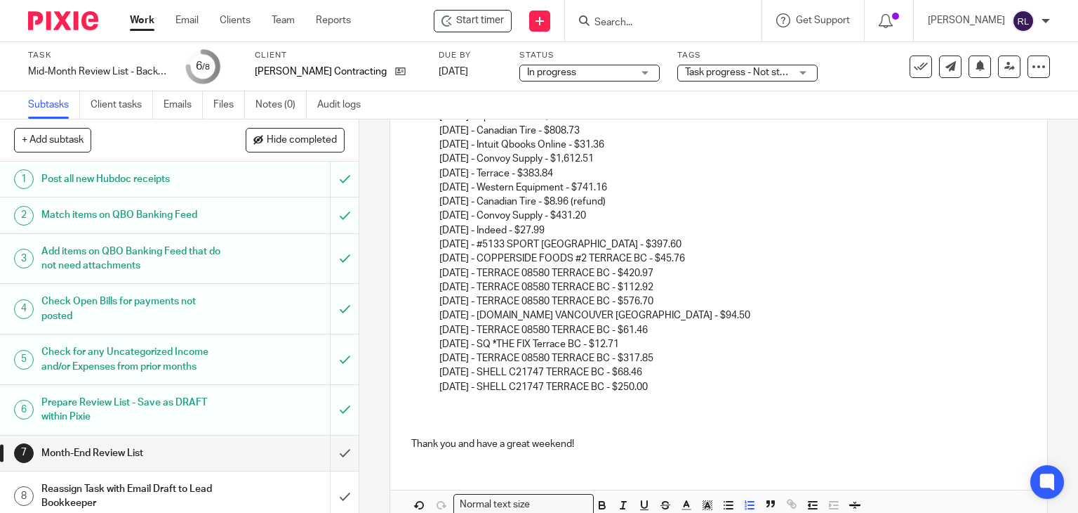
click at [451, 256] on p "09/4/2025 - COPPERSIDE FOODS #2 TERRACE BC - $45.76" at bounding box center [734, 258] width 588 height 14
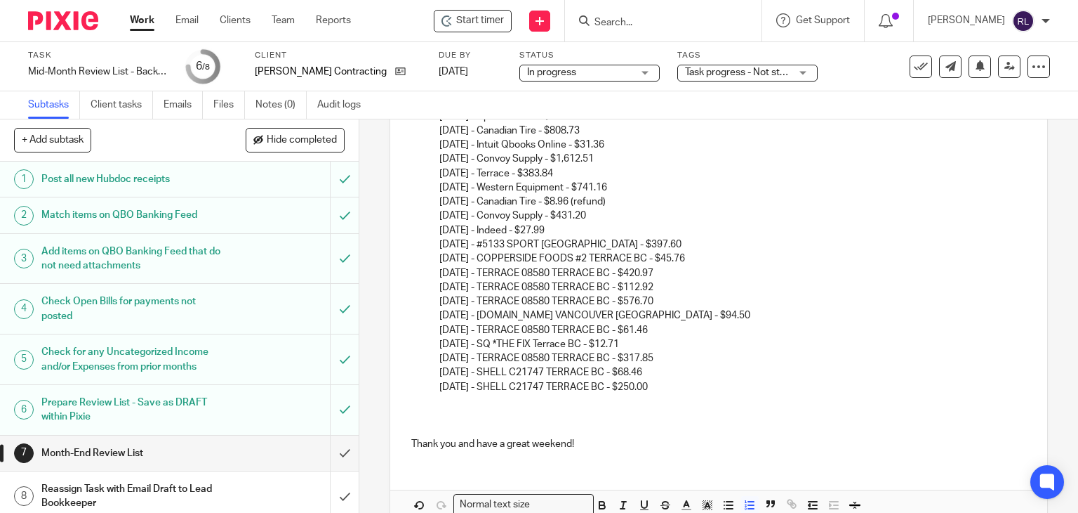
click at [448, 272] on p "09/4/2025 - TERRACE 08580 TERRACE BC - $420.97" at bounding box center [734, 273] width 588 height 14
click at [449, 289] on p "09/4/2025 - TERRACE 08580 TERRACE BC - $112.92" at bounding box center [734, 287] width 588 height 14
click at [449, 296] on p "09/4/2025 - TERRACE 08580 TERRACE BC - $576.70" at bounding box center [734, 301] width 588 height 14
click at [449, 312] on p "09/5/2025 - PDFPRO.COM VANCOUVER BC - $94.50" at bounding box center [734, 315] width 588 height 14
click at [449, 329] on p "09/5/2025 - TERRACE 08580 TERRACE BC - $61.46" at bounding box center [734, 330] width 588 height 14
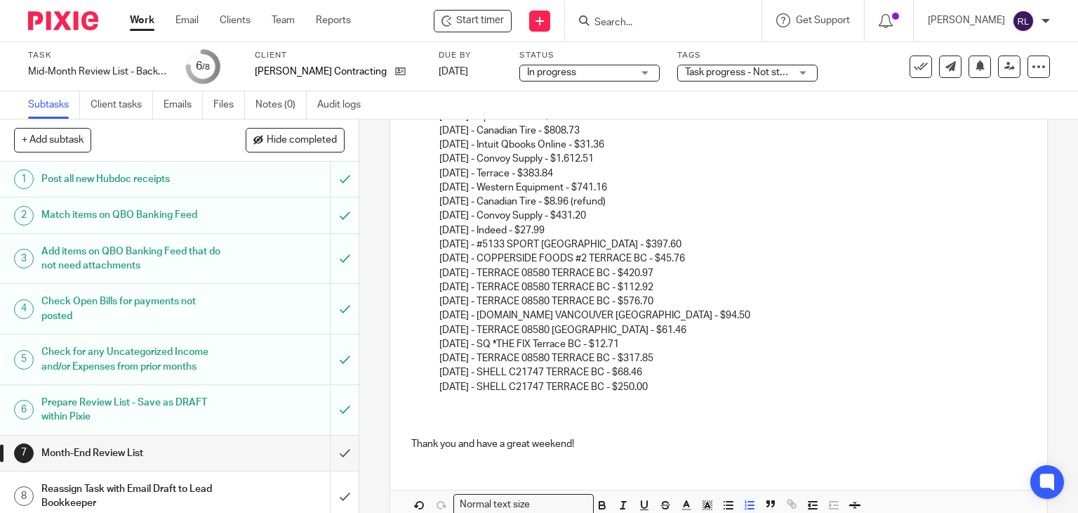
click at [450, 344] on p "09/5/2025 - SQ *THE FIX Terrace BC - $12.71" at bounding box center [734, 344] width 588 height 14
click at [449, 355] on p "09/5/2025 - TERRACE 08580 TERRACE BC - $317.85" at bounding box center [734, 358] width 588 height 14
click at [451, 374] on p "09/6/2025 - SHELL C21747 TERRACE BC - $68.46" at bounding box center [734, 372] width 588 height 14
click at [451, 385] on p "09/7/2025 - SHELL C21747 TERRACE BC - $250.00" at bounding box center [734, 387] width 588 height 14
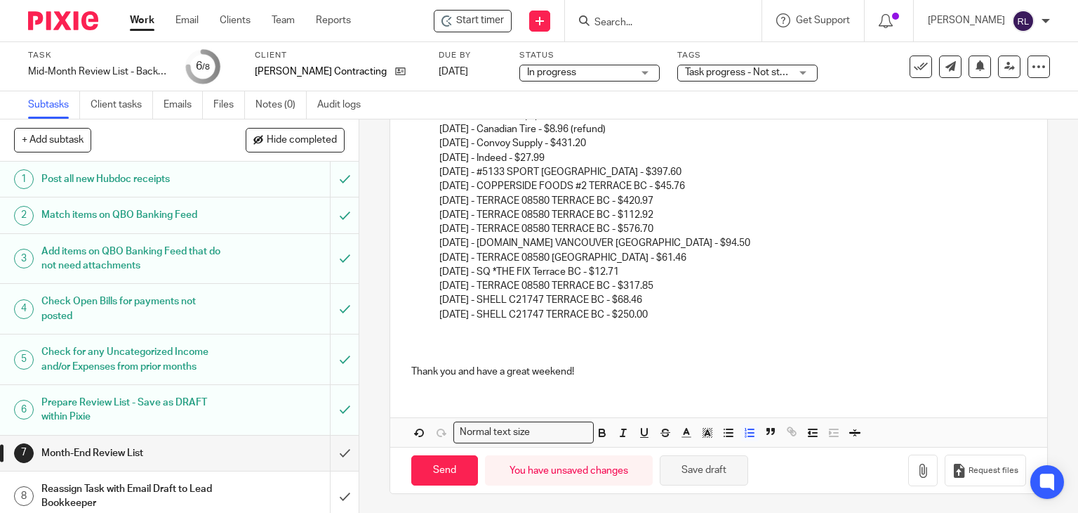
click at [696, 475] on button "Save draft" at bounding box center [704, 470] width 88 height 30
click at [708, 463] on button "Save draft" at bounding box center [704, 470] width 88 height 30
click at [503, 350] on p at bounding box center [719, 357] width 616 height 14
click at [461, 332] on p at bounding box center [719, 329] width 616 height 14
click at [449, 326] on p at bounding box center [719, 329] width 616 height 14
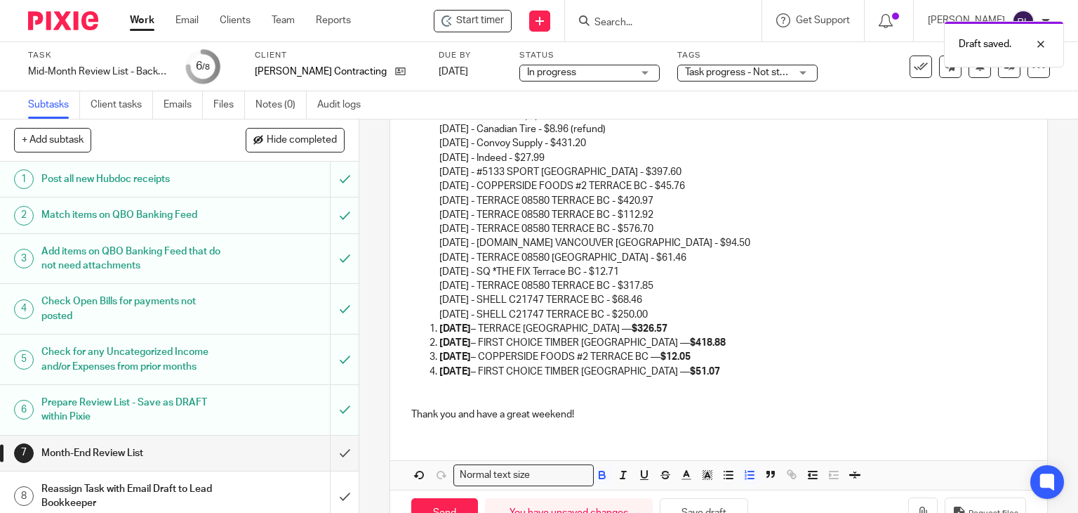
click at [440, 324] on strong "9/7/2025" at bounding box center [456, 329] width 32 height 10
click at [440, 341] on strong "9/9/2025" at bounding box center [456, 343] width 32 height 10
click at [440, 352] on li "9/11/2025 – COPPERSIDE FOODS #2 TERRACE BC — $12.05" at bounding box center [734, 357] width 588 height 14
click at [440, 368] on li "9/12/2025 – FIRST CHOICE TIMBER MART TERRACE BC — $51.07" at bounding box center [734, 371] width 588 height 14
click at [632, 327] on p "9/7/2025 – TERRACE 08580 TERRACE BC — $326.57" at bounding box center [734, 329] width 588 height 14
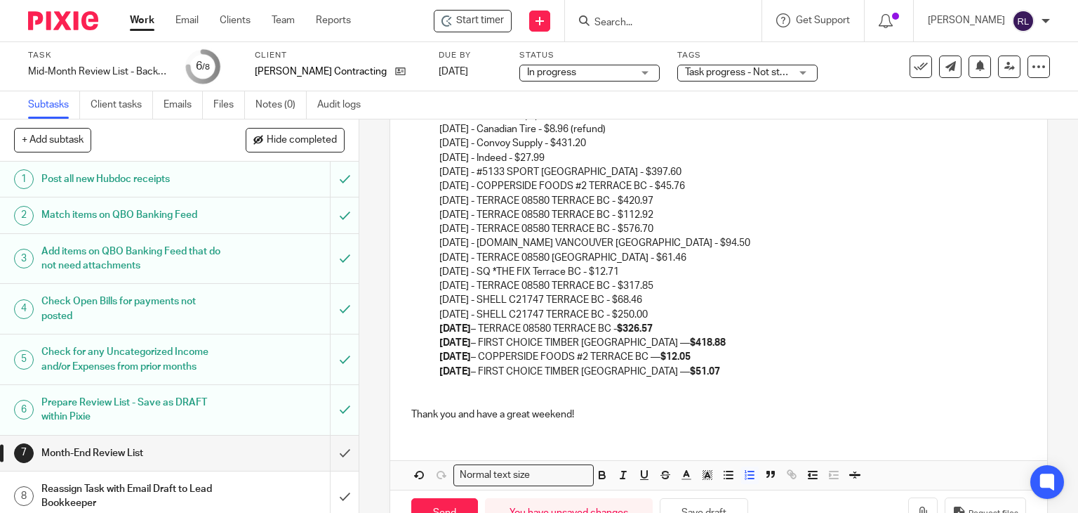
click at [692, 341] on strong "$418.88" at bounding box center [708, 343] width 36 height 10
click at [674, 357] on p "9/11/2025 – COPPERSIDE FOODS #2 TERRACE BC — $12.05" at bounding box center [734, 357] width 588 height 14
click at [698, 369] on strong "$51.07" at bounding box center [705, 372] width 30 height 10
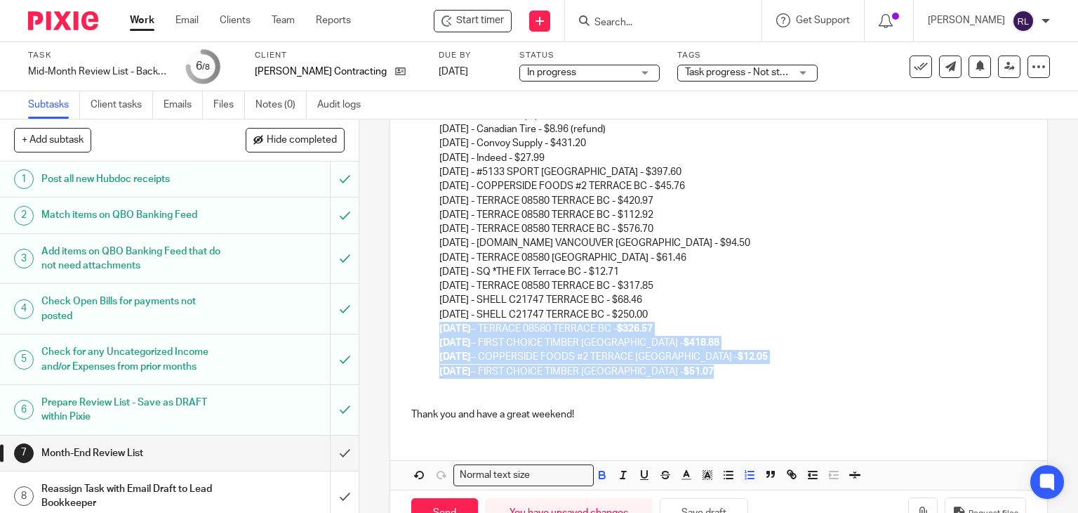
drag, startPoint x: 730, startPoint y: 376, endPoint x: 432, endPoint y: 322, distance: 303.3
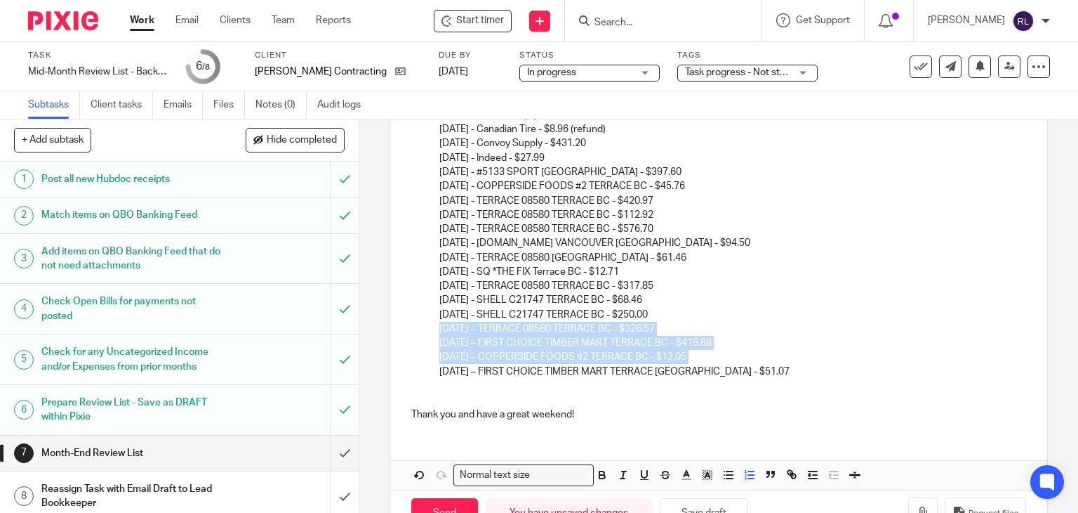
click at [640, 350] on p "9/11/2025 – COPPERSIDE FOODS #2 TERRACE BC - $12.05" at bounding box center [734, 357] width 588 height 14
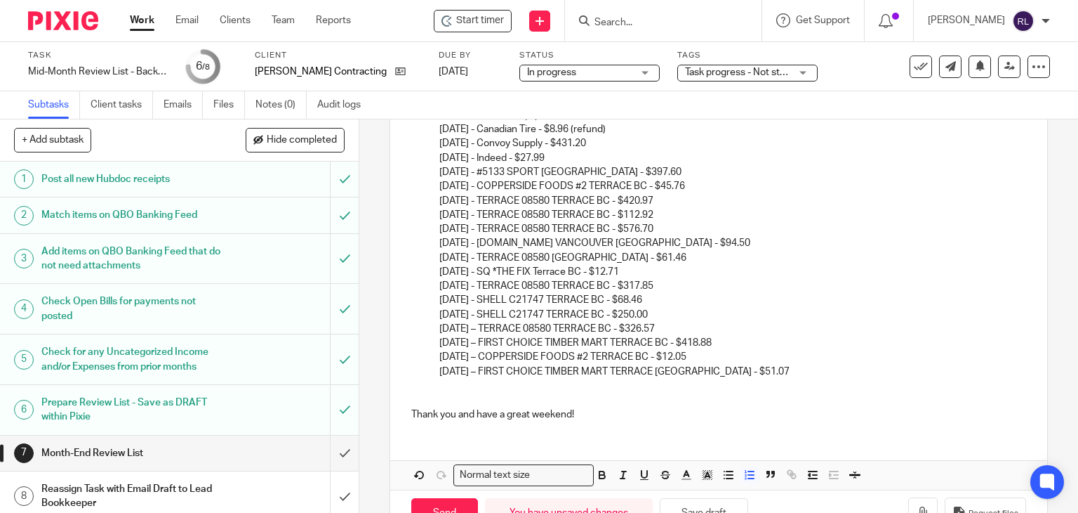
click at [440, 328] on p "9/7/2025 – TERRACE 08580 TERRACE BC - $326.57" at bounding box center [734, 329] width 588 height 14
click at [440, 341] on p "9/9/2025 – FIRST CHOICE TIMBER MART TERRACE BC - $418.88" at bounding box center [734, 343] width 588 height 14
click at [440, 350] on p "9/11/2025 – COPPERSIDE FOODS #2 TERRACE BC - $12.05" at bounding box center [734, 357] width 588 height 14
click at [449, 344] on p "09/9/2025 – FIRST CHOICE TIMBER MART TERRACE BC - $418.88" at bounding box center [734, 343] width 588 height 14
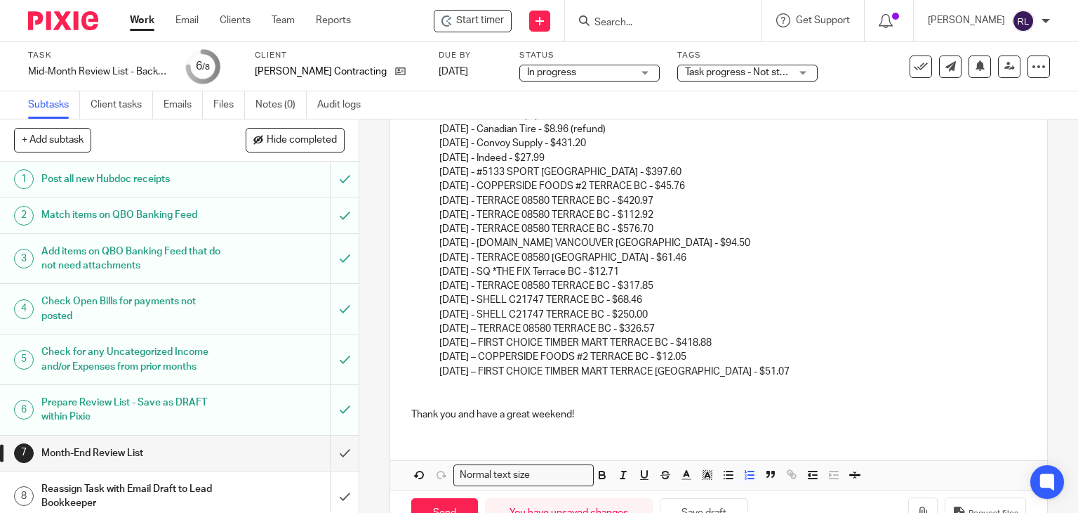
click at [451, 329] on p "09/7/2025 – TERRACE 08580 TERRACE BC - $326.57" at bounding box center [734, 329] width 588 height 14
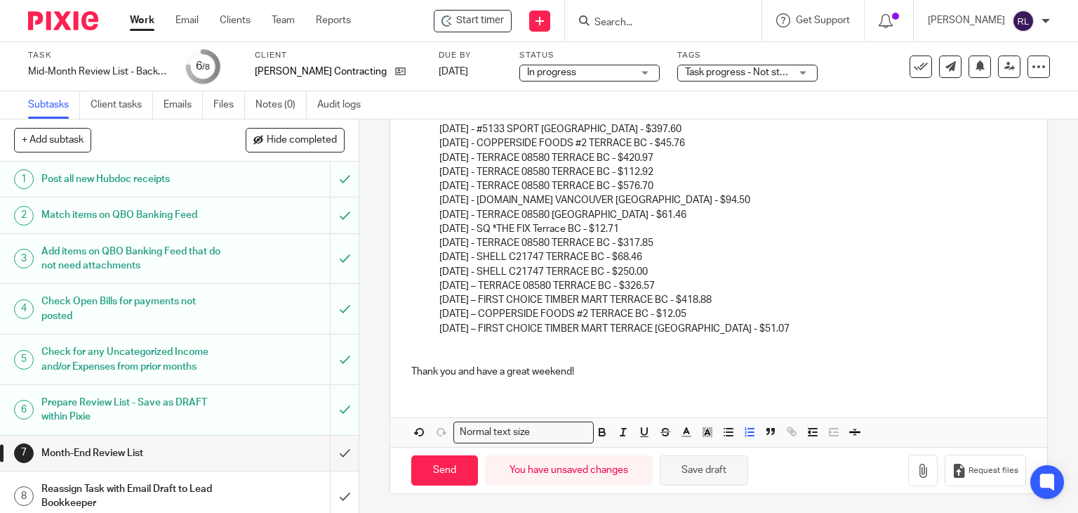
click at [689, 473] on button "Save draft" at bounding box center [704, 470] width 88 height 30
click at [701, 473] on button "Save draft" at bounding box center [704, 470] width 88 height 30
click at [556, 371] on p "Thank you and have a great weekend!" at bounding box center [719, 371] width 616 height 14
click at [555, 371] on p "Thank you and have a great weekend!" at bounding box center [719, 371] width 616 height 14
click at [685, 472] on button "Save draft" at bounding box center [704, 470] width 88 height 30
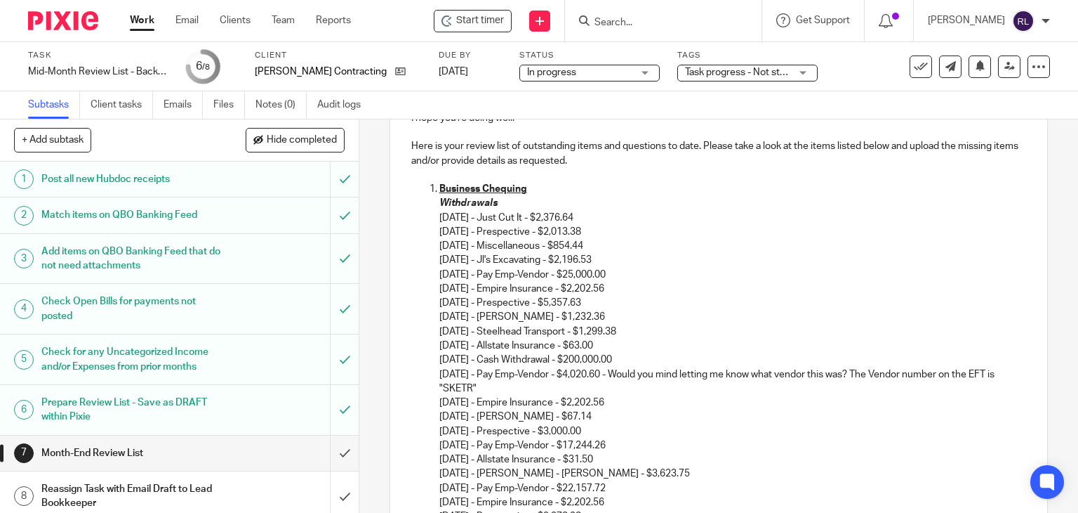
scroll to position [491, 0]
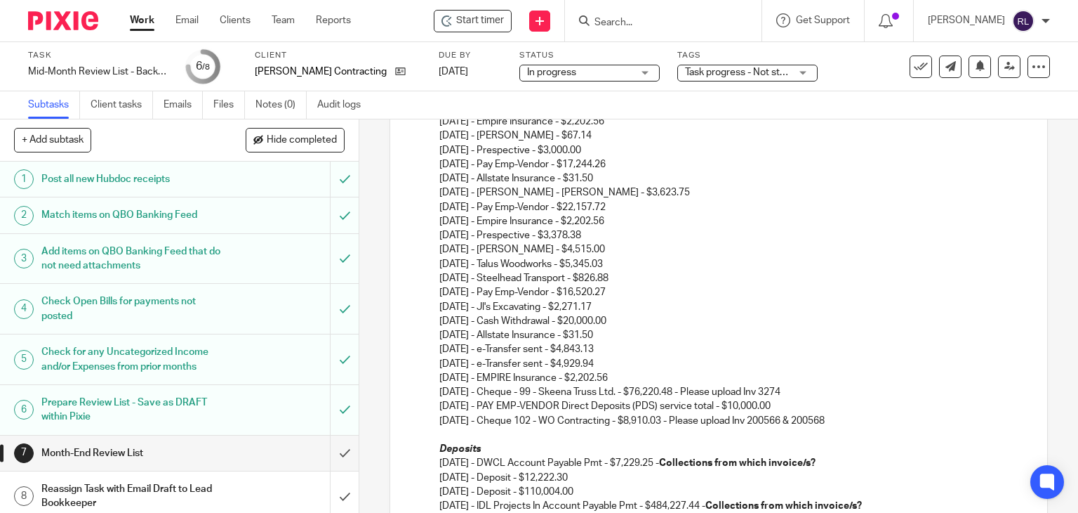
click at [943, 203] on p "06/02/2025 - Jl's Excavating - $2,196.53 06/02/2025 - Pay Emp-Vendor - $25,000.…" at bounding box center [734, 157] width 588 height 370
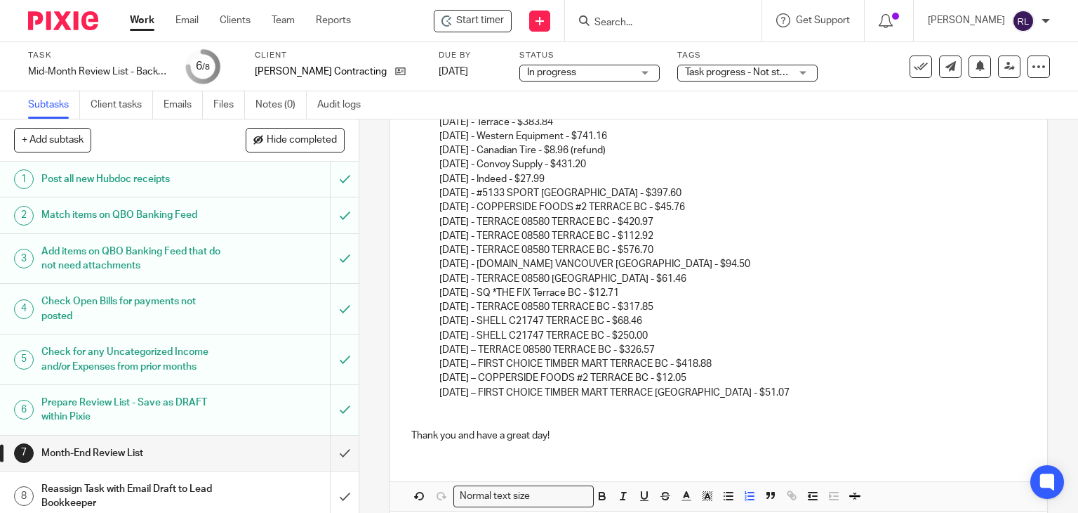
scroll to position [2248, 0]
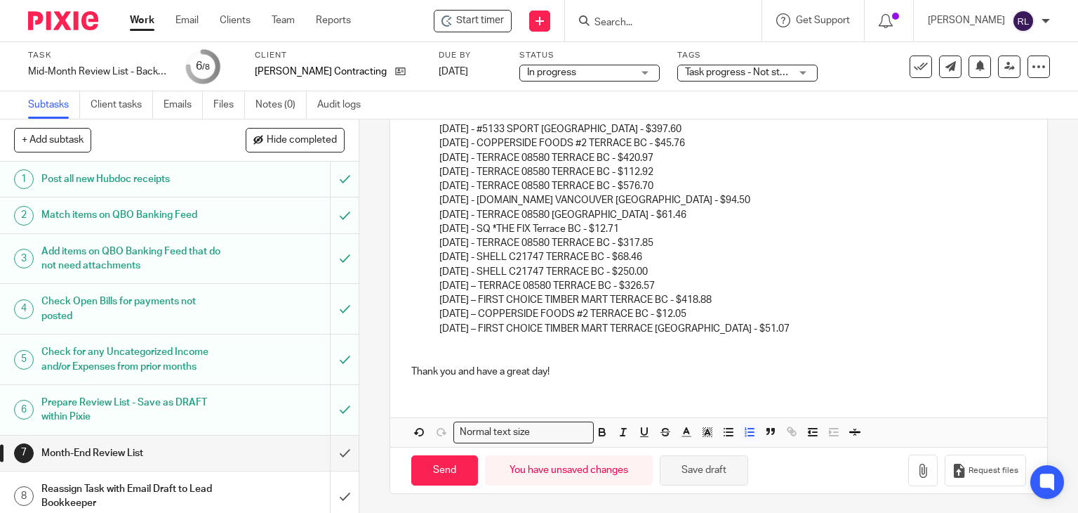
click at [704, 466] on button "Save draft" at bounding box center [704, 470] width 88 height 30
click at [474, 341] on p at bounding box center [719, 343] width 616 height 14
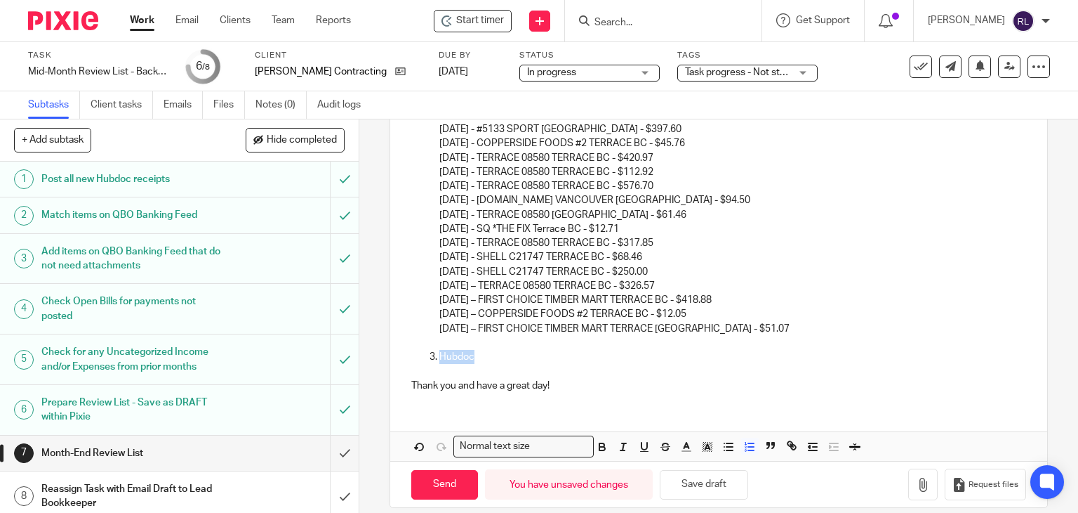
drag, startPoint x: 418, startPoint y: 360, endPoint x: 472, endPoint y: 358, distance: 53.4
click at [472, 358] on ol "Hubdoc" at bounding box center [719, 357] width 616 height 14
click at [550, 360] on p "Hubdoc" at bounding box center [734, 357] width 588 height 14
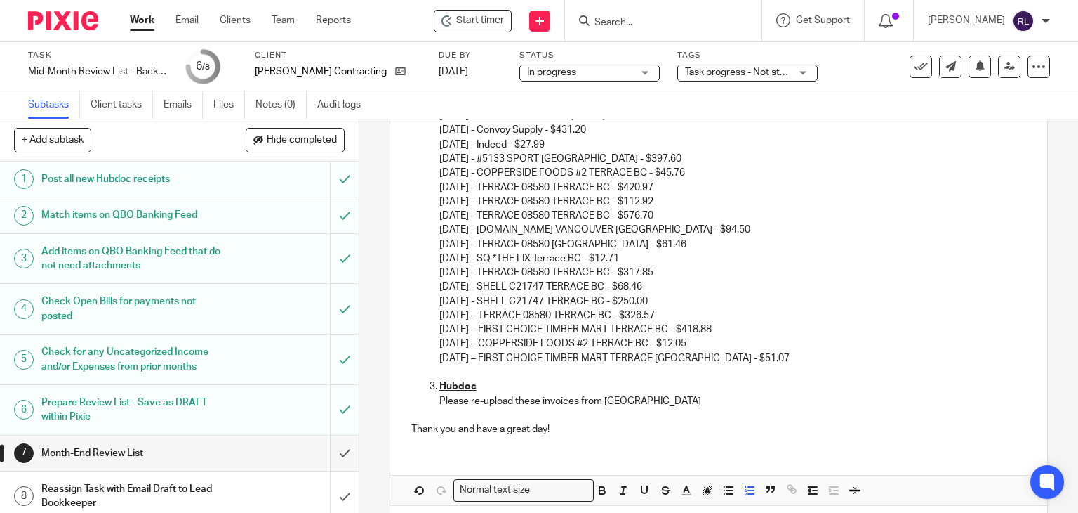
scroll to position [2276, 0]
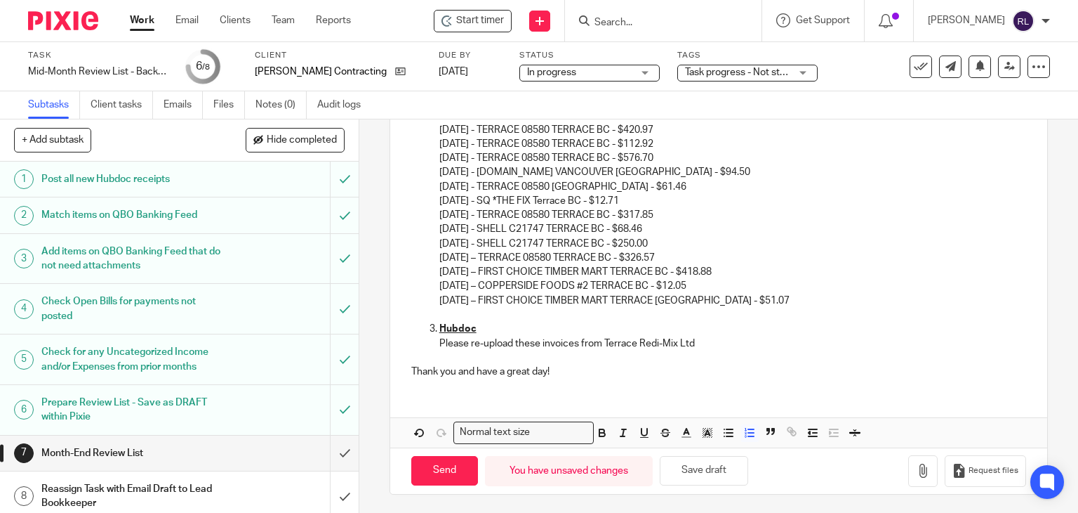
click at [538, 343] on p "Please re-upload these invoices from Terrace Redi-Mix Ltd" at bounding box center [734, 343] width 588 height 14
click at [744, 341] on p "Please re-upload the pdf (original) invoices from Terrace Redi-Mix Ltd" at bounding box center [734, 343] width 588 height 14
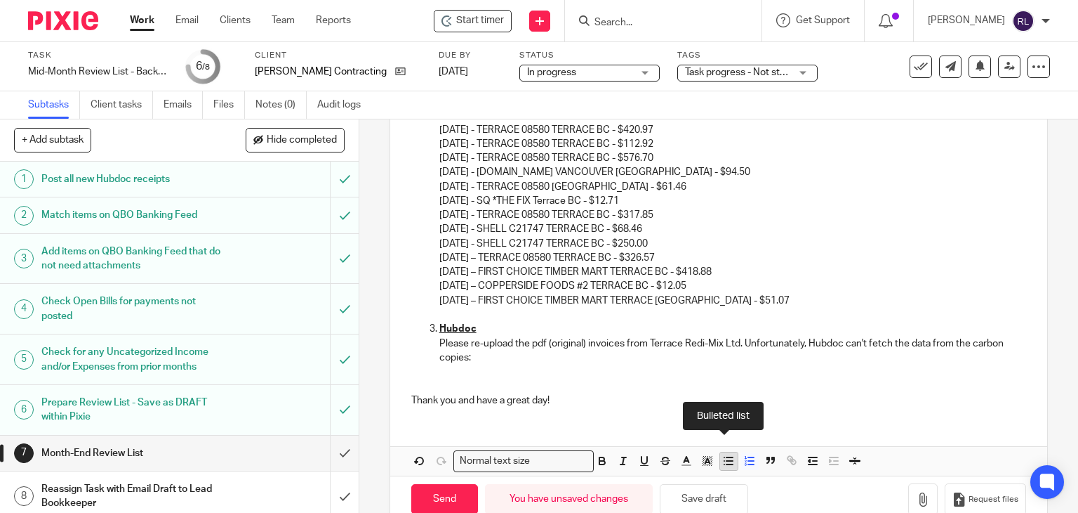
click at [725, 461] on icon "button" at bounding box center [728, 460] width 13 height 13
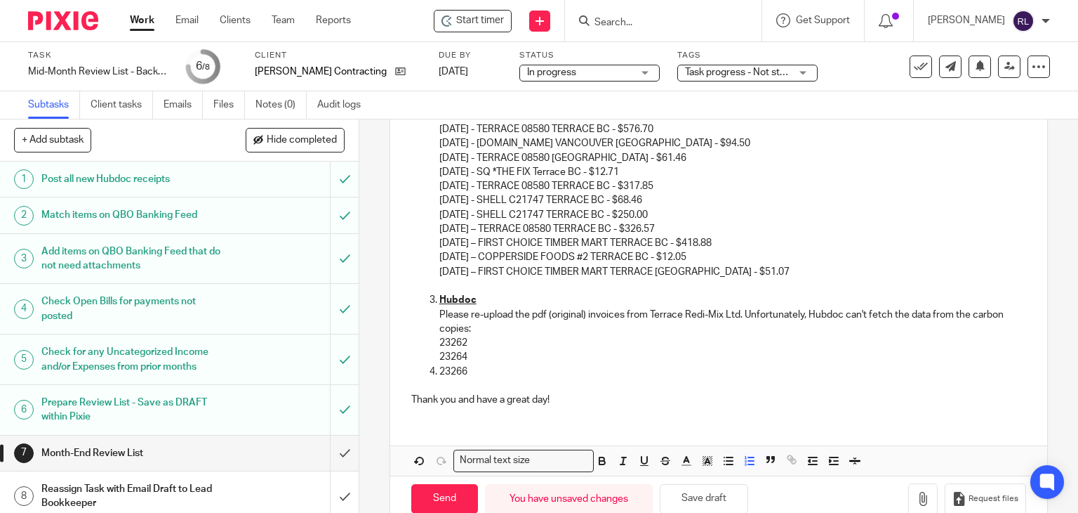
click at [925, 313] on p "Please re-upload the pdf (original) invoices from Terrace Redi-Mix Ltd. Unfortu…" at bounding box center [734, 322] width 588 height 29
click at [440, 365] on p "23266" at bounding box center [734, 371] width 588 height 14
click at [470, 374] on p "23266" at bounding box center [734, 371] width 588 height 14
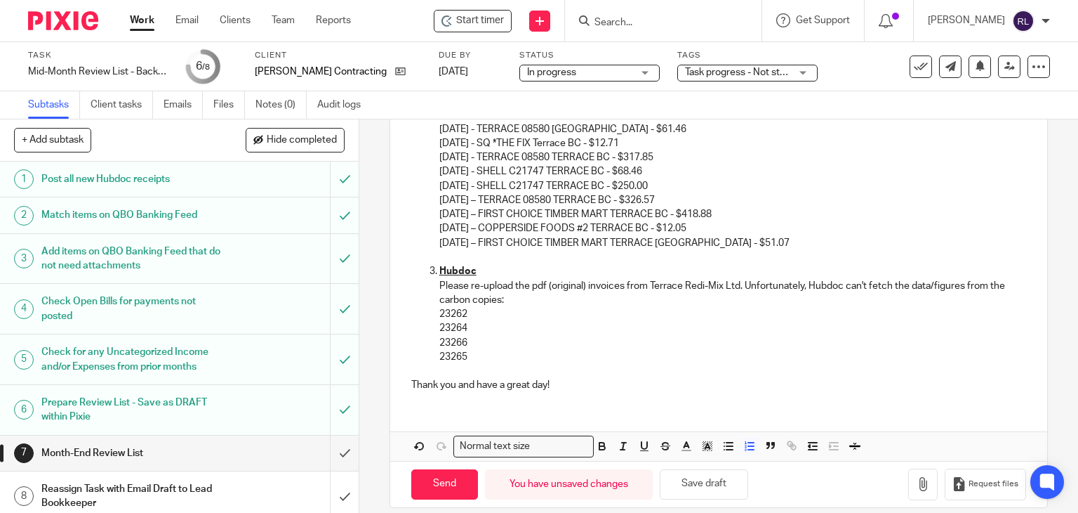
scroll to position [2348, 0]
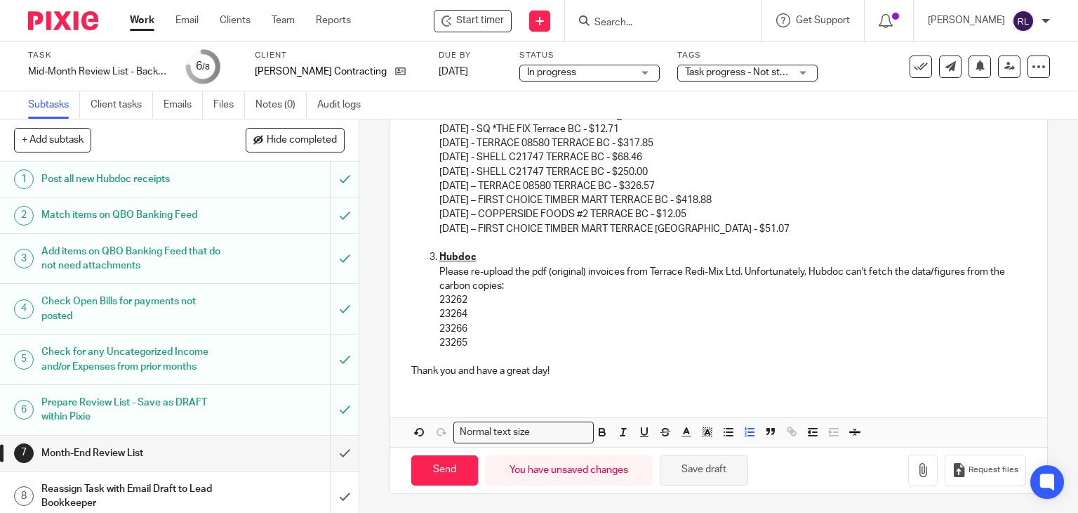
click at [682, 465] on button "Save draft" at bounding box center [704, 470] width 88 height 30
click at [441, 350] on p at bounding box center [719, 357] width 616 height 14
click at [477, 343] on p "23265" at bounding box center [734, 343] width 588 height 14
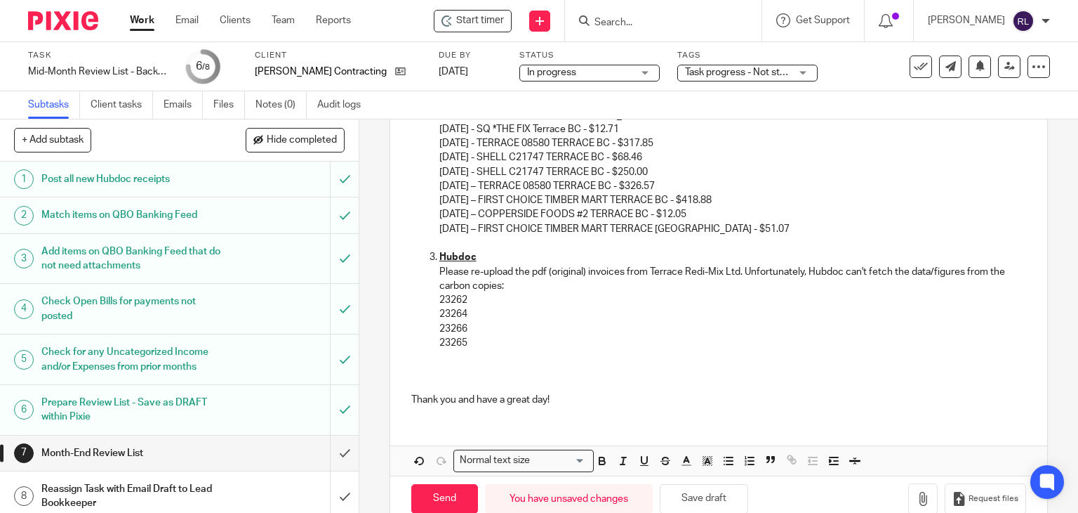
click at [451, 352] on p at bounding box center [719, 357] width 616 height 14
click at [440, 352] on p at bounding box center [719, 357] width 616 height 14
click at [485, 343] on p "23265" at bounding box center [734, 343] width 588 height 14
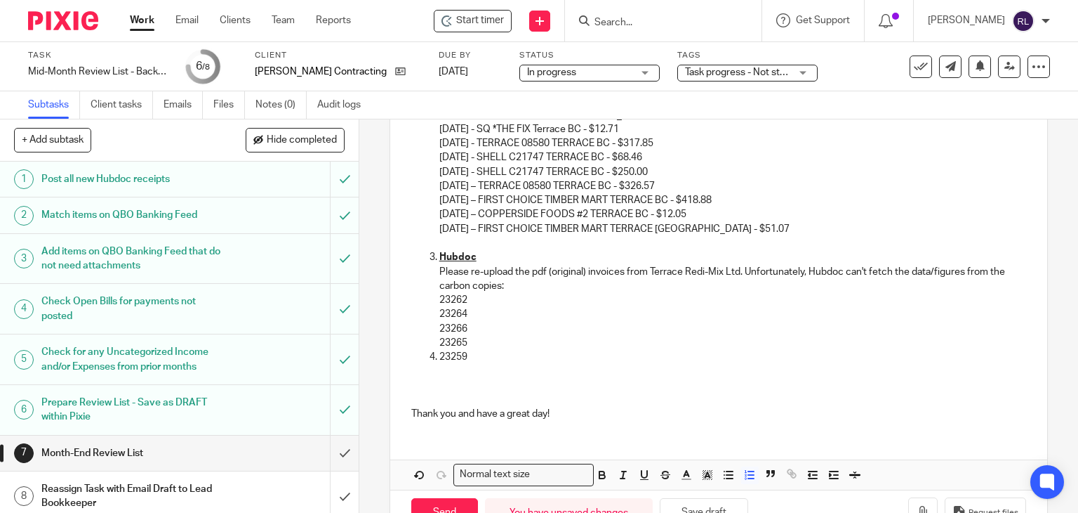
click at [440, 352] on p "23259" at bounding box center [734, 357] width 588 height 14
click at [440, 369] on p at bounding box center [719, 371] width 616 height 14
click at [480, 357] on p "23259" at bounding box center [734, 357] width 588 height 14
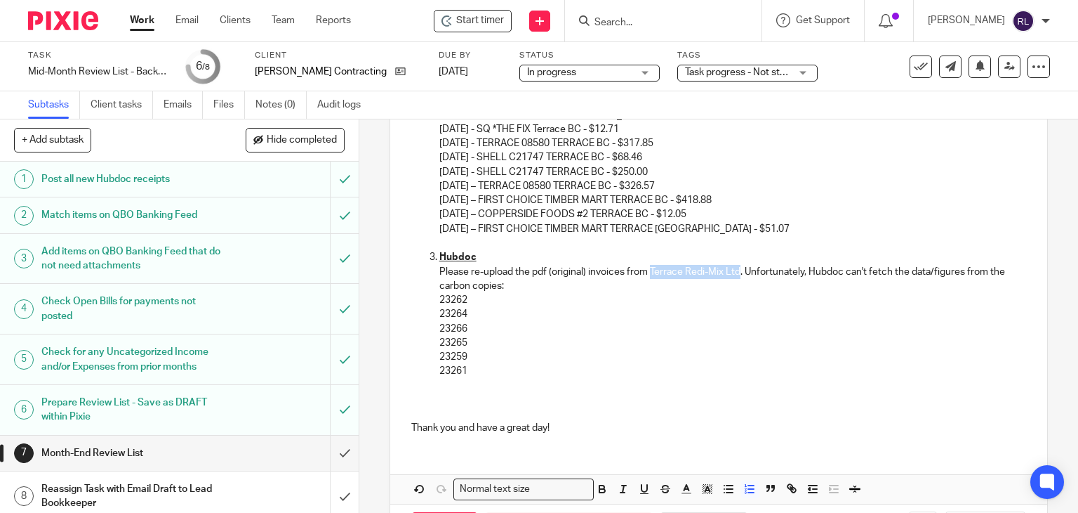
drag, startPoint x: 646, startPoint y: 270, endPoint x: 735, endPoint y: 275, distance: 89.3
click at [735, 275] on p "Please re-upload the pdf (original) invoices from Terrace Redi-Mix Ltd. Unfortu…" at bounding box center [734, 279] width 588 height 29
click at [699, 319] on p "23264" at bounding box center [734, 314] width 588 height 14
click at [488, 368] on p "23261" at bounding box center [734, 371] width 588 height 14
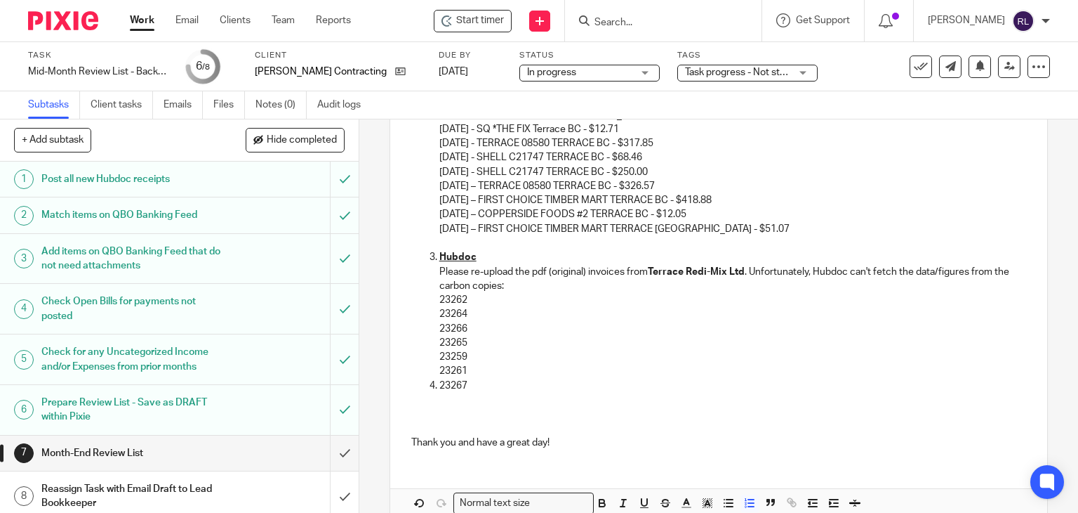
click at [440, 383] on p "23267" at bounding box center [734, 385] width 588 height 14
click at [477, 299] on p "23262" at bounding box center [734, 300] width 588 height 14
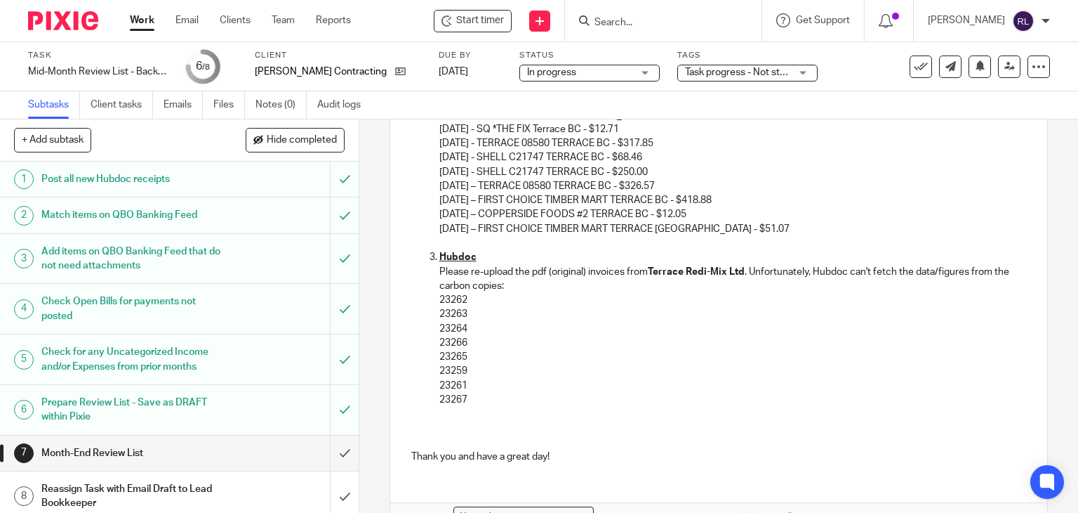
scroll to position [2418, 0]
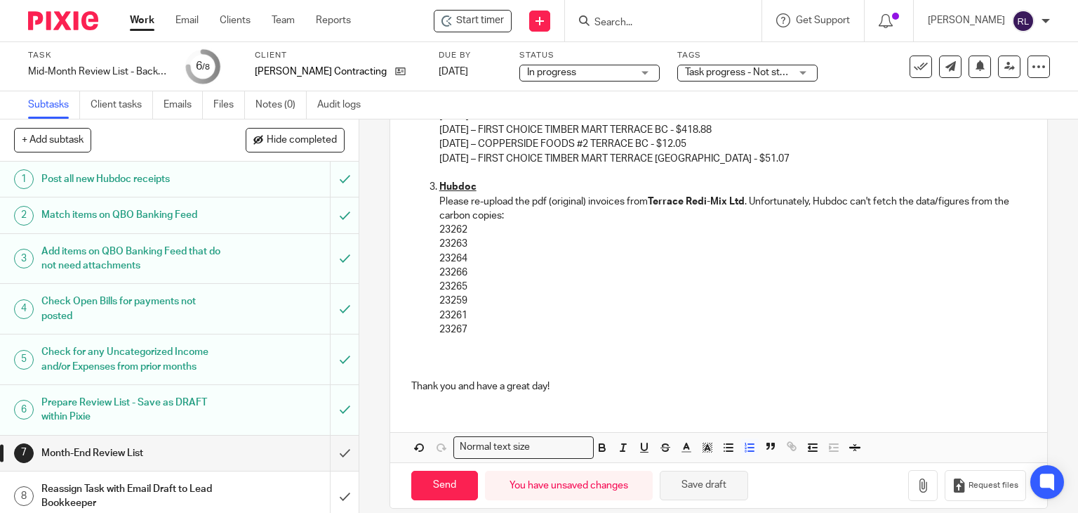
click at [705, 484] on button "Save draft" at bounding box center [704, 485] width 88 height 30
click at [508, 216] on p "Please re-upload the pdf (original) invoices from Terrace Redi-Mix Ltd . Unfort…" at bounding box center [734, 208] width 588 height 29
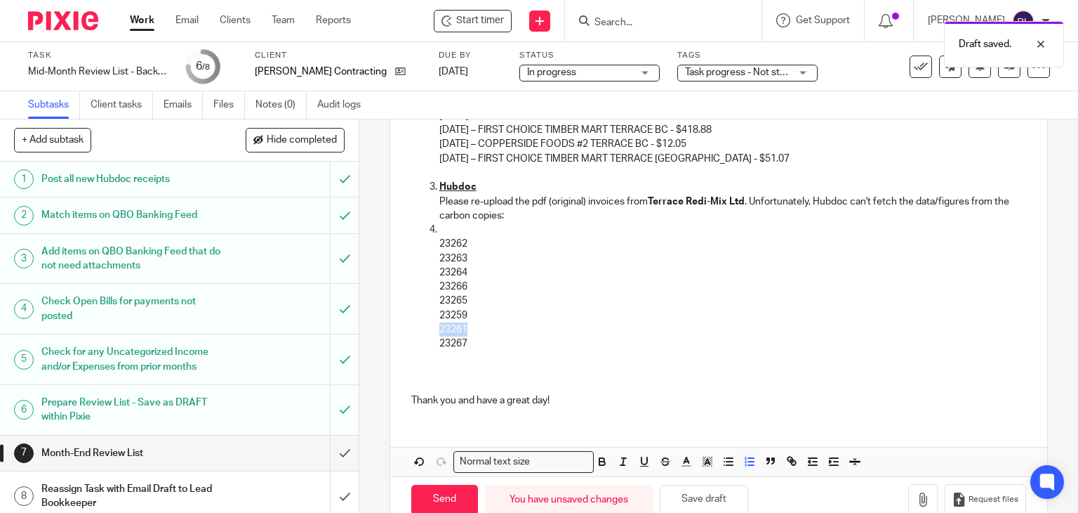
drag, startPoint x: 435, startPoint y: 326, endPoint x: 467, endPoint y: 324, distance: 32.4
click at [467, 324] on p "23261" at bounding box center [734, 329] width 588 height 14
click at [447, 229] on p at bounding box center [734, 230] width 588 height 14
click at [440, 228] on p "23261" at bounding box center [734, 230] width 588 height 14
click at [514, 219] on p "Please re-upload the pdf (original) invoices from Terrace Redi-Mix Ltd . Unfort…" at bounding box center [734, 208] width 588 height 29
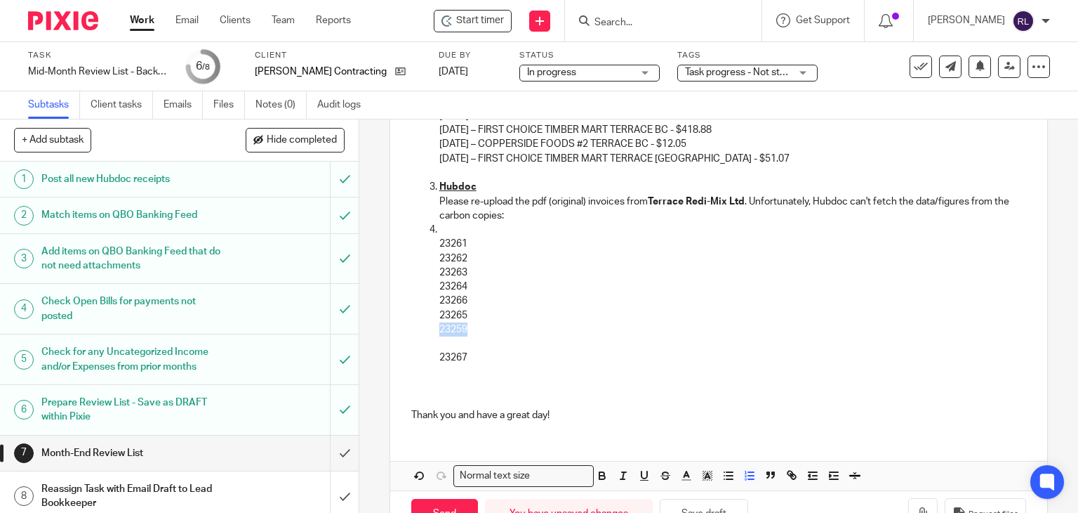
drag, startPoint x: 436, startPoint y: 329, endPoint x: 466, endPoint y: 324, distance: 29.9
click at [466, 324] on p "23259" at bounding box center [734, 329] width 588 height 14
click at [454, 230] on p at bounding box center [734, 230] width 588 height 14
click at [440, 227] on p "23259" at bounding box center [734, 230] width 588 height 14
drag, startPoint x: 469, startPoint y: 299, endPoint x: 433, endPoint y: 296, distance: 36.0
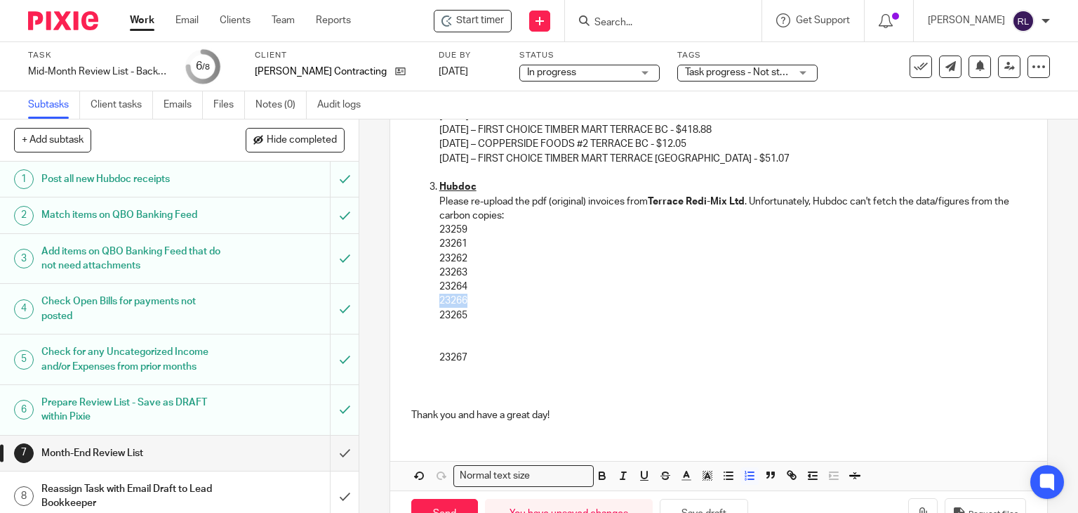
click at [433, 296] on ol "Hubdoc Please re-upload the pdf (original) invoices from Terrace Redi-Mix Ltd .…" at bounding box center [719, 272] width 616 height 185
click at [440, 322] on p at bounding box center [734, 329] width 588 height 14
click at [468, 328] on p "23266" at bounding box center [748, 329] width 560 height 14
click at [440, 305] on p at bounding box center [734, 300] width 588 height 14
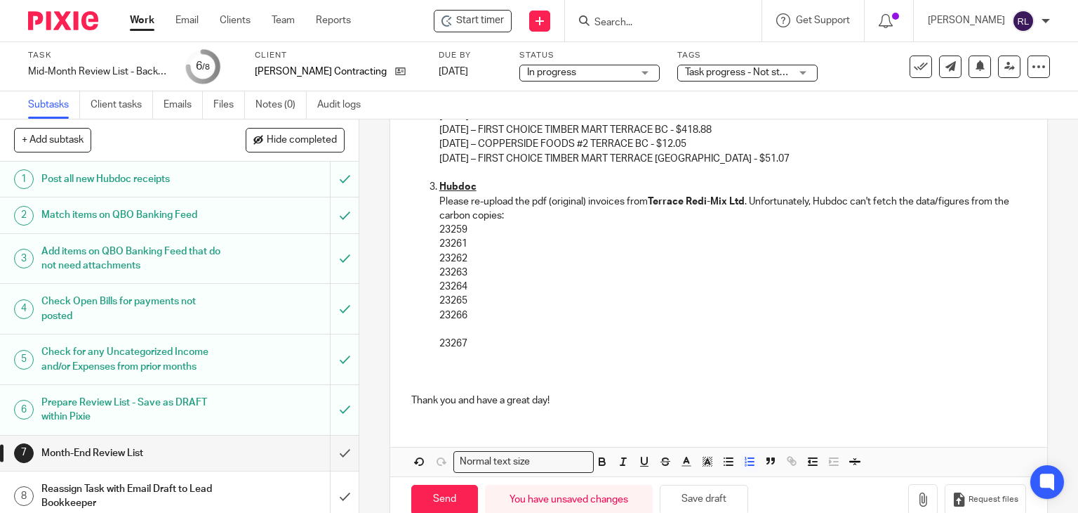
click at [440, 336] on p "23267" at bounding box center [734, 343] width 588 height 14
click at [441, 332] on p at bounding box center [734, 329] width 588 height 14
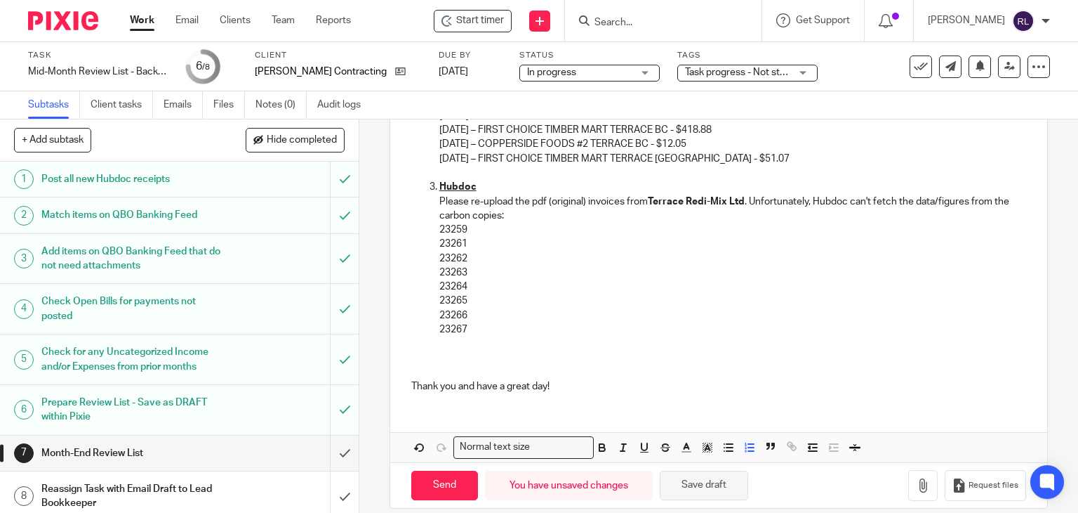
click at [682, 489] on button "Save draft" at bounding box center [704, 485] width 88 height 30
click at [444, 369] on p at bounding box center [719, 372] width 616 height 14
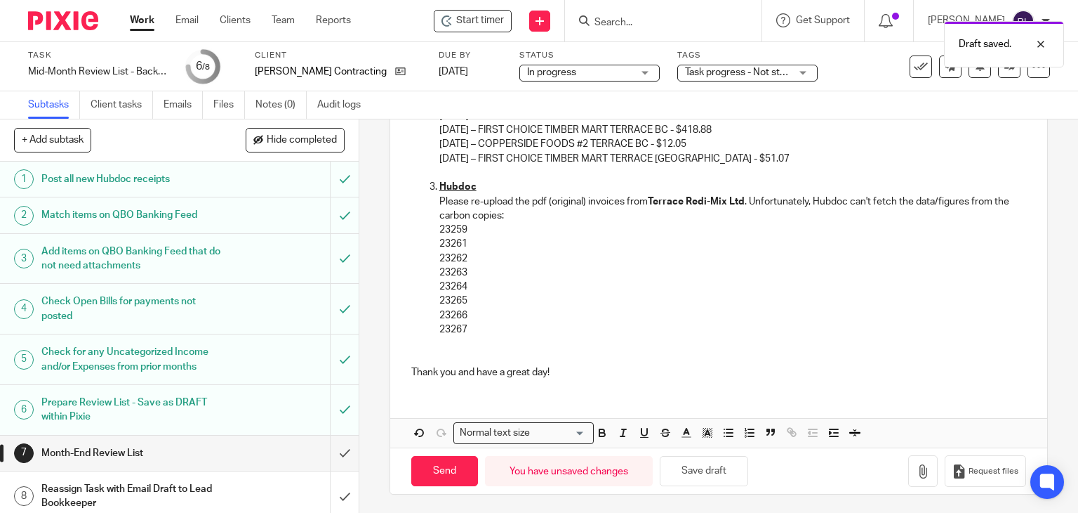
click at [425, 350] on p at bounding box center [719, 357] width 616 height 14
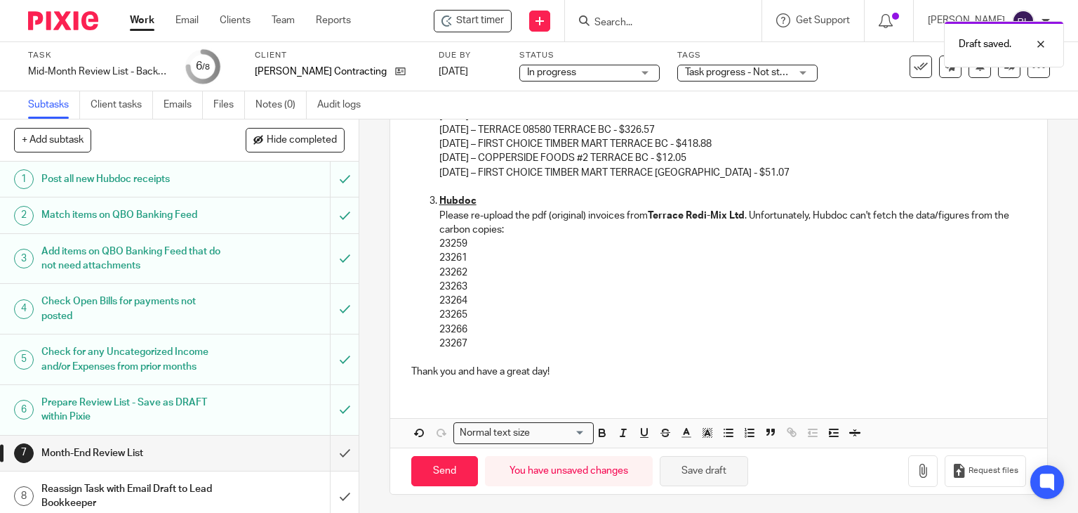
click at [667, 467] on button "Save draft" at bounding box center [704, 471] width 88 height 30
click at [727, 469] on button "Save draft" at bounding box center [704, 471] width 88 height 30
click at [736, 465] on button "Save draft" at bounding box center [704, 471] width 88 height 30
click at [720, 475] on button "Save draft" at bounding box center [704, 471] width 88 height 30
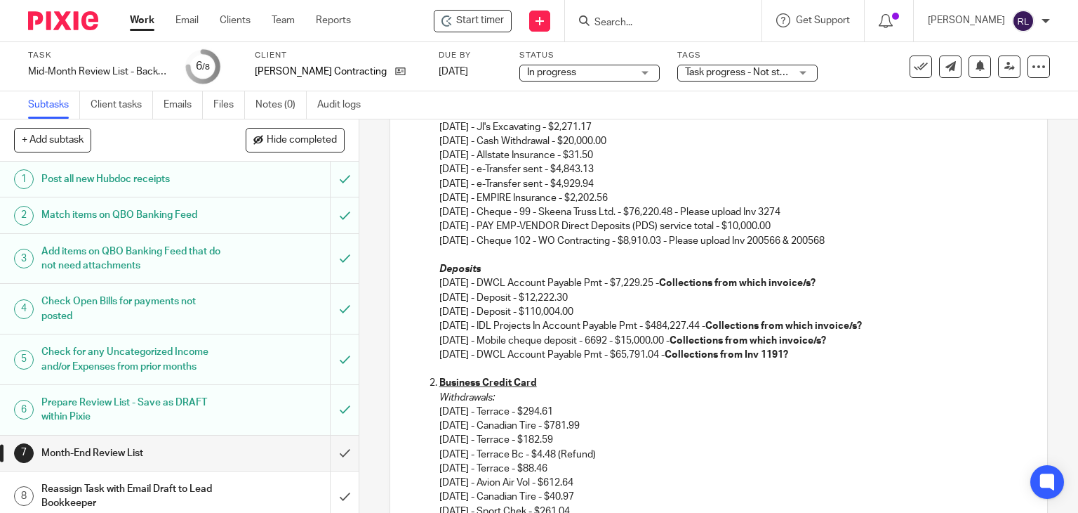
scroll to position [508, 0]
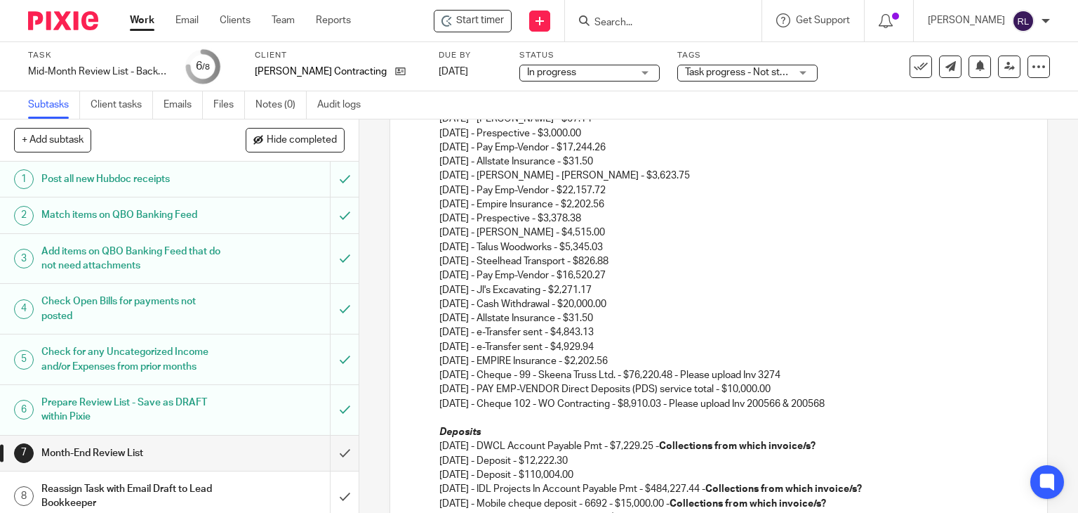
click at [632, 287] on p "06/02/2025 - Jl's Excavating - $2,196.53 06/02/2025 - Pay Emp-Vendor - $25,000.…" at bounding box center [734, 140] width 588 height 370
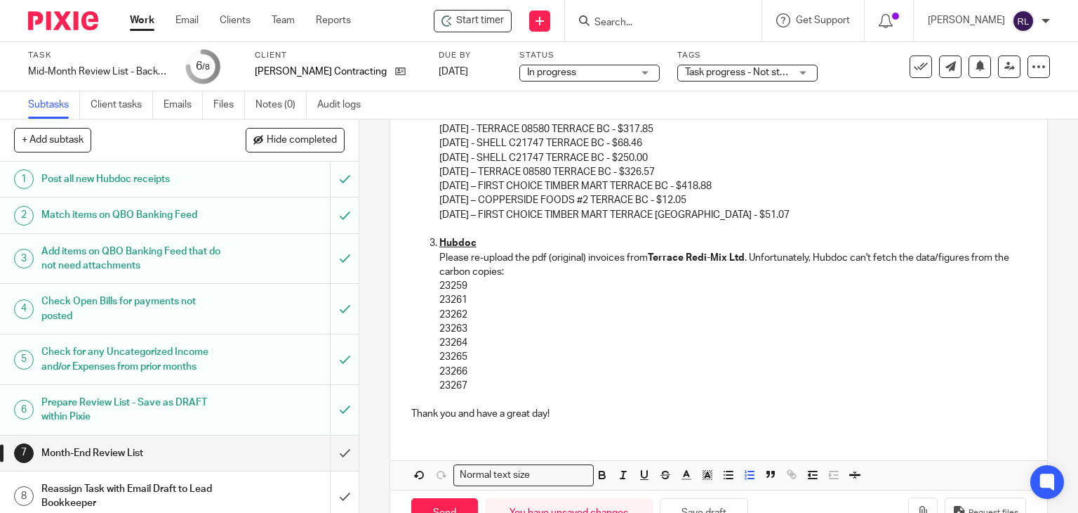
scroll to position [2404, 0]
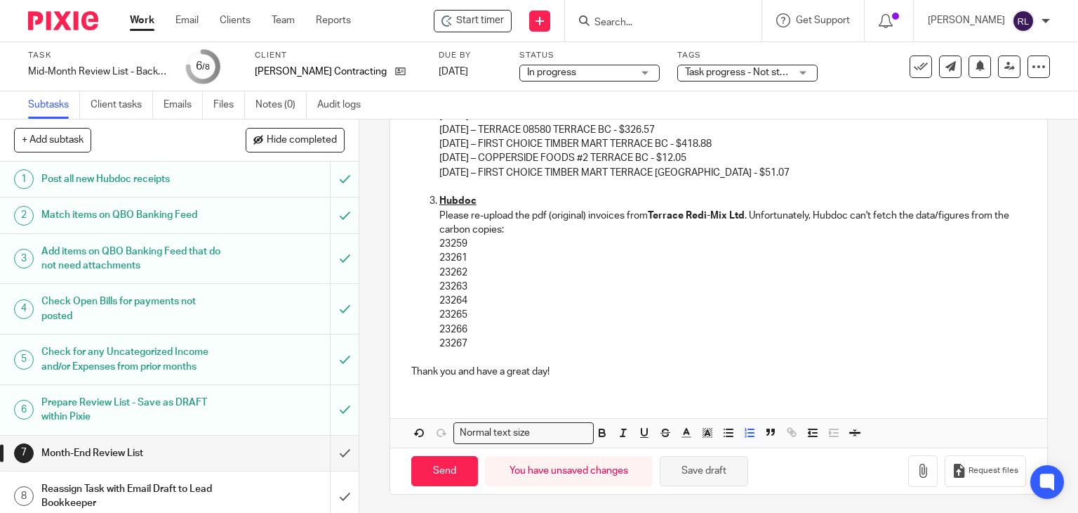
click at [689, 470] on button "Save draft" at bounding box center [704, 471] width 88 height 30
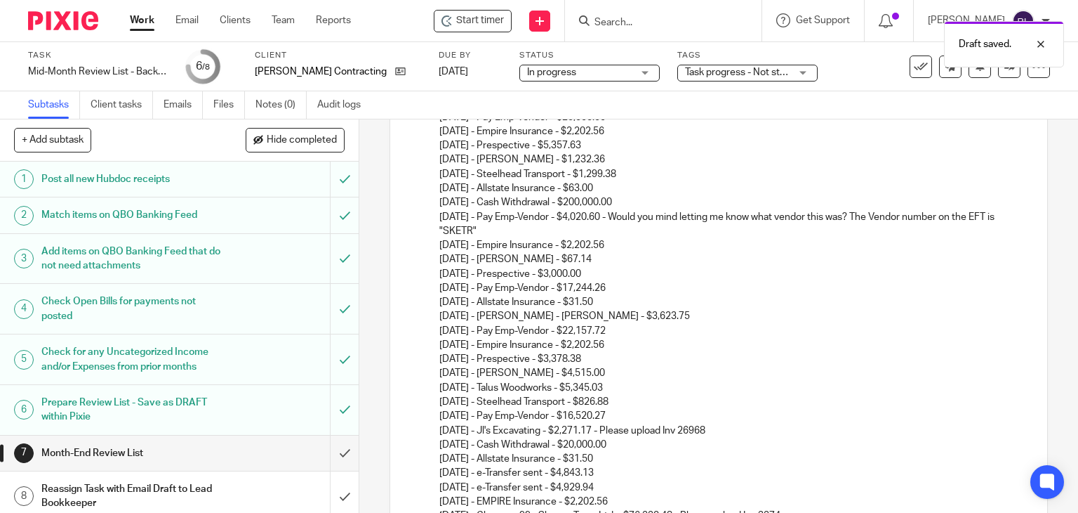
scroll to position [438, 0]
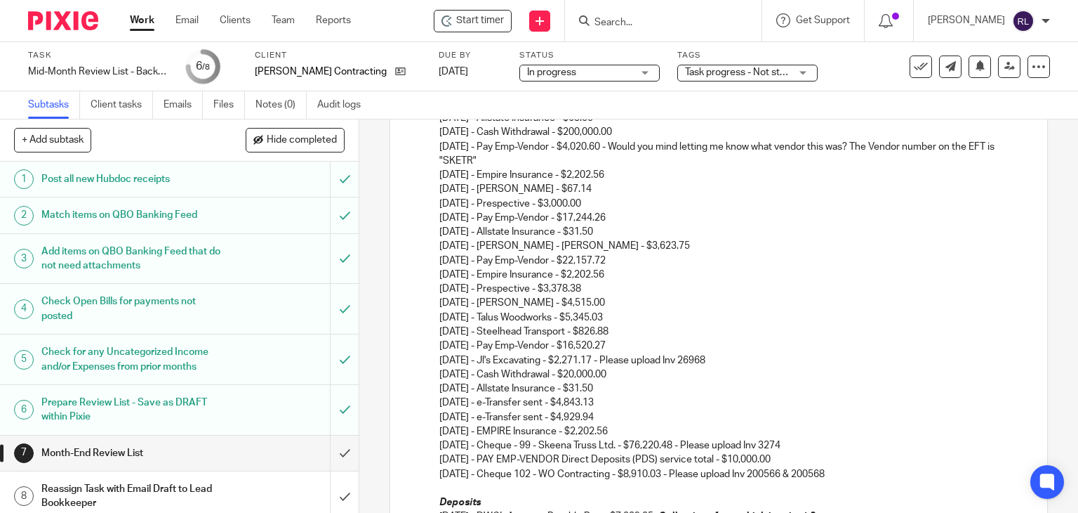
click at [604, 284] on p "06/02/2025 - Jl's Excavating - $2,196.53 06/02/2025 - Pay Emp-Vendor - $25,000.…" at bounding box center [734, 210] width 588 height 370
drag, startPoint x: 604, startPoint y: 285, endPoint x: 438, endPoint y: 284, distance: 165.7
click at [440, 284] on p "06/02/2025 - Jl's Excavating - $2,196.53 06/02/2025 - Pay Emp-Vendor - $25,000.…" at bounding box center [734, 210] width 588 height 370
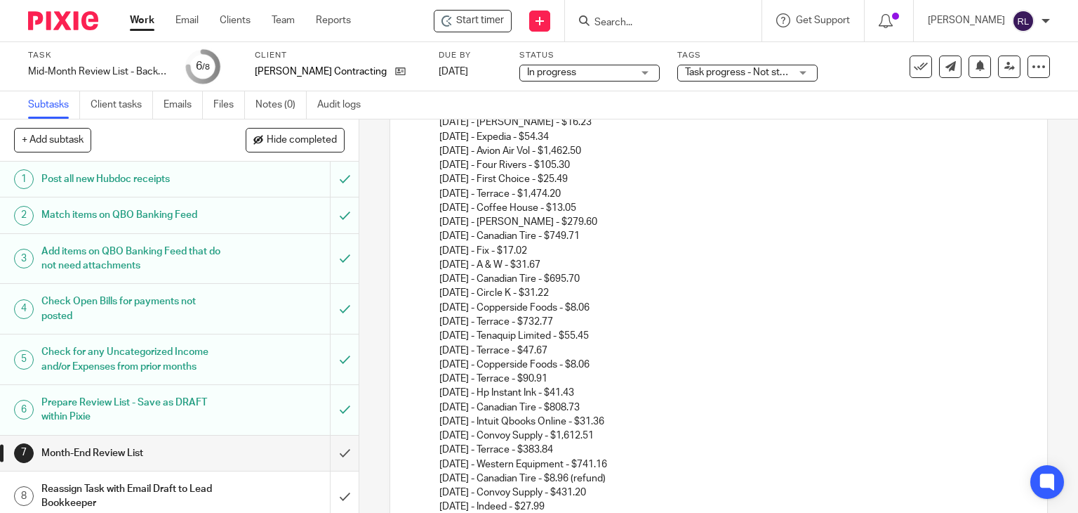
scroll to position [2390, 0]
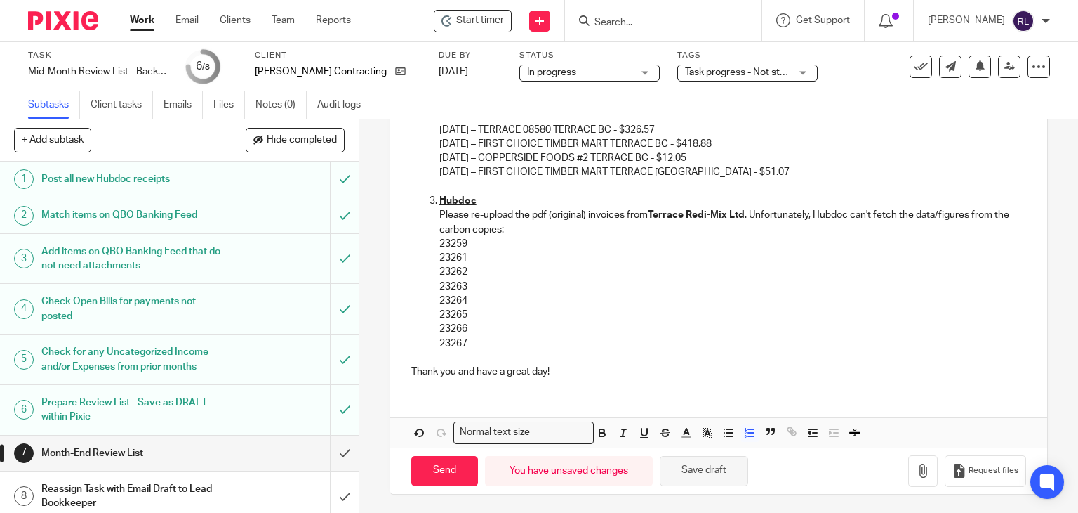
click at [685, 461] on button "Save draft" at bounding box center [704, 471] width 88 height 30
click at [724, 474] on button "Save draft" at bounding box center [704, 471] width 88 height 30
click at [691, 466] on button "Save draft" at bounding box center [704, 471] width 88 height 30
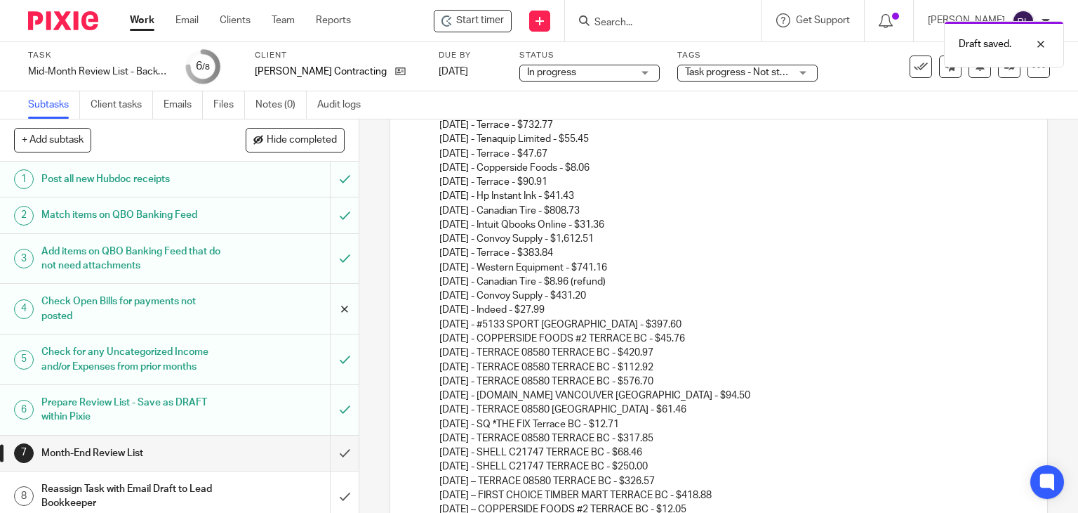
scroll to position [1899, 0]
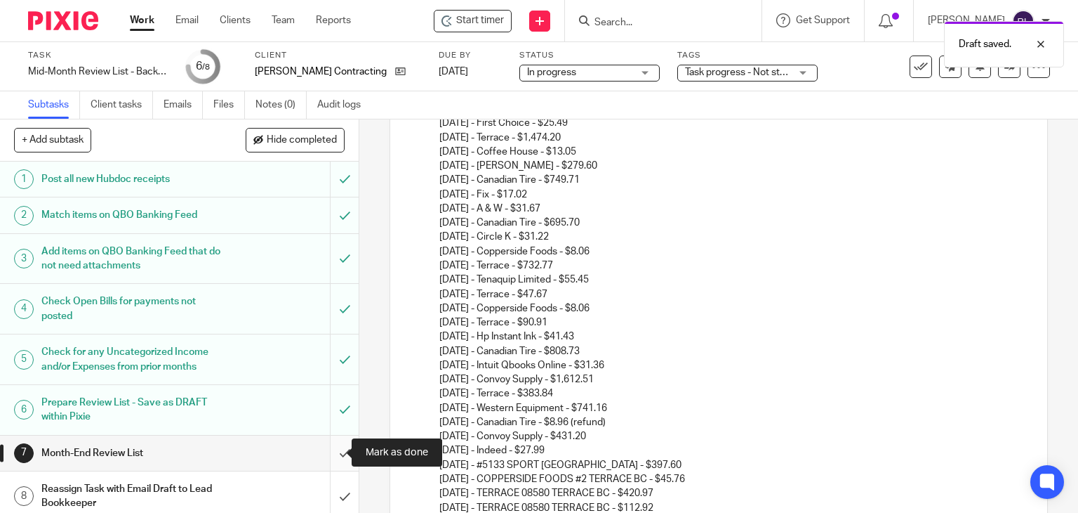
click at [330, 452] on input "submit" at bounding box center [179, 452] width 359 height 35
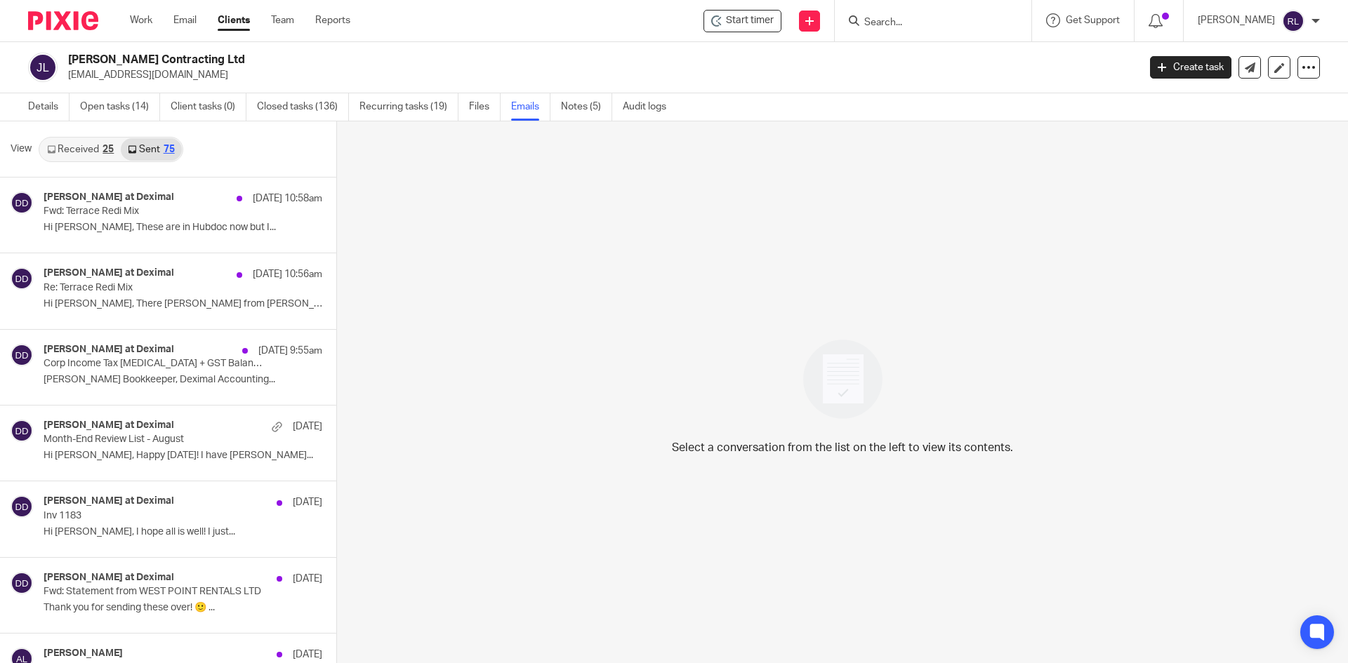
drag, startPoint x: 1236, startPoint y: 209, endPoint x: 1229, endPoint y: 209, distance: 7.1
click at [1236, 209] on div "Select a conversation from the list on the left to view its contents." at bounding box center [842, 393] width 1011 height 544
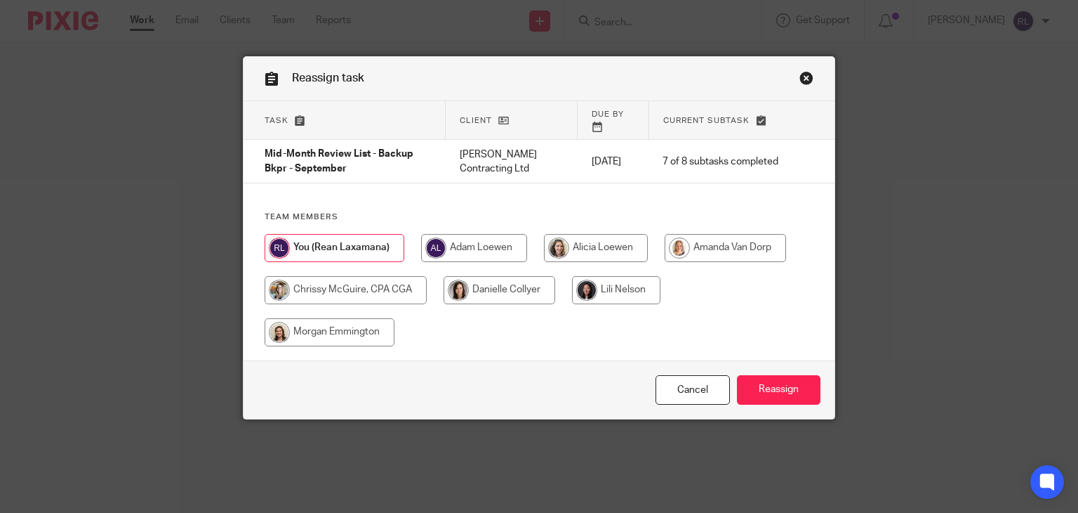
click at [487, 279] on input "radio" at bounding box center [500, 290] width 112 height 28
radio input "true"
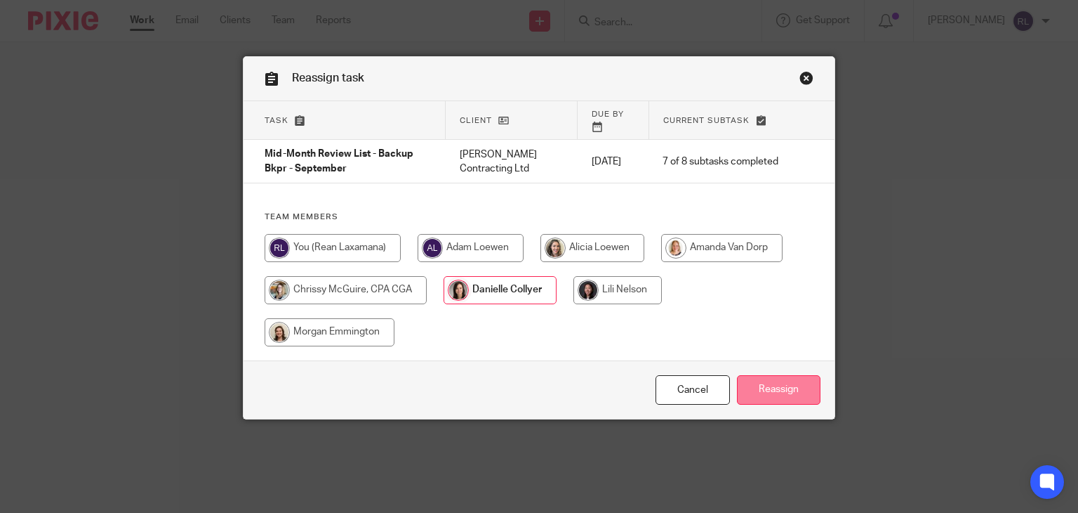
click at [759, 376] on input "Reassign" at bounding box center [779, 390] width 84 height 30
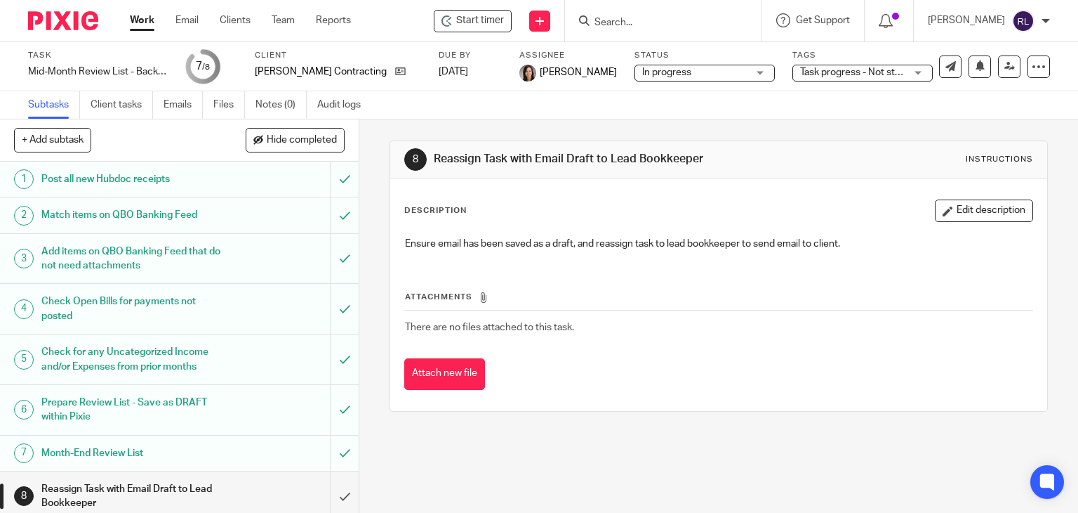
drag, startPoint x: 143, startPoint y: 26, endPoint x: 107, endPoint y: 20, distance: 36.9
click at [143, 26] on link "Work" at bounding box center [142, 20] width 25 height 14
click at [71, 23] on img at bounding box center [63, 20] width 70 height 19
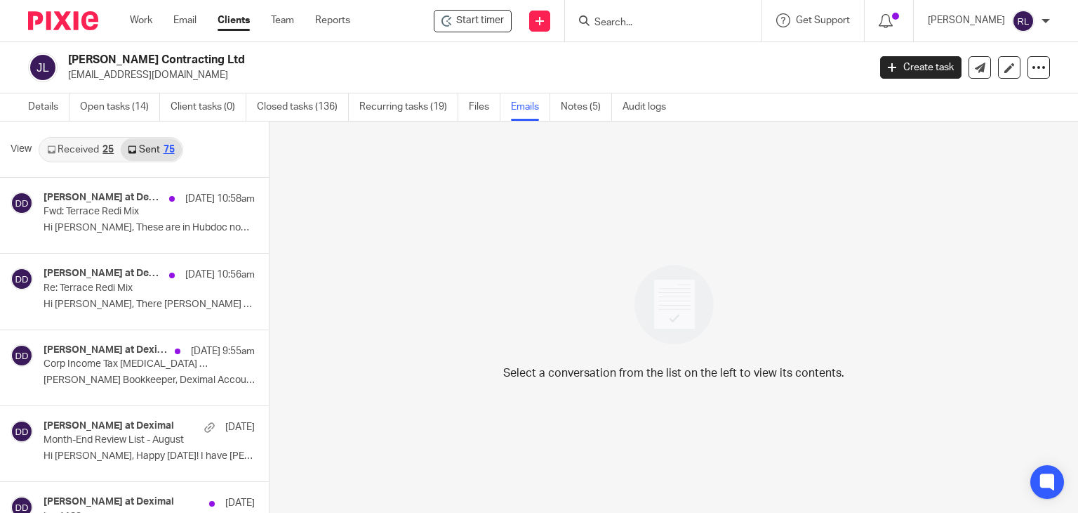
click at [79, 25] on img at bounding box center [63, 20] width 70 height 19
